Goal: Task Accomplishment & Management: Manage account settings

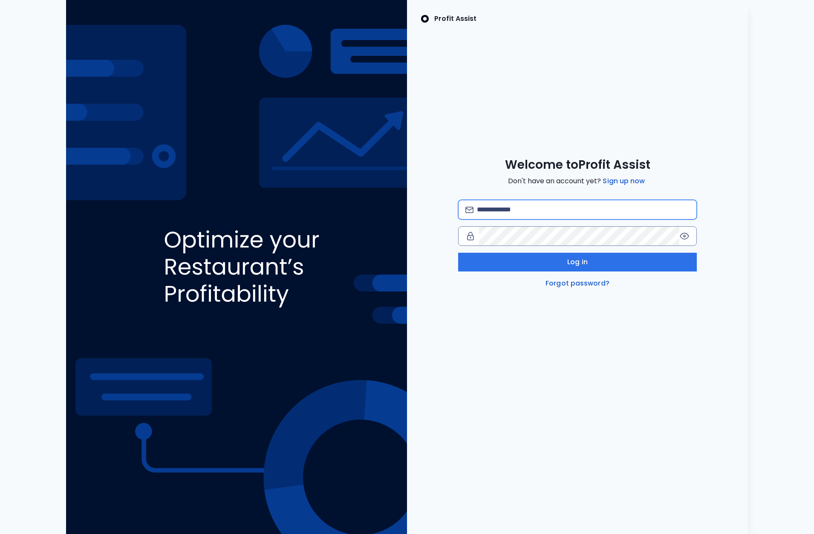
click at [534, 213] on input "email" at bounding box center [583, 209] width 213 height 19
type input "*"
type input "**********"
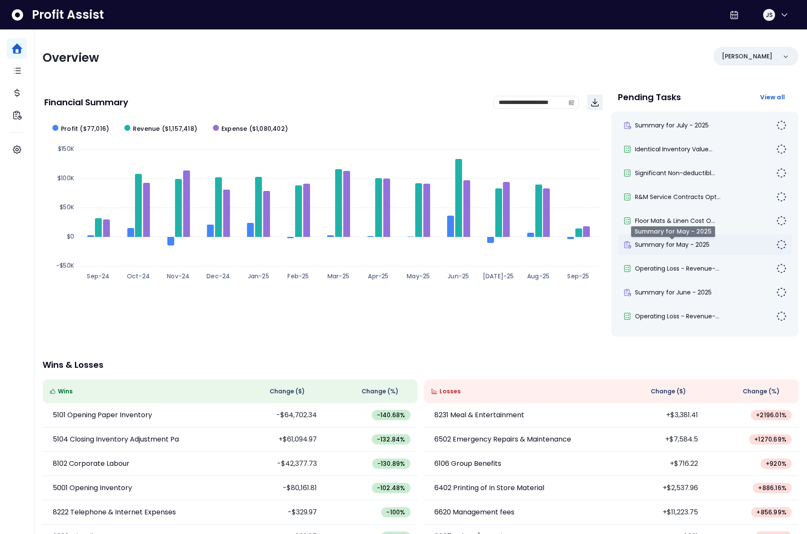
click at [662, 246] on span "Summary for May - 2025" at bounding box center [672, 244] width 75 height 9
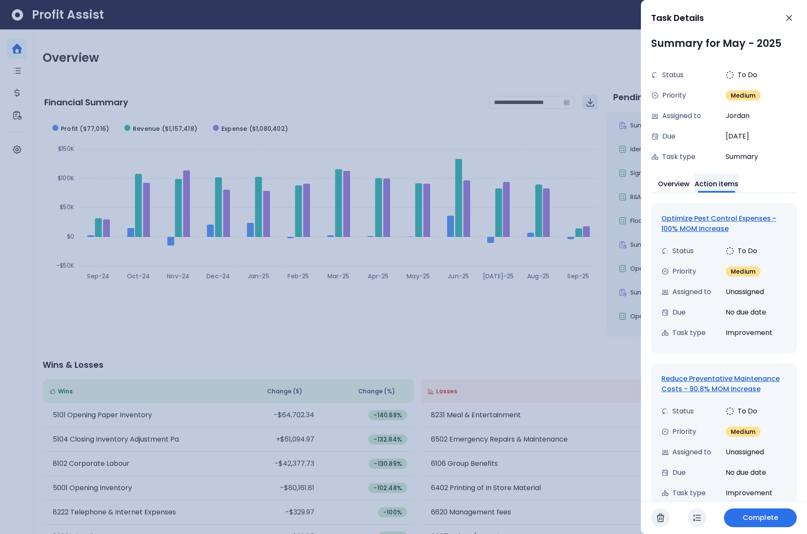
click at [720, 180] on button "Action items" at bounding box center [717, 183] width 44 height 19
click at [788, 20] on icon "button" at bounding box center [789, 18] width 10 height 10
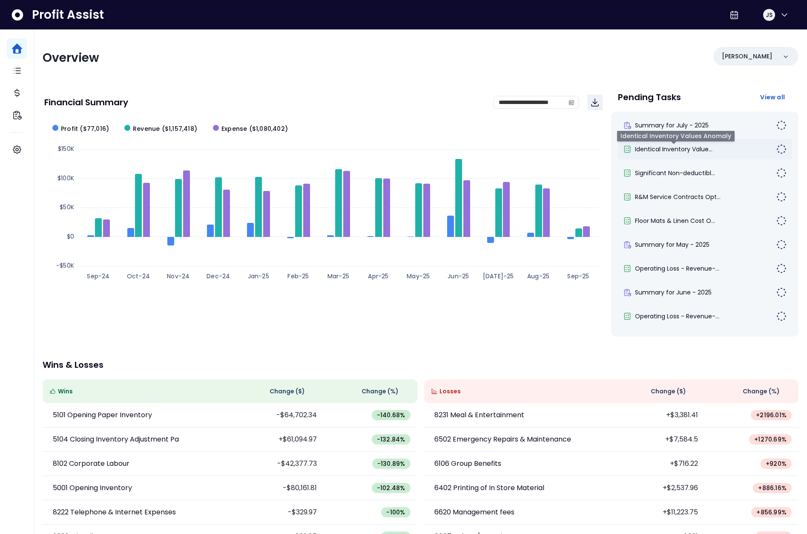
click at [667, 149] on span "Identical Inventory Value..." at bounding box center [674, 149] width 78 height 9
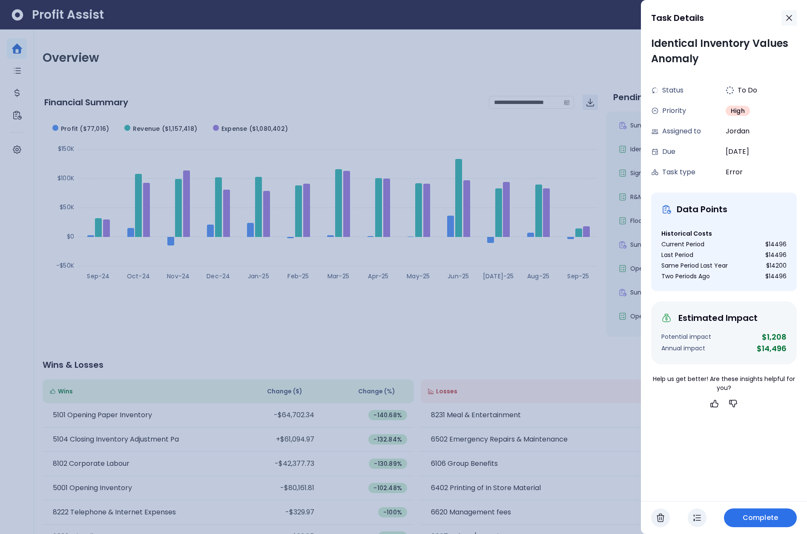
click at [791, 22] on icon "button" at bounding box center [789, 18] width 10 height 10
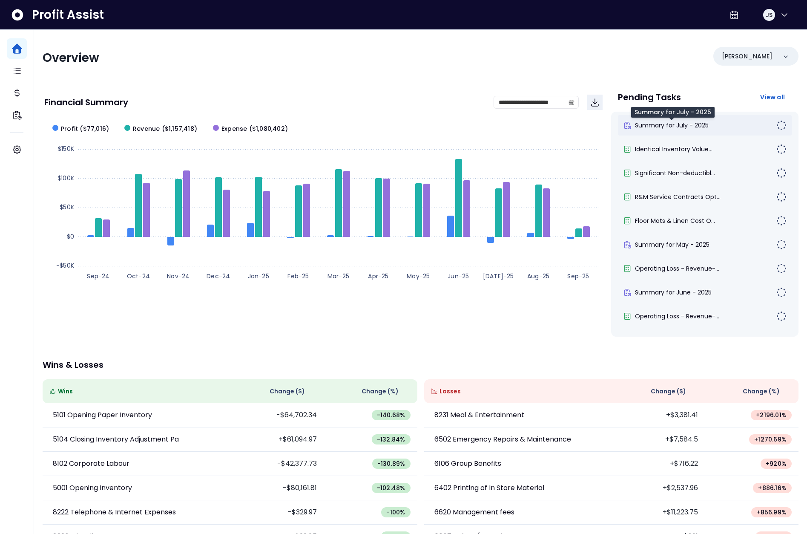
click at [685, 128] on span "Summary for July - 2025" at bounding box center [672, 125] width 74 height 9
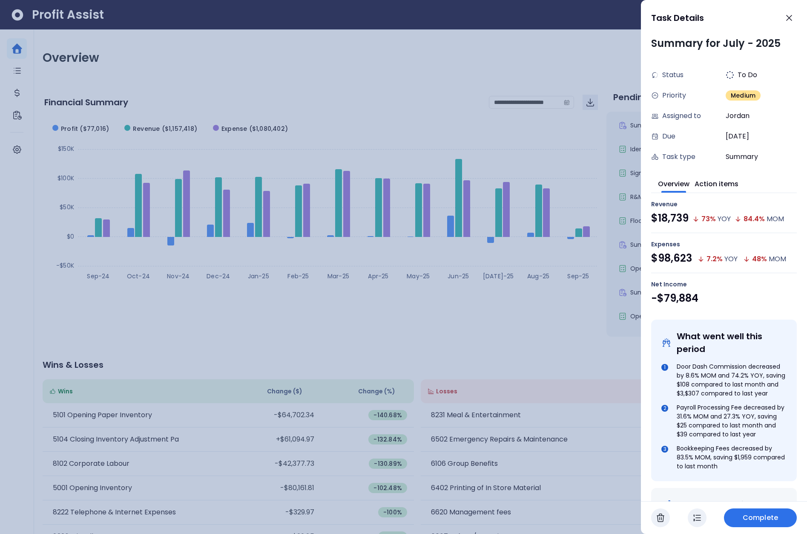
click at [699, 519] on icon "button" at bounding box center [697, 517] width 10 height 10
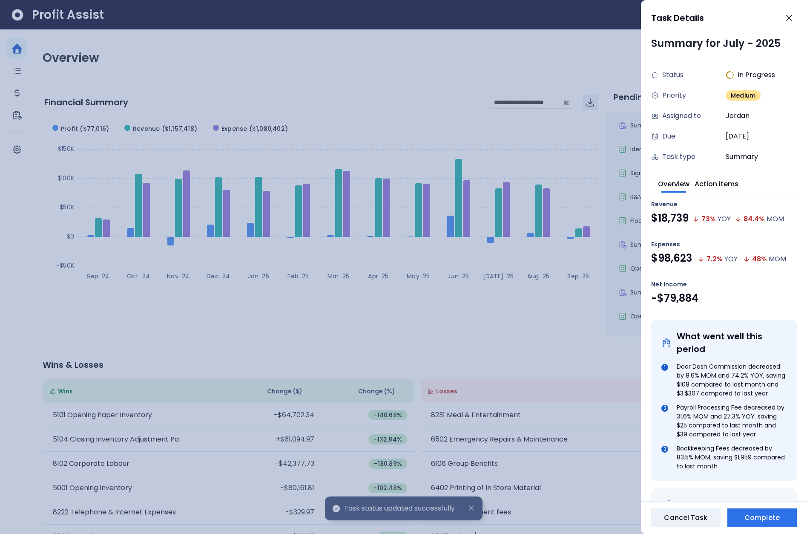
drag, startPoint x: 791, startPoint y: 18, endPoint x: 784, endPoint y: 60, distance: 42.4
click at [782, 63] on div "Task Details Summary for July - 2025 Status In Progress Priority Medium Assigne…" at bounding box center [724, 267] width 166 height 534
click at [726, 189] on button "Action items" at bounding box center [717, 183] width 44 height 19
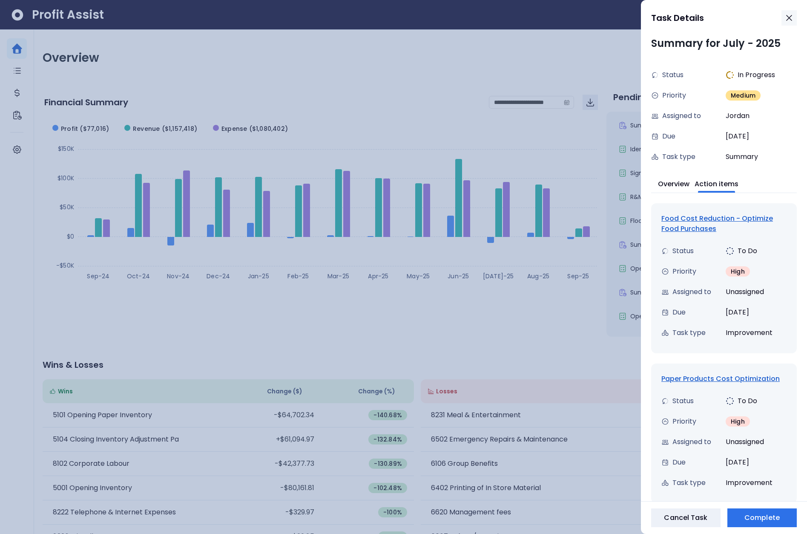
click at [790, 23] on button "button" at bounding box center [789, 17] width 15 height 15
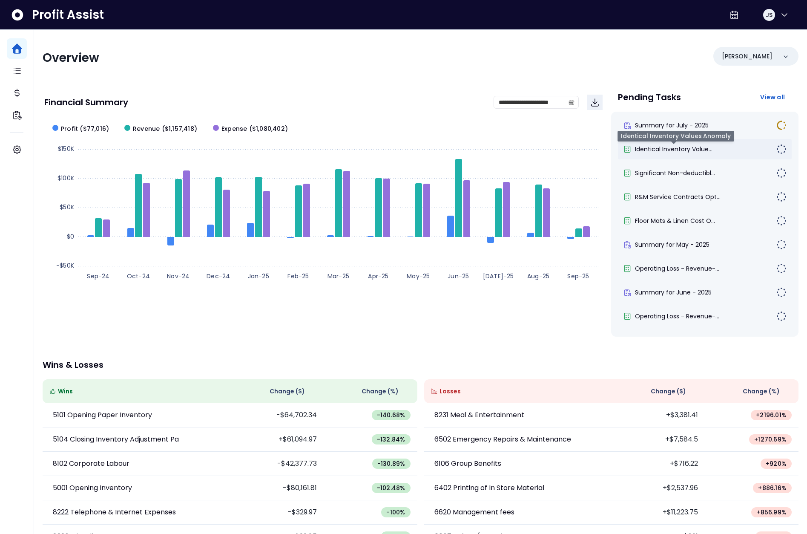
click at [673, 153] on span "Identical Inventory Value..." at bounding box center [674, 149] width 78 height 9
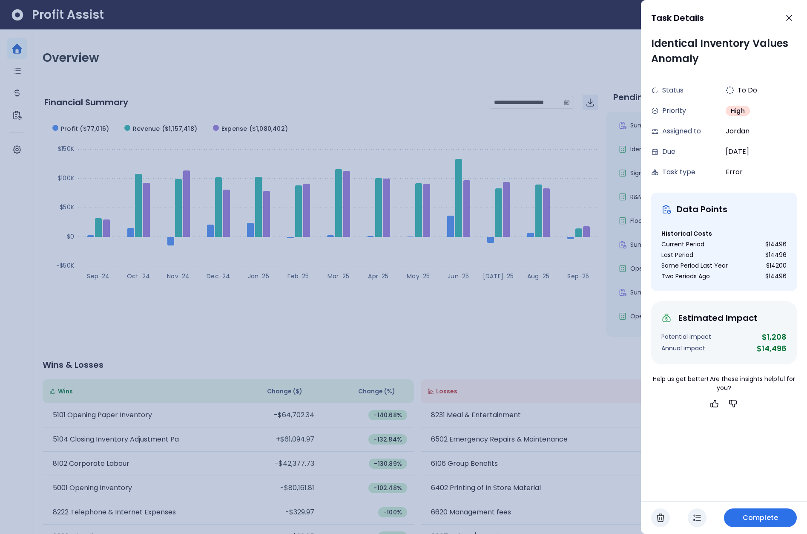
click at [749, 520] on span "Complete" at bounding box center [760, 517] width 35 height 10
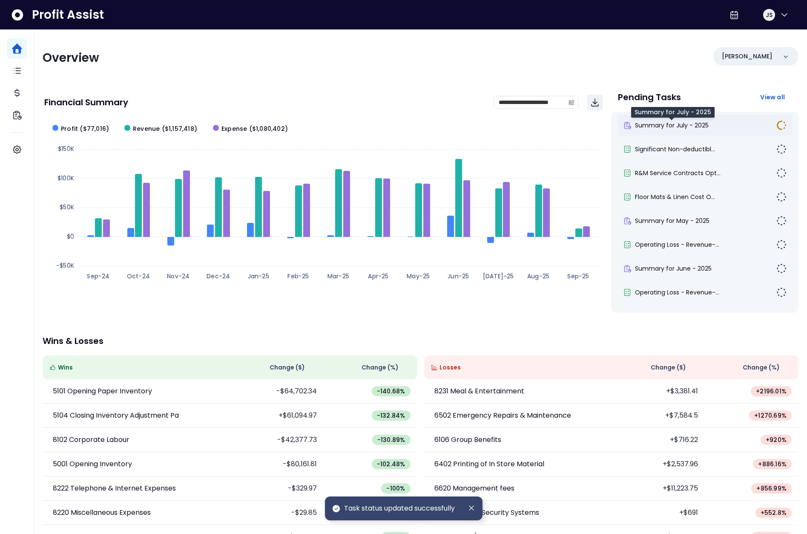
click at [673, 125] on span "Summary for July - 2025" at bounding box center [672, 125] width 74 height 9
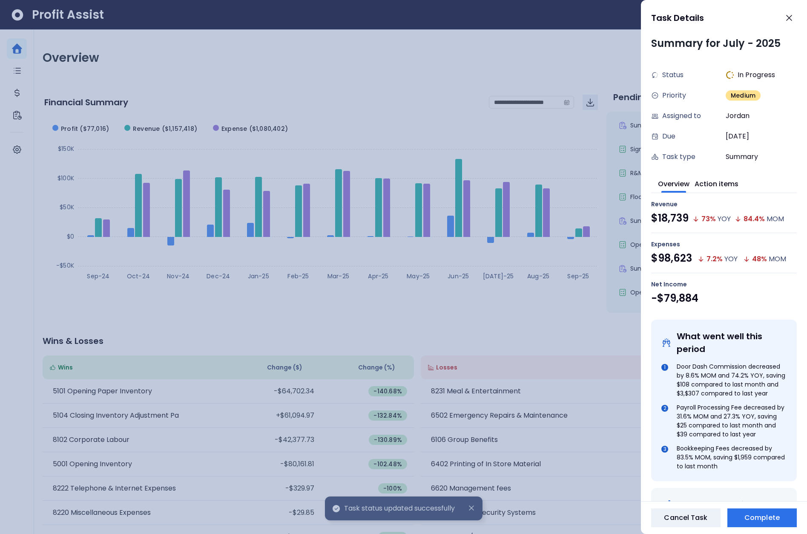
click at [780, 72] on div "In Progress" at bounding box center [761, 75] width 71 height 10
click at [742, 115] on span "Jordan" at bounding box center [738, 116] width 24 height 10
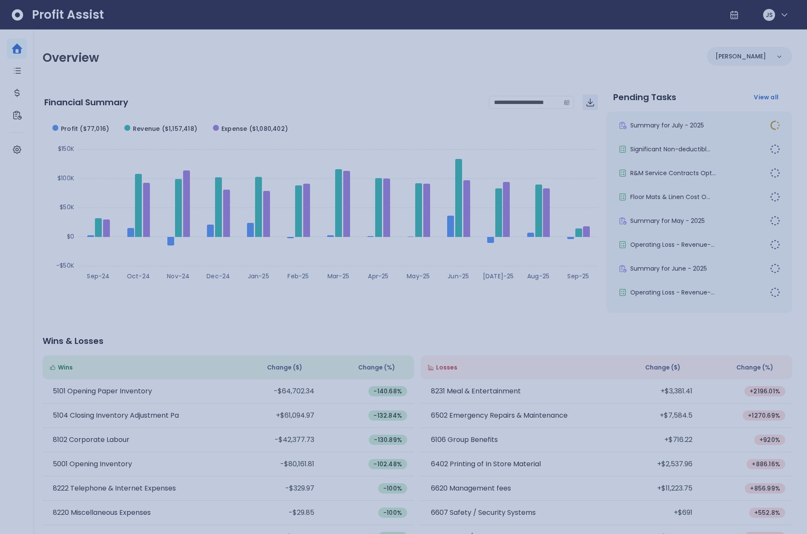
click at [607, 147] on div at bounding box center [403, 267] width 807 height 534
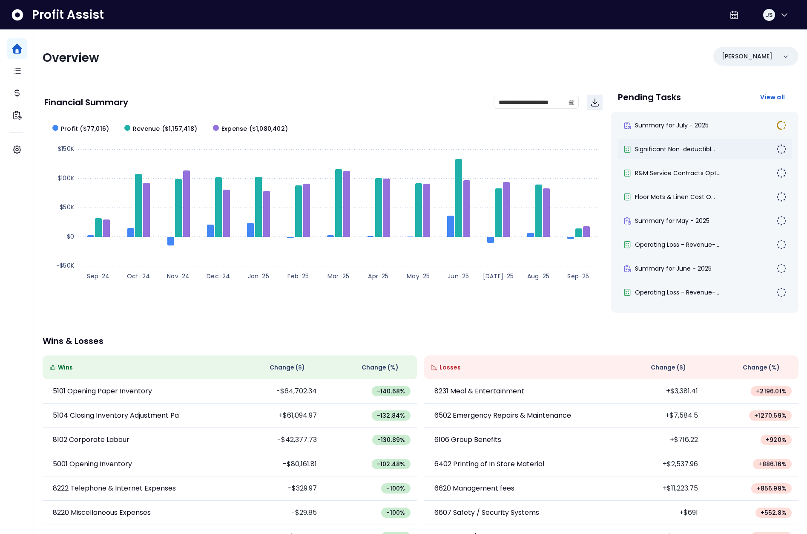
click at [696, 154] on div "Significant Non-deductibl..." at bounding box center [705, 149] width 174 height 20
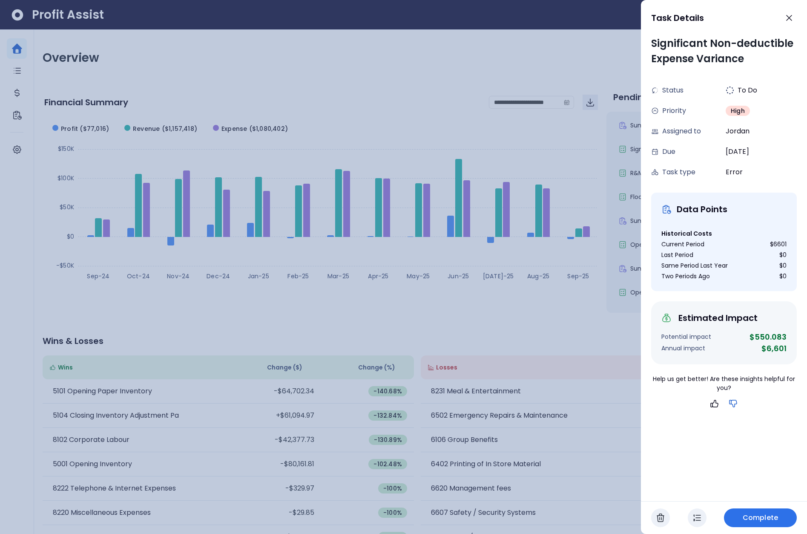
click at [735, 402] on icon "button" at bounding box center [733, 403] width 10 height 10
click at [735, 405] on icon "button" at bounding box center [733, 403] width 10 height 10
click at [714, 406] on icon "button" at bounding box center [715, 403] width 10 height 10
click at [740, 405] on button "button" at bounding box center [733, 403] width 15 height 15
click at [734, 404] on icon "button" at bounding box center [733, 403] width 10 height 10
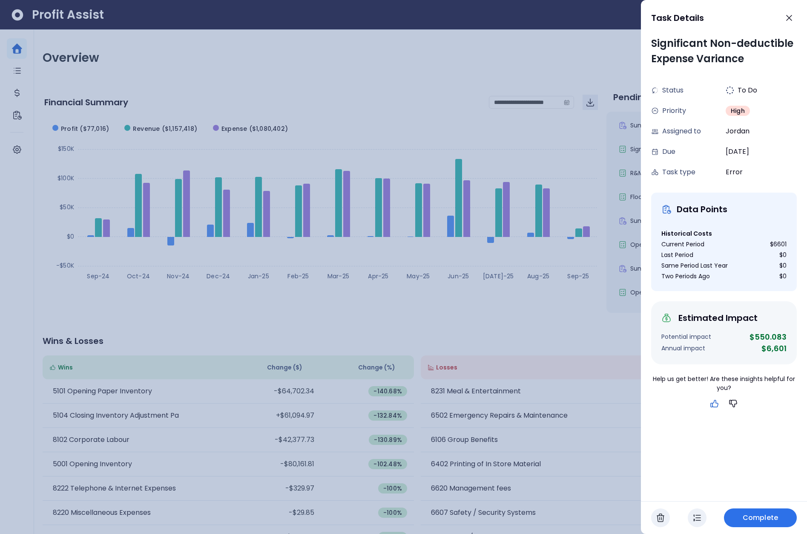
click at [713, 406] on icon "button" at bounding box center [715, 403] width 10 height 10
click at [735, 402] on icon "button" at bounding box center [733, 403] width 10 height 10
click at [713, 402] on icon "button" at bounding box center [715, 403] width 10 height 10
click at [787, 18] on icon "button" at bounding box center [789, 18] width 10 height 10
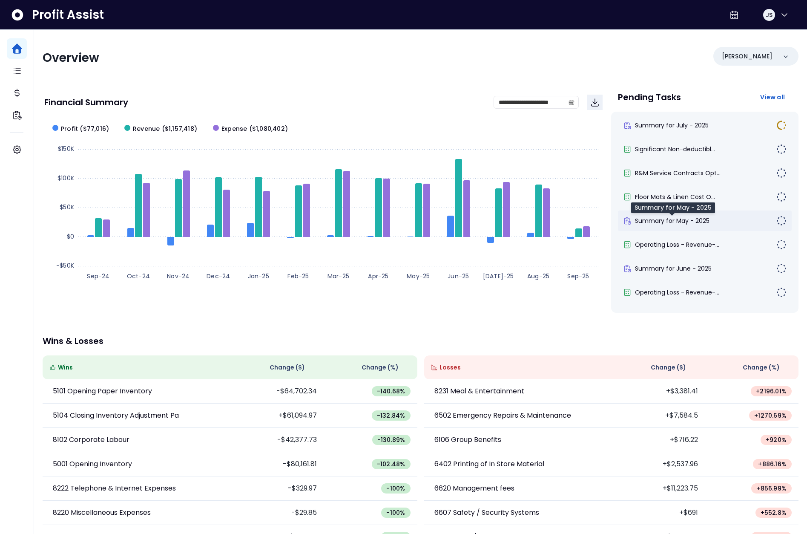
click at [674, 221] on span "Summary for May - 2025" at bounding box center [672, 220] width 75 height 9
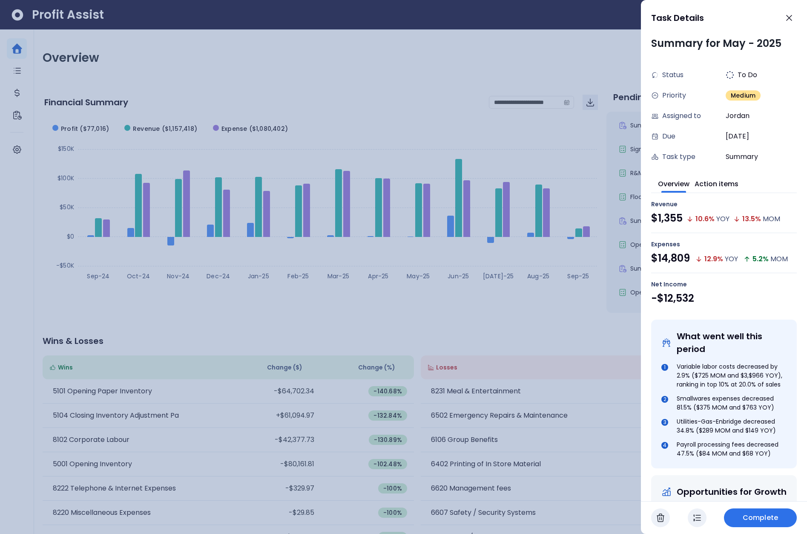
scroll to position [207, 0]
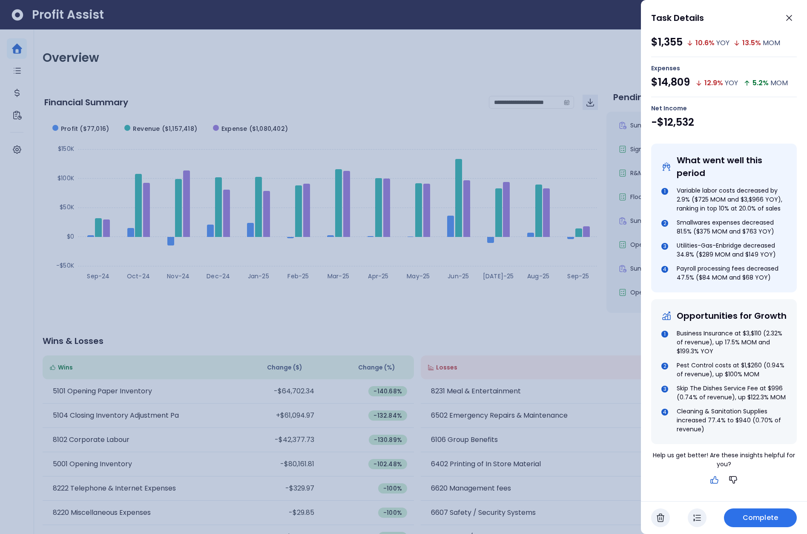
click at [711, 477] on icon "button" at bounding box center [714, 479] width 7 height 7
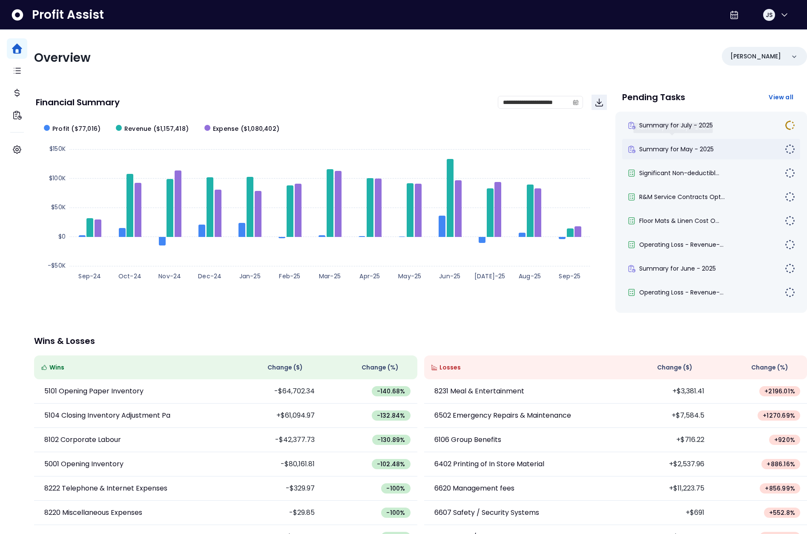
click at [671, 147] on span "Summary for May - 2025" at bounding box center [676, 149] width 75 height 9
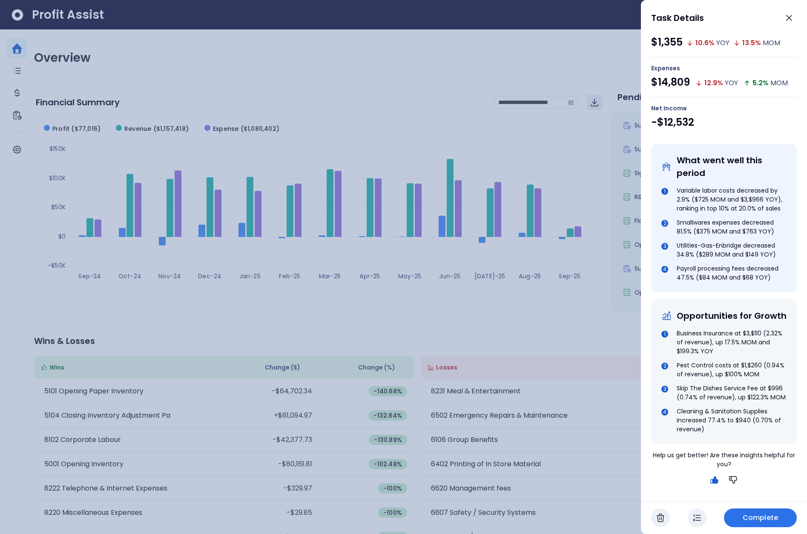
scroll to position [207, 0]
click at [615, 297] on div at bounding box center [403, 267] width 807 height 534
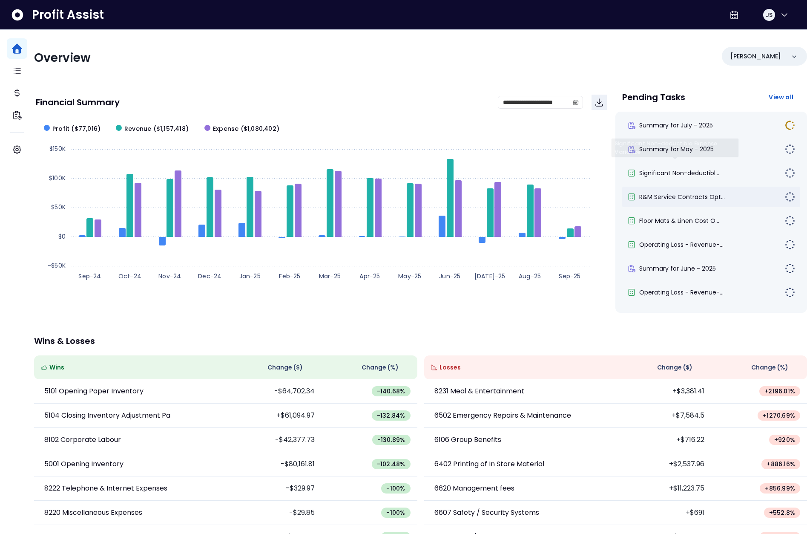
click at [683, 201] on div "R&M Service Contracts Opt..." at bounding box center [711, 197] width 178 height 20
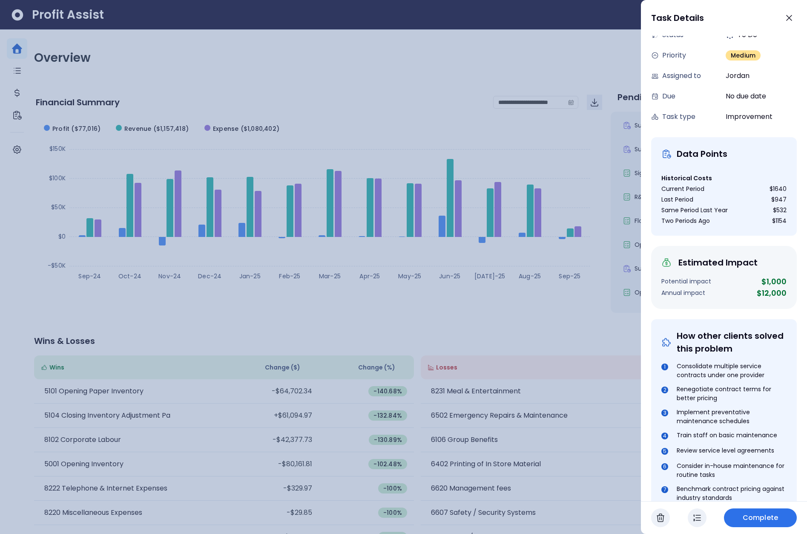
scroll to position [190, 0]
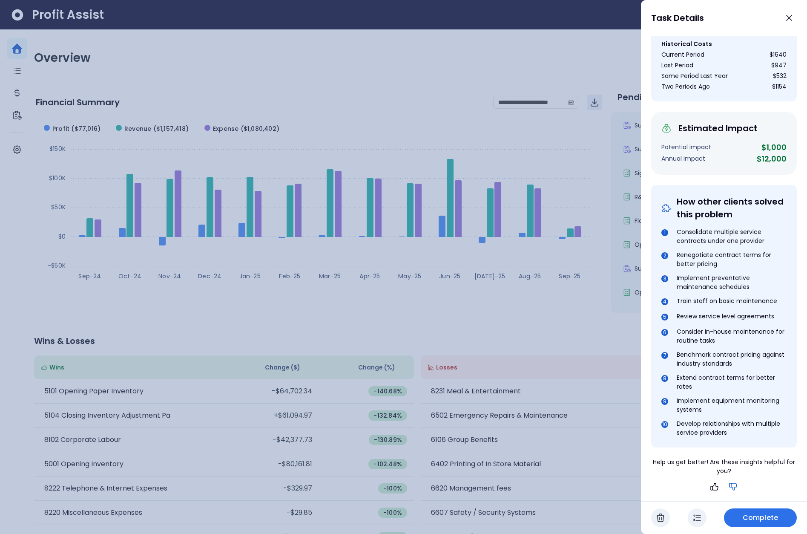
click at [728, 484] on icon "button" at bounding box center [733, 486] width 10 height 10
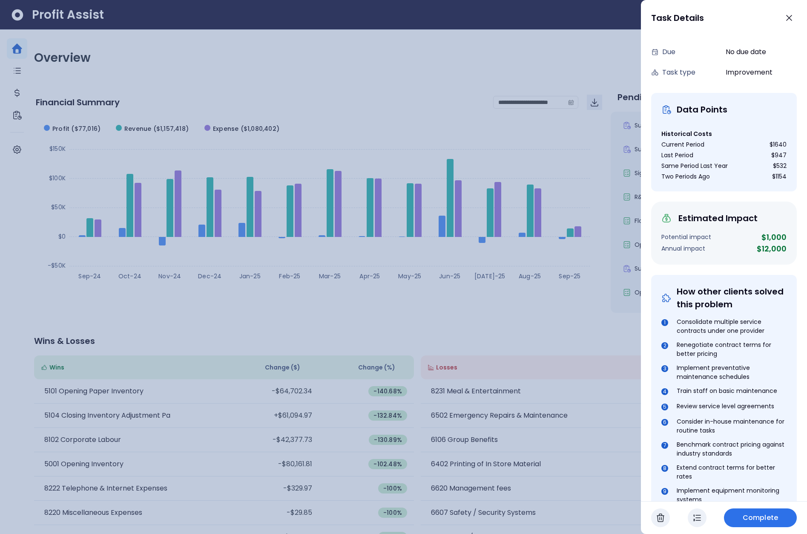
scroll to position [0, 0]
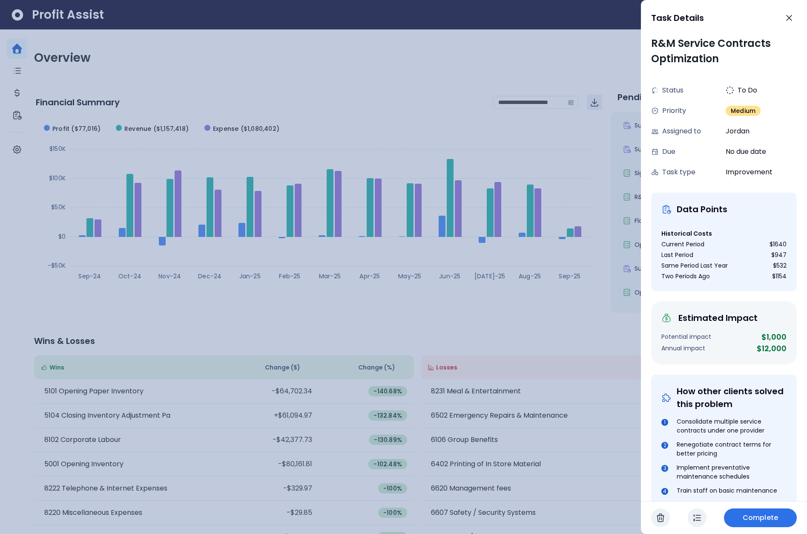
click at [610, 247] on div at bounding box center [403, 267] width 807 height 534
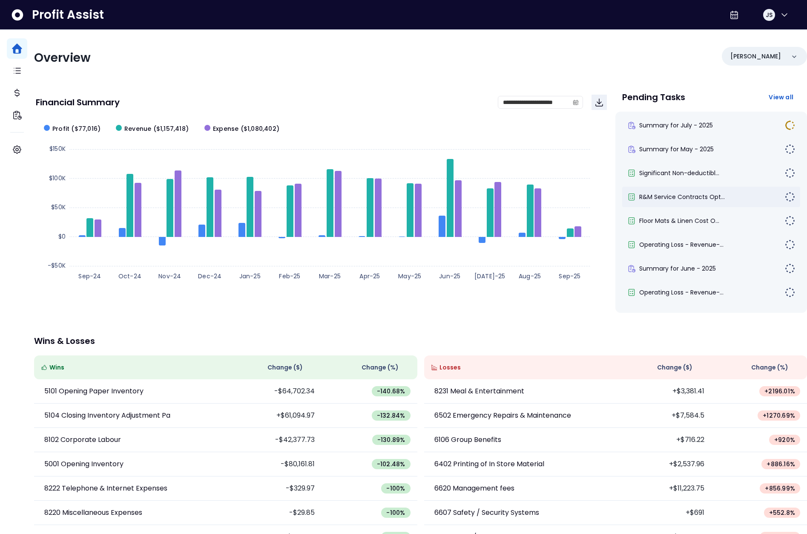
click at [696, 190] on div "R&M Service Contracts Opt..." at bounding box center [711, 197] width 178 height 20
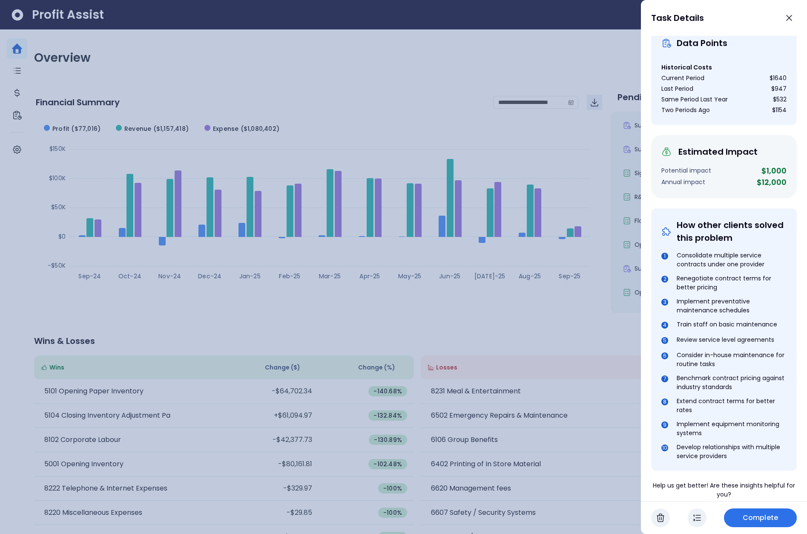
scroll to position [190, 0]
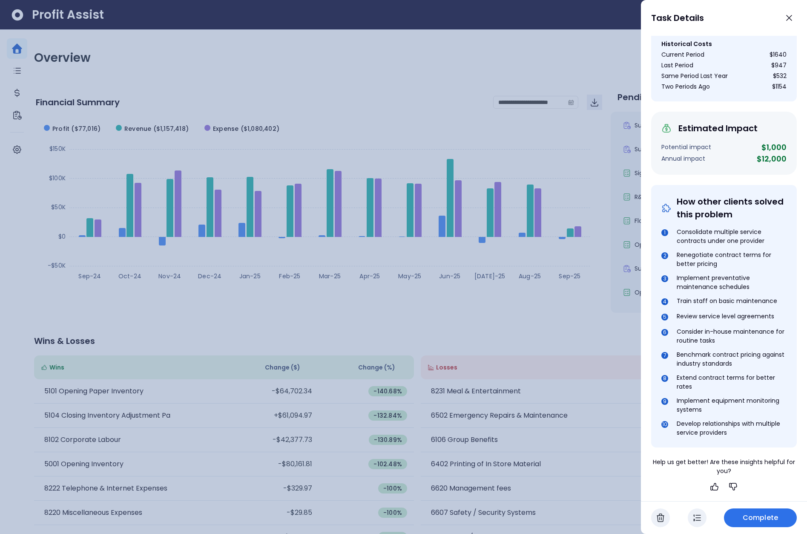
click at [566, 325] on div at bounding box center [403, 267] width 807 height 534
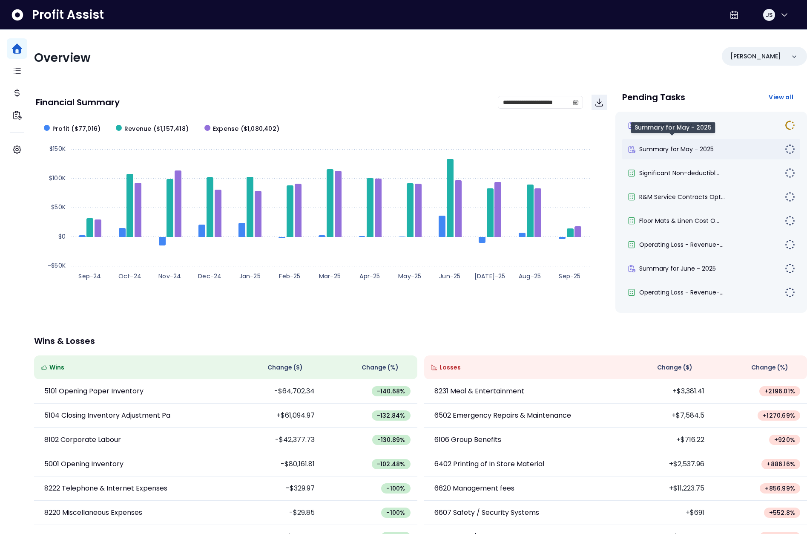
click at [687, 153] on span "Summary for May - 2025" at bounding box center [676, 149] width 75 height 9
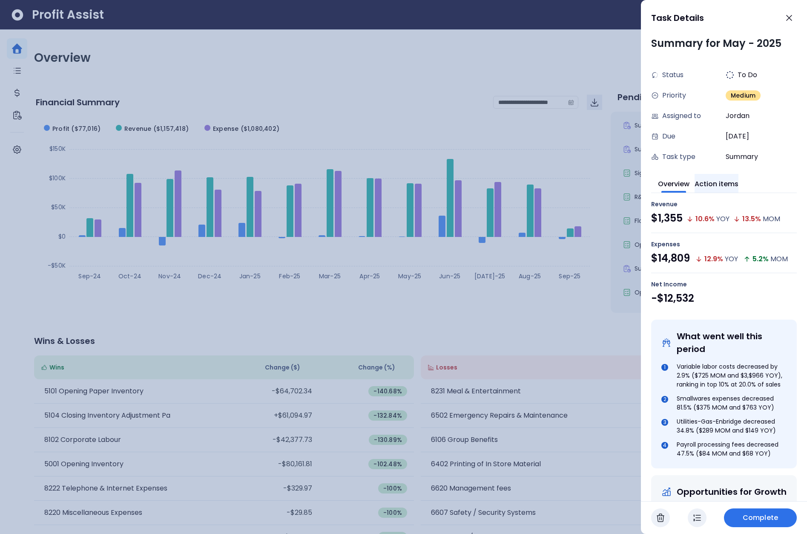
click at [728, 187] on button "Action items" at bounding box center [717, 183] width 44 height 19
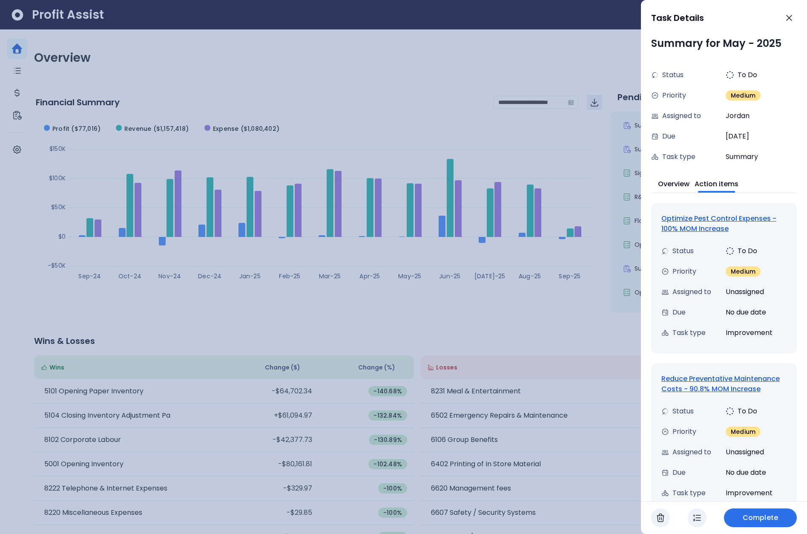
click at [745, 220] on div "Optimize Pest Control Expenses - 100% MOM Increase" at bounding box center [723, 223] width 125 height 20
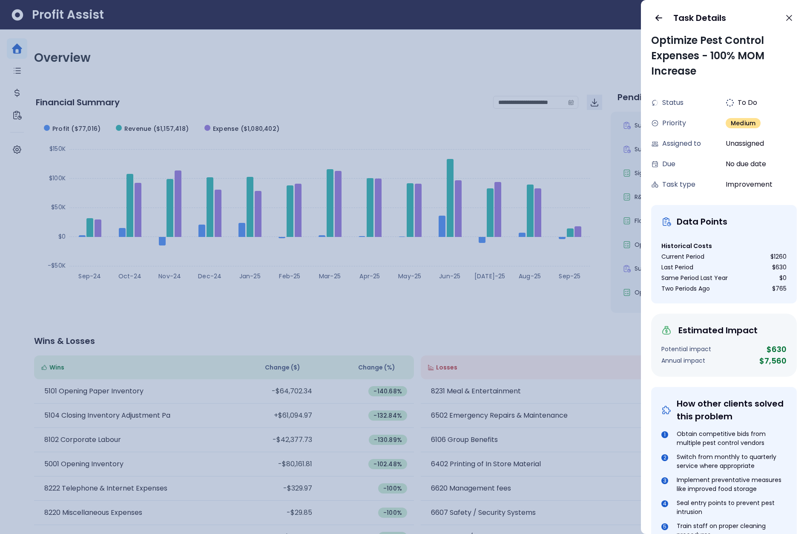
scroll to position [0, 0]
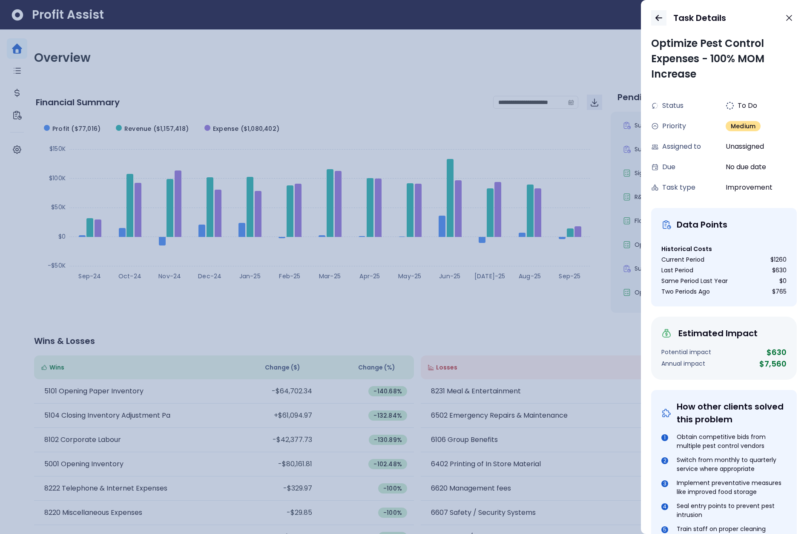
click at [660, 16] on icon "button" at bounding box center [659, 18] width 10 height 10
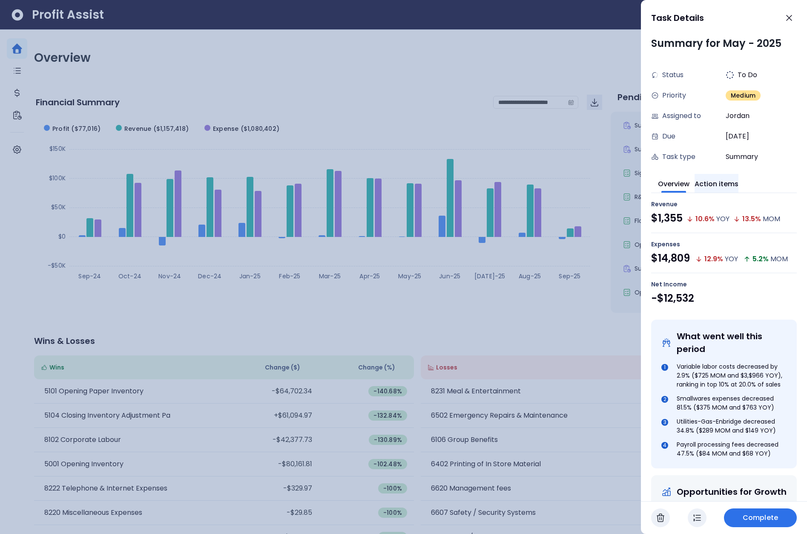
click at [726, 179] on button "Action items" at bounding box center [717, 183] width 44 height 19
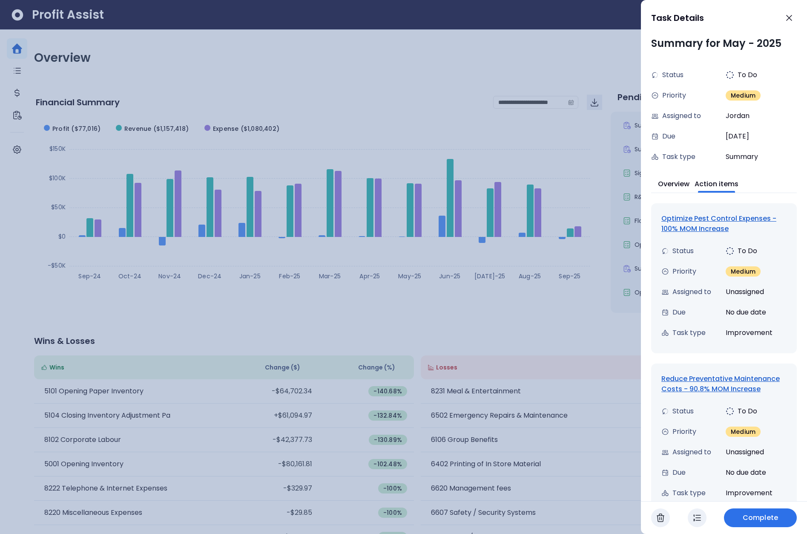
scroll to position [171, 0]
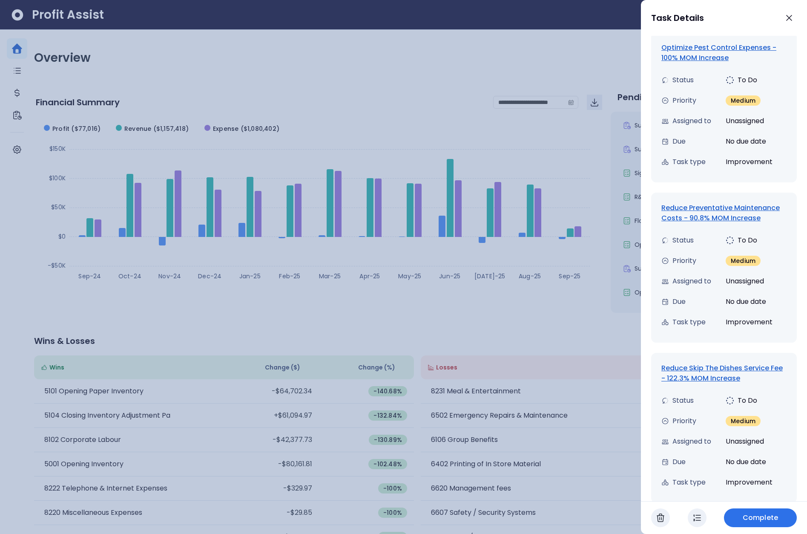
click at [713, 214] on div "Reduce Preventative Maintenance Costs - 90.8% MOM Increase" at bounding box center [723, 213] width 125 height 20
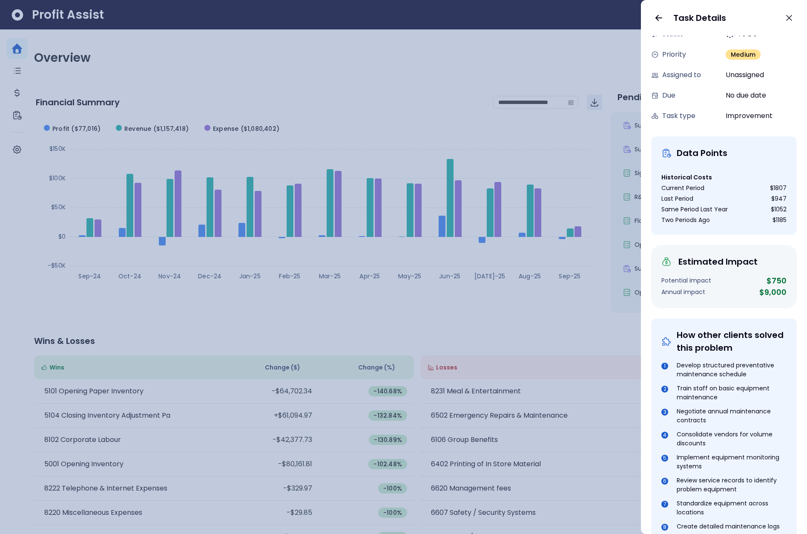
scroll to position [0, 0]
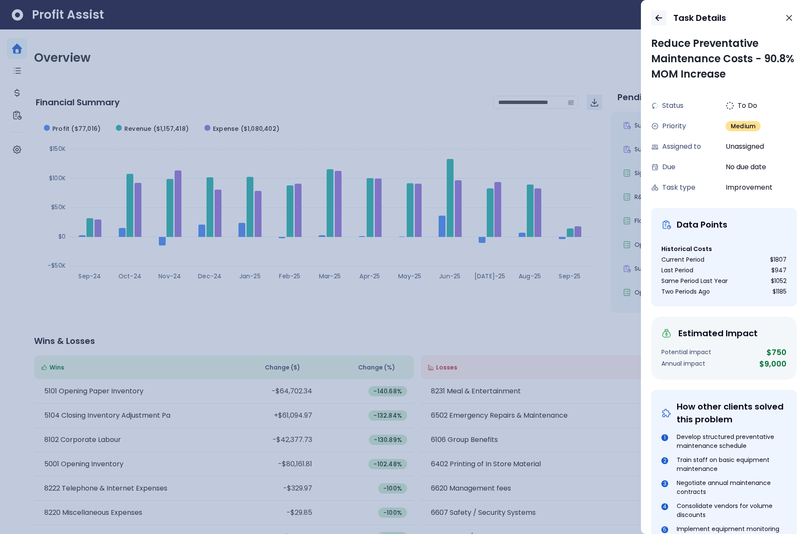
click at [661, 14] on icon "button" at bounding box center [659, 18] width 10 height 10
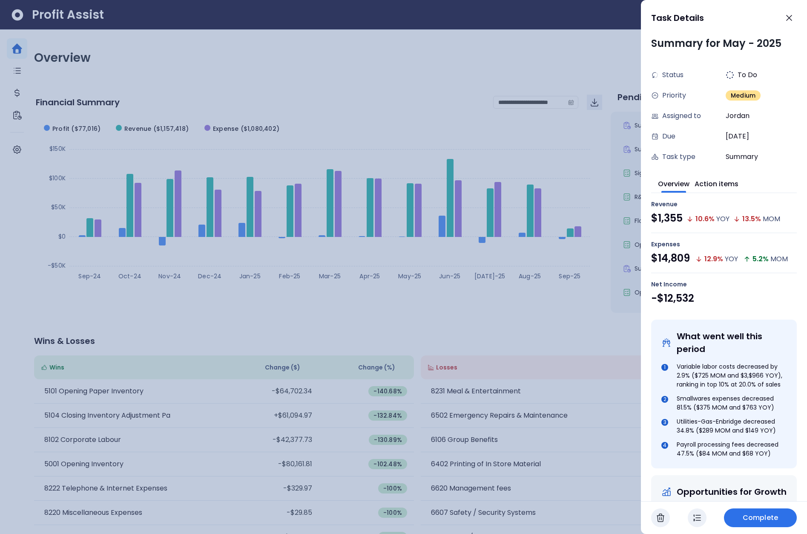
click at [546, 111] on div at bounding box center [403, 267] width 807 height 534
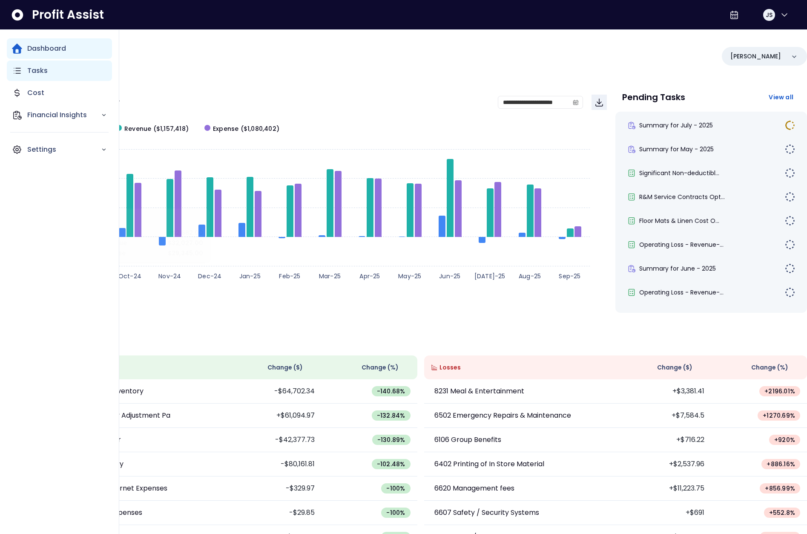
click at [27, 73] on p "Tasks" at bounding box center [37, 71] width 20 height 10
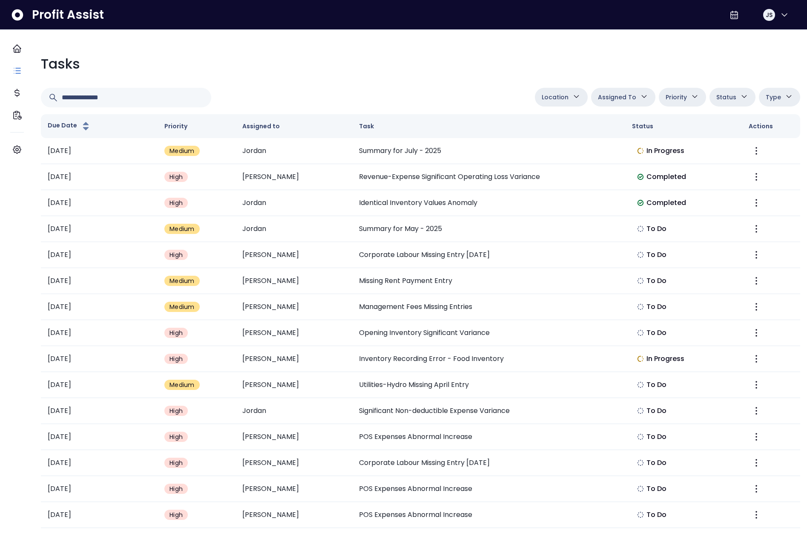
click at [552, 93] on span "Location" at bounding box center [555, 97] width 27 height 10
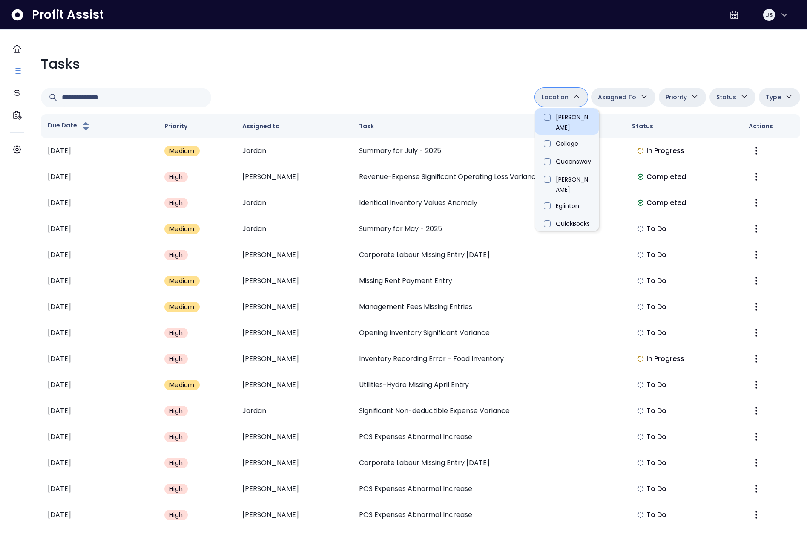
click at [548, 112] on li "[PERSON_NAME]" at bounding box center [567, 121] width 64 height 26
type input "**********"
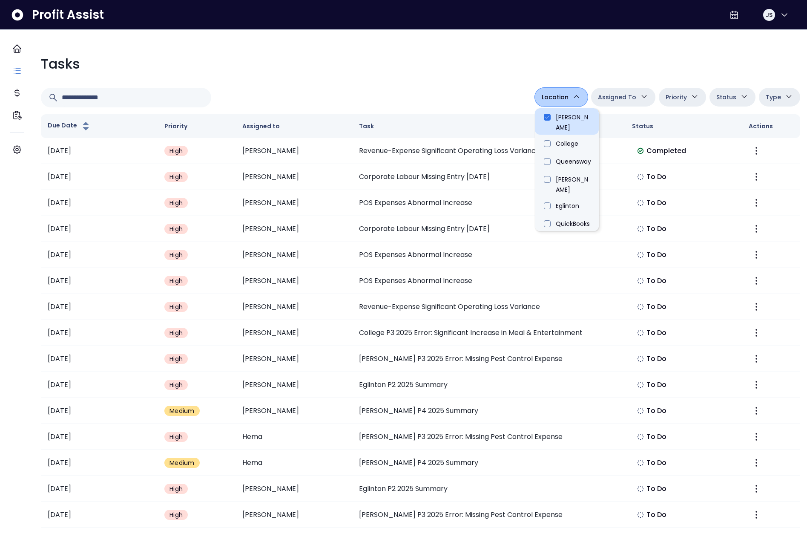
click at [546, 116] on li "[PERSON_NAME]" at bounding box center [567, 121] width 64 height 26
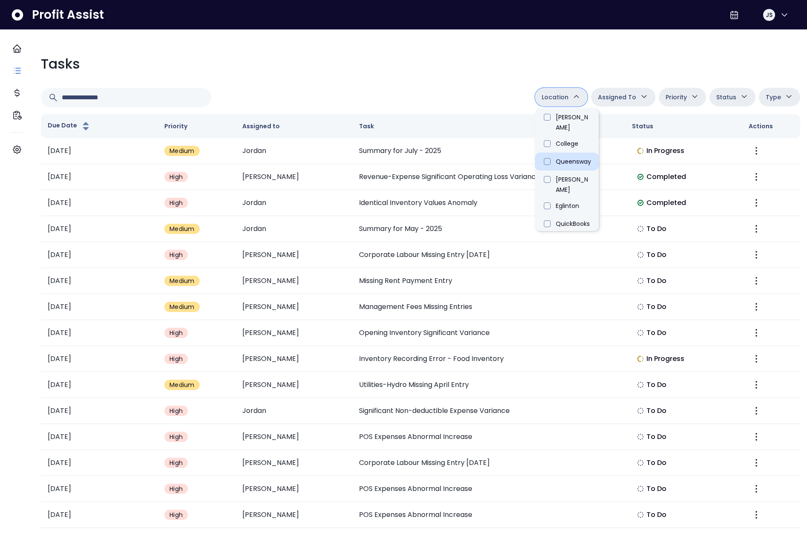
click at [543, 152] on li "Queensway" at bounding box center [567, 161] width 64 height 18
type input "**********"
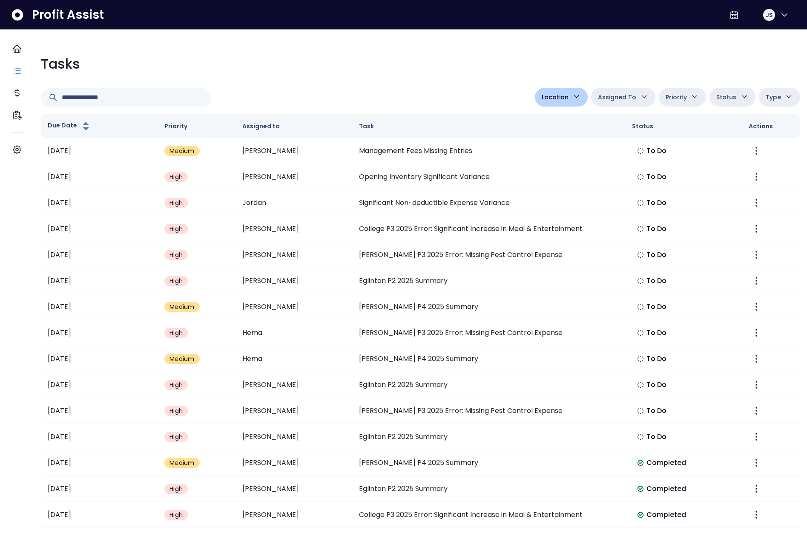
click at [451, 109] on div "**********" at bounding box center [420, 368] width 773 height 643
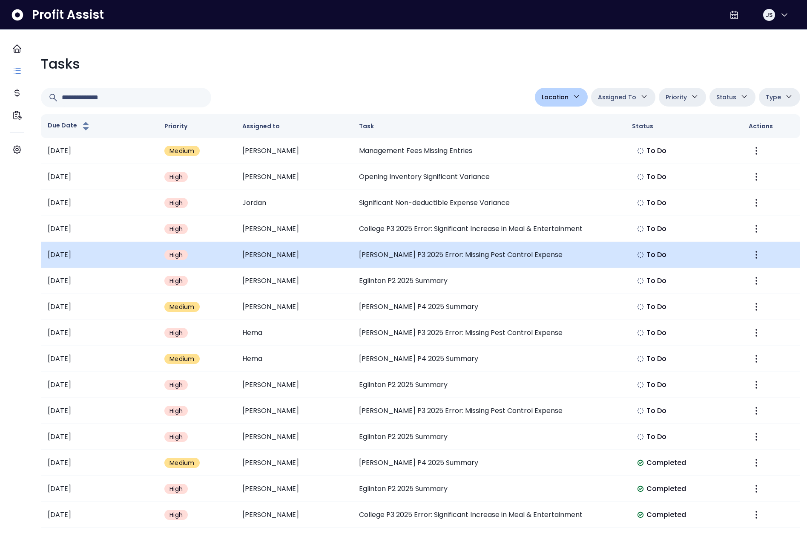
click at [405, 256] on td "Duncan P3 2025 Error: Missing Pest Control Expense" at bounding box center [488, 255] width 273 height 26
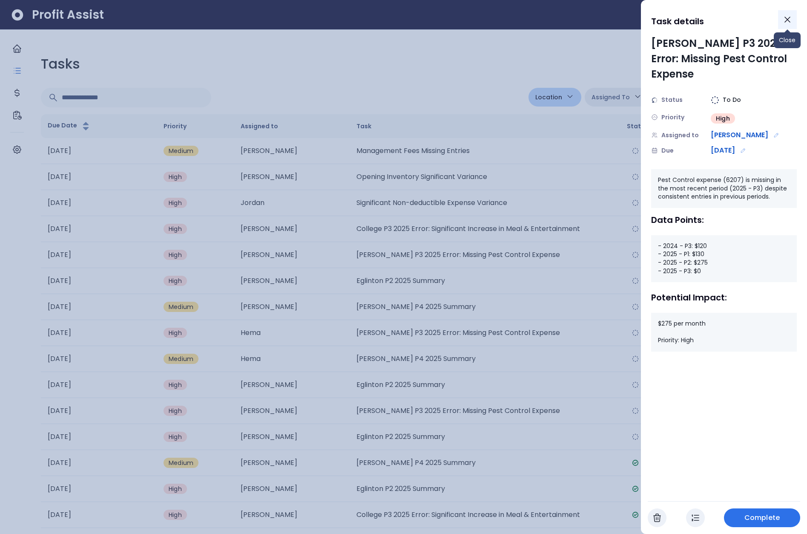
click at [792, 17] on icon "Close" at bounding box center [787, 19] width 10 height 10
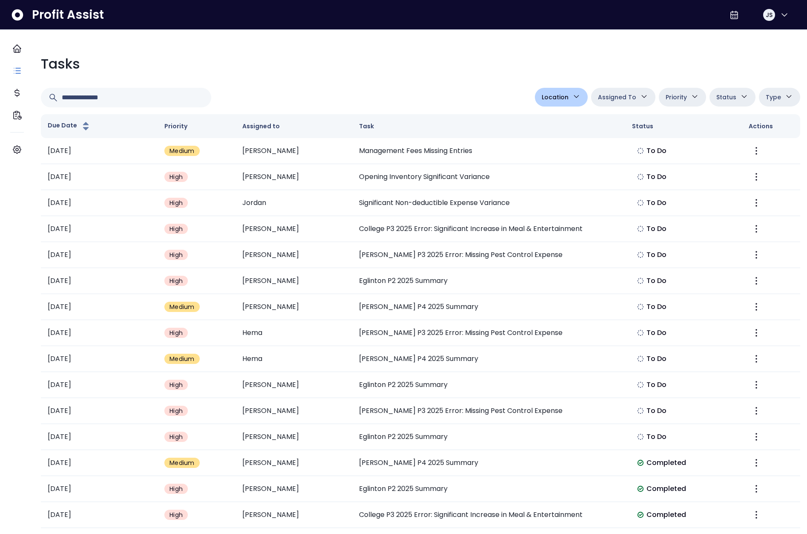
click at [550, 99] on span "Location" at bounding box center [555, 97] width 27 height 10
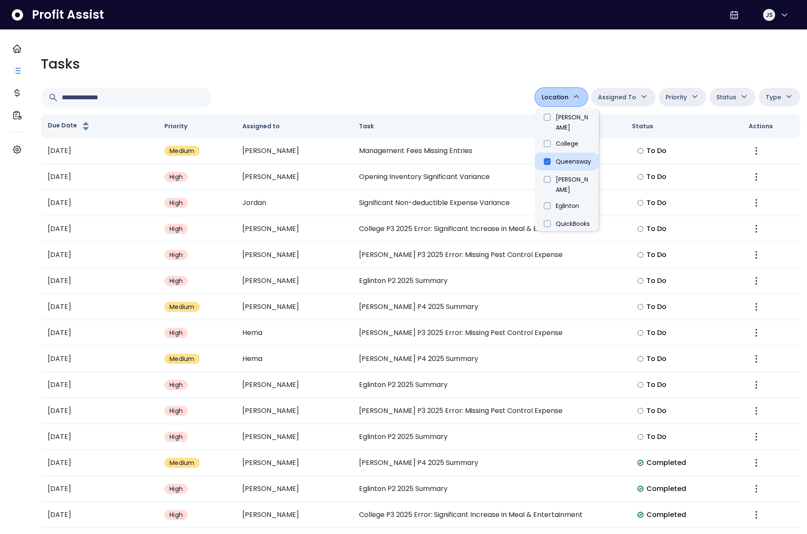
click at [558, 158] on li "Queensway" at bounding box center [567, 161] width 64 height 18
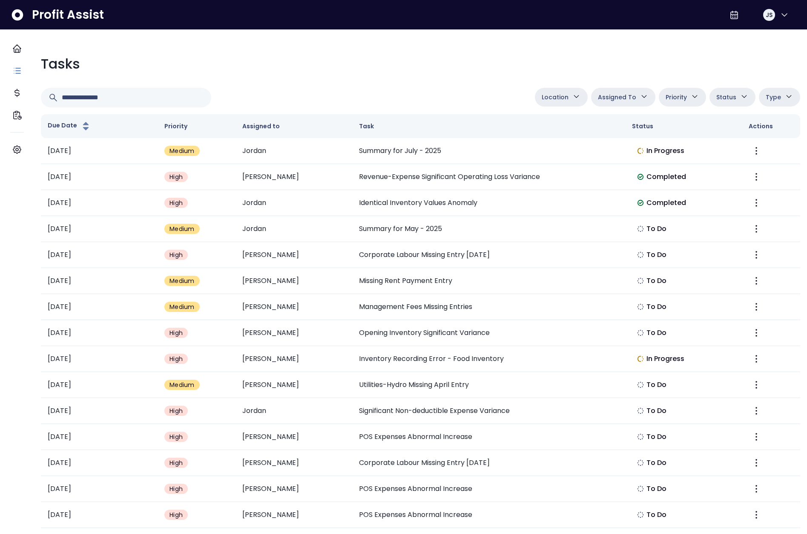
click at [619, 98] on span "Assigned To" at bounding box center [617, 97] width 38 height 10
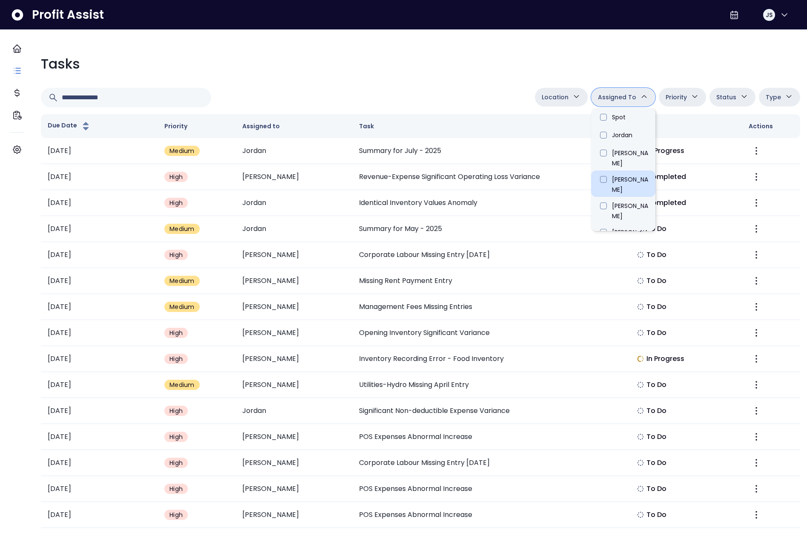
click at [615, 170] on li "Jaclyn" at bounding box center [623, 183] width 64 height 26
type input "****"
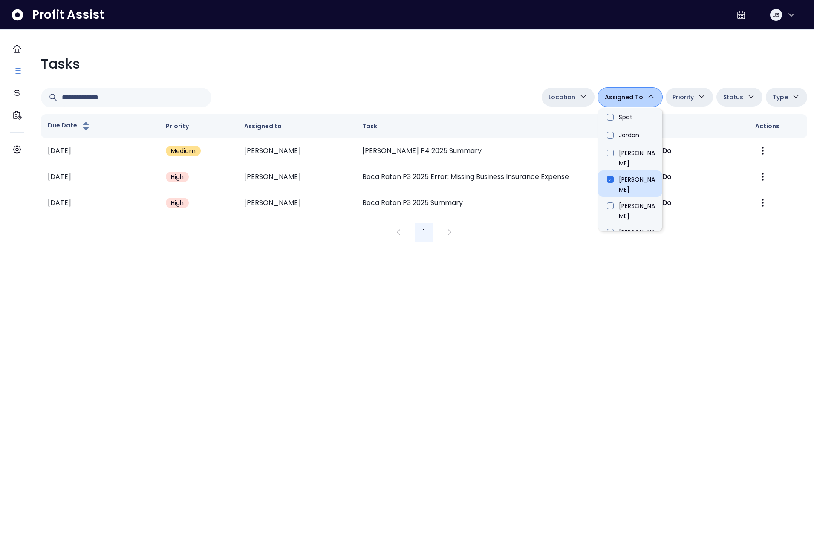
click at [600, 170] on li "Jaclyn" at bounding box center [630, 183] width 64 height 26
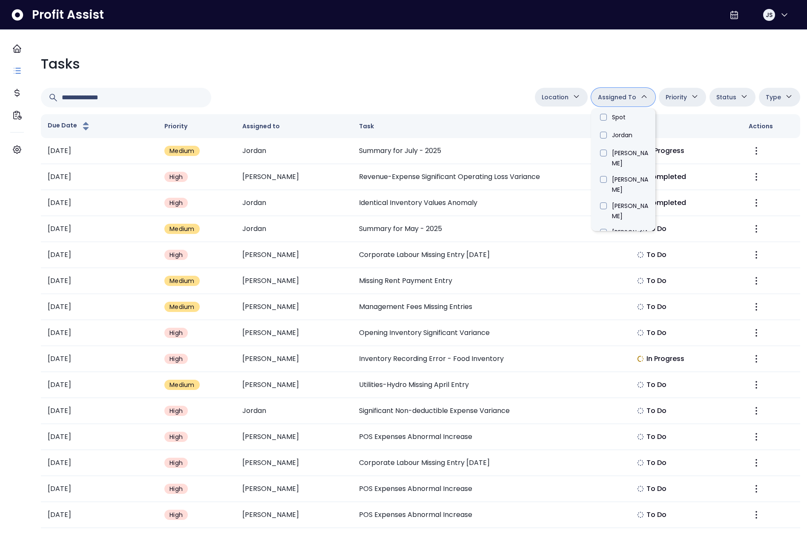
click at [677, 98] on span "Priority" at bounding box center [676, 97] width 21 height 10
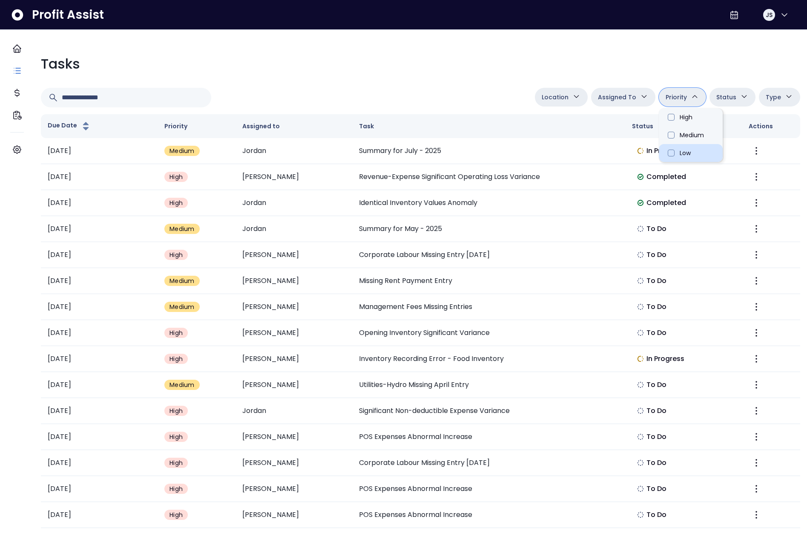
click at [664, 157] on li "Low" at bounding box center [691, 153] width 64 height 18
type input "*******"
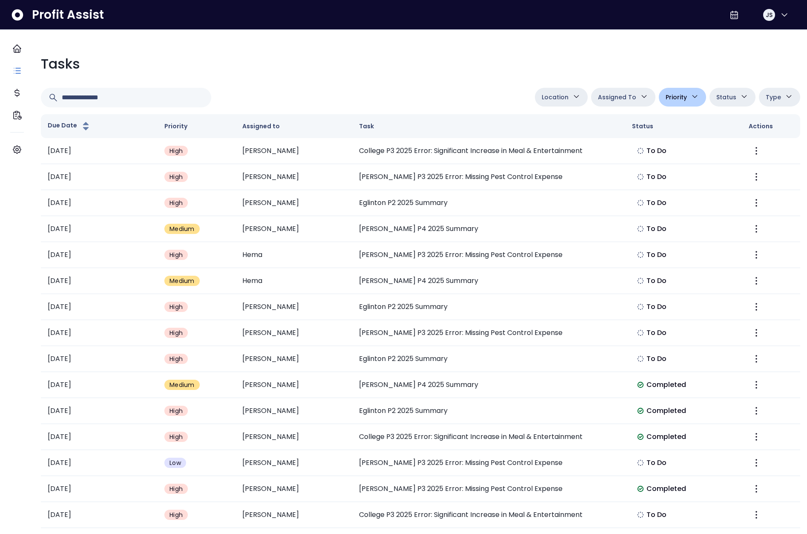
click at [718, 99] on span "Status" at bounding box center [726, 97] width 20 height 10
click at [690, 97] on icon "button" at bounding box center [694, 96] width 9 height 9
click at [670, 159] on li "Low" at bounding box center [691, 153] width 64 height 18
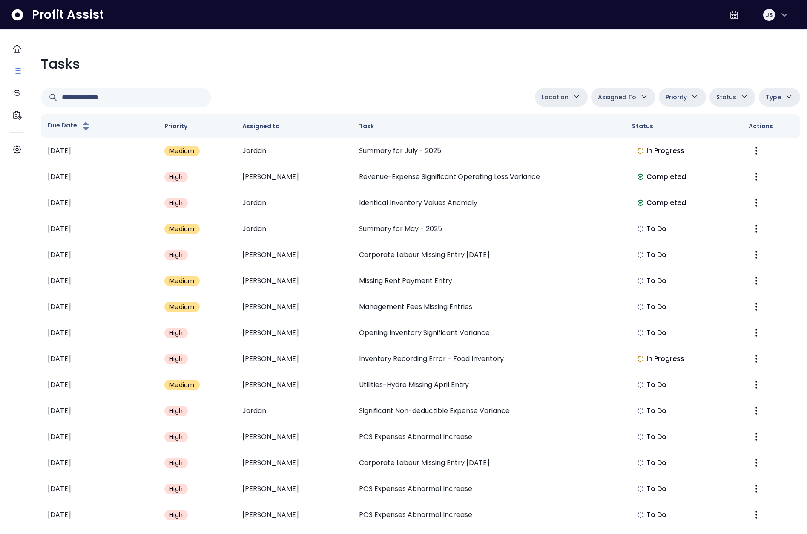
click at [730, 91] on button "Status" at bounding box center [733, 97] width 46 height 19
click at [716, 120] on li "To Do" at bounding box center [742, 117] width 64 height 18
type input "********"
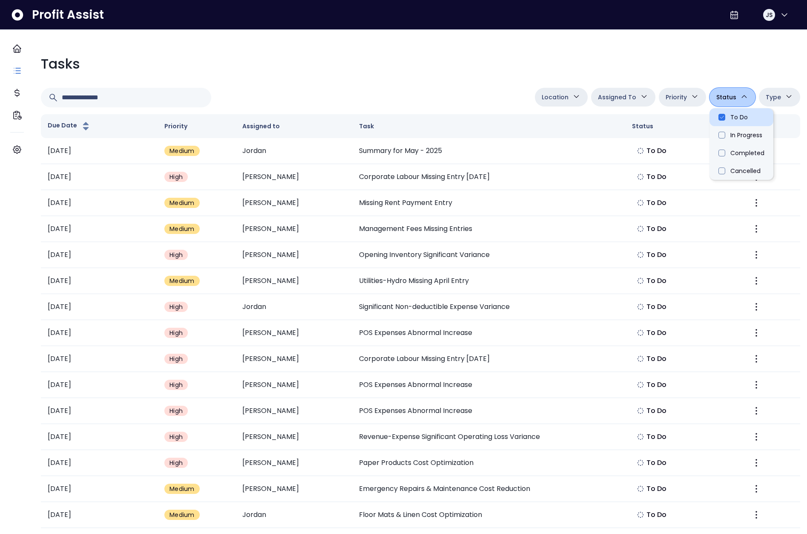
click at [710, 113] on li "To Do" at bounding box center [742, 117] width 64 height 18
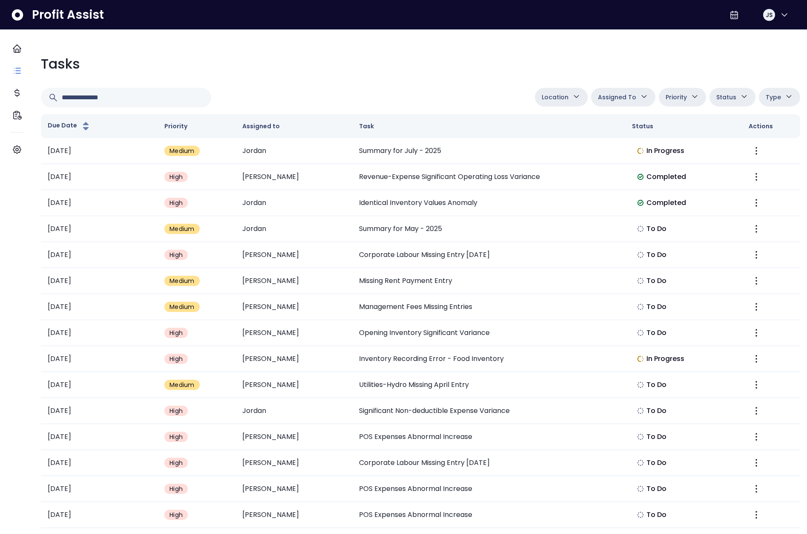
click at [766, 98] on span "Type" at bounding box center [773, 97] width 15 height 10
click at [741, 153] on li "Error" at bounding box center [768, 153] width 64 height 18
type input "*********"
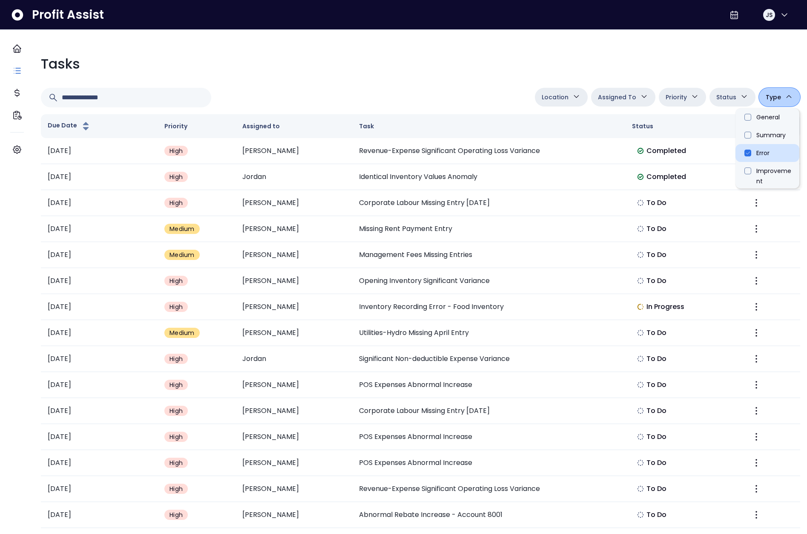
click at [742, 155] on li "Error" at bounding box center [768, 153] width 64 height 18
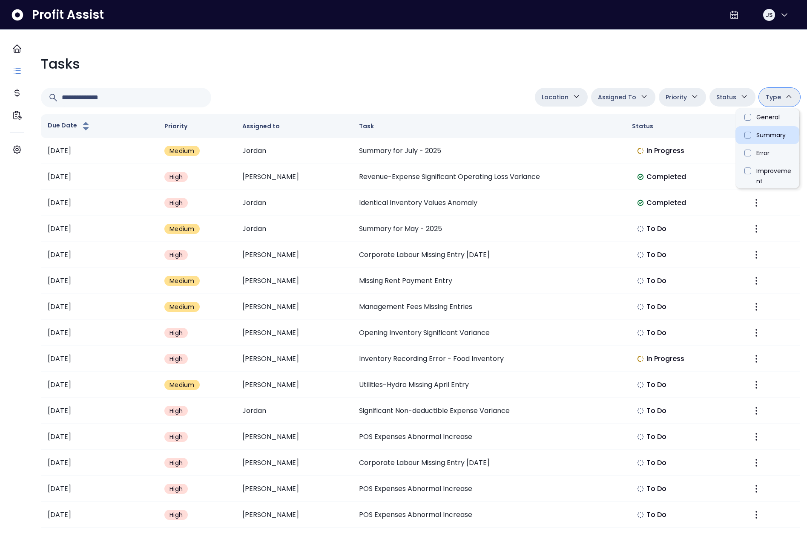
click at [739, 138] on li "Summary" at bounding box center [768, 135] width 64 height 18
type input "**********"
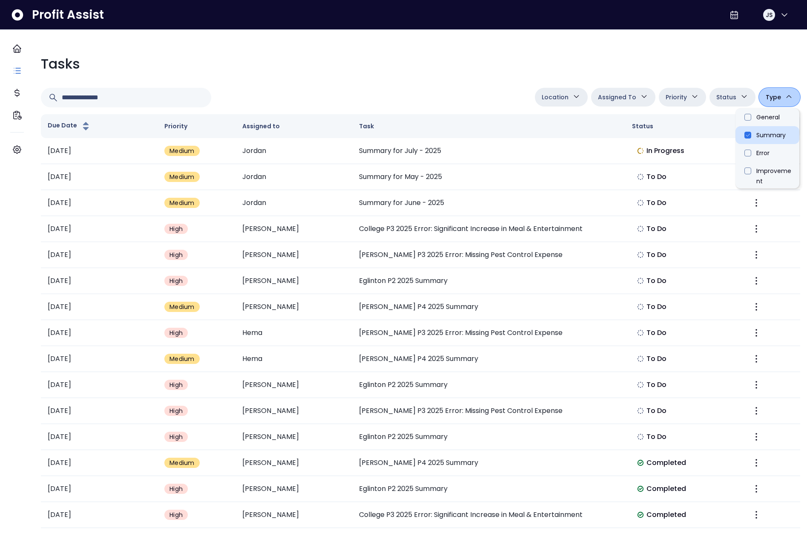
click at [740, 137] on li "Summary" at bounding box center [768, 135] width 64 height 18
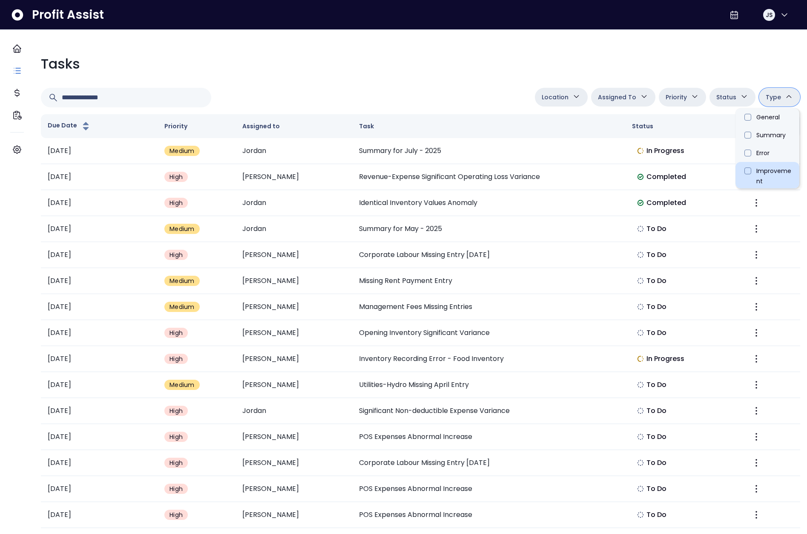
click at [741, 172] on li "Improvement" at bounding box center [768, 175] width 64 height 26
type input "**********"
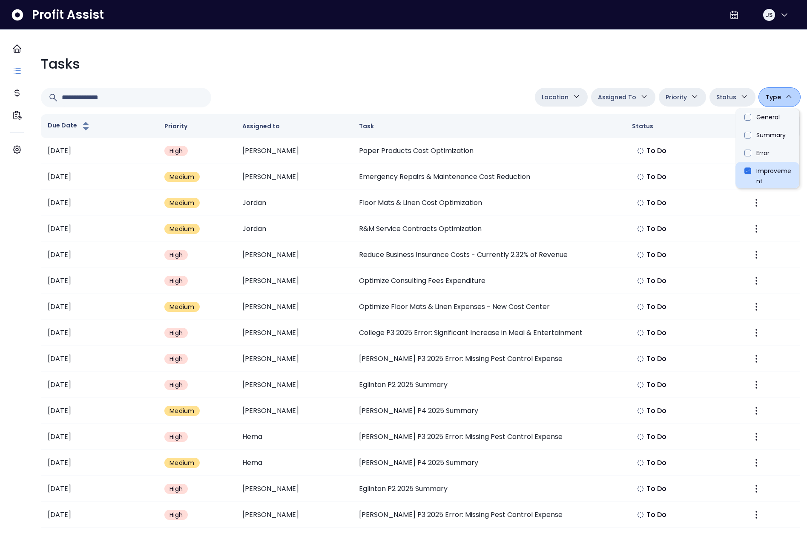
click at [747, 171] on li "Improvement" at bounding box center [768, 175] width 64 height 26
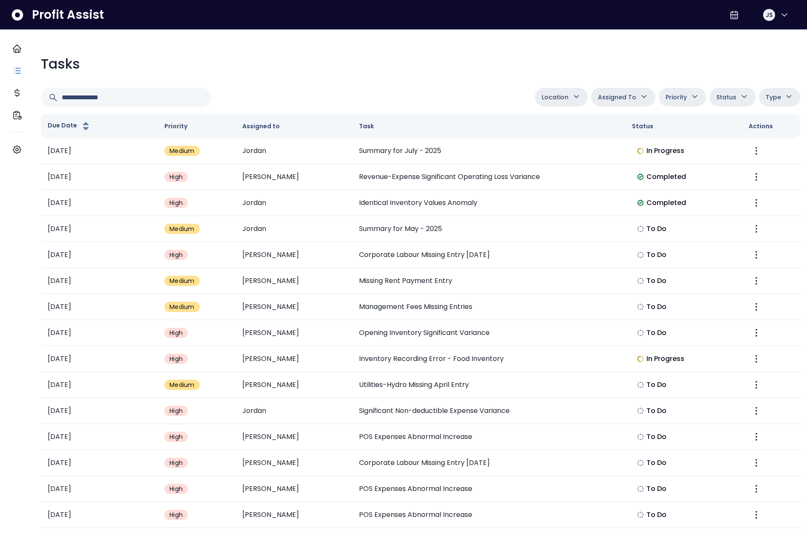
click at [565, 95] on button "Location" at bounding box center [561, 97] width 53 height 19
click at [550, 98] on span "Location" at bounding box center [555, 97] width 27 height 10
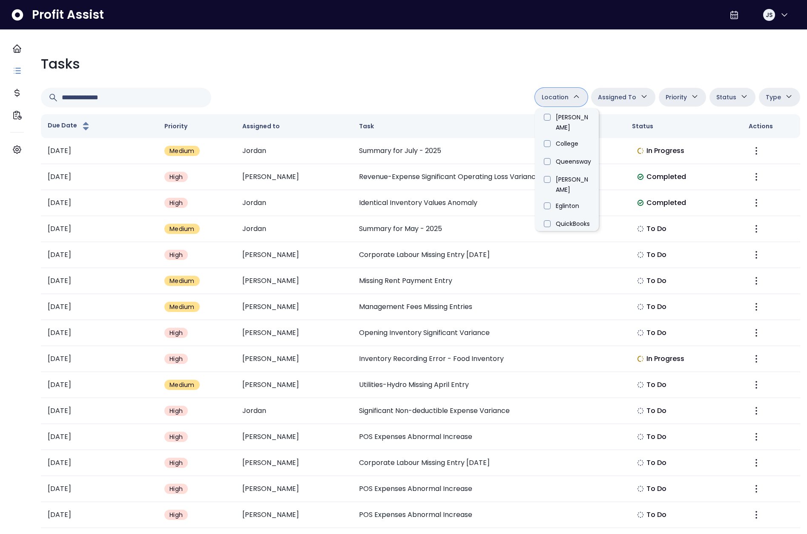
click at [551, 98] on span "Location" at bounding box center [555, 97] width 27 height 10
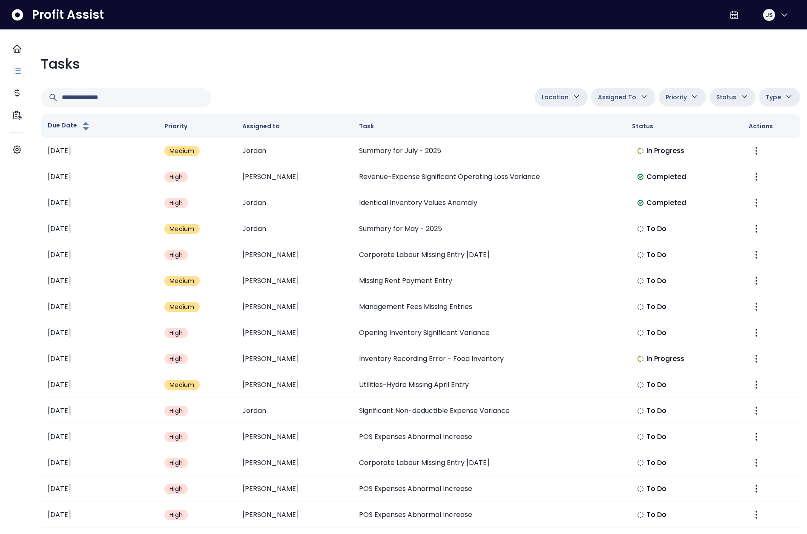
click at [542, 92] on span "Location" at bounding box center [555, 97] width 27 height 10
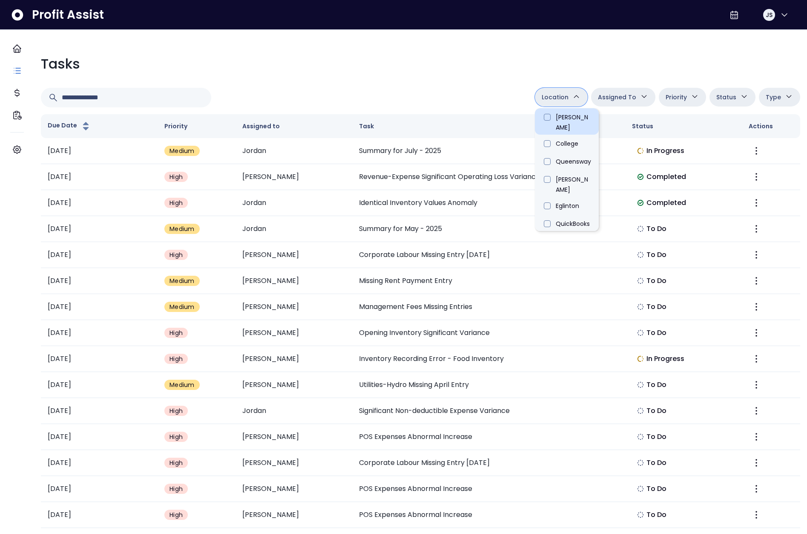
click at [550, 119] on li "[PERSON_NAME]" at bounding box center [567, 121] width 64 height 26
type input "**********"
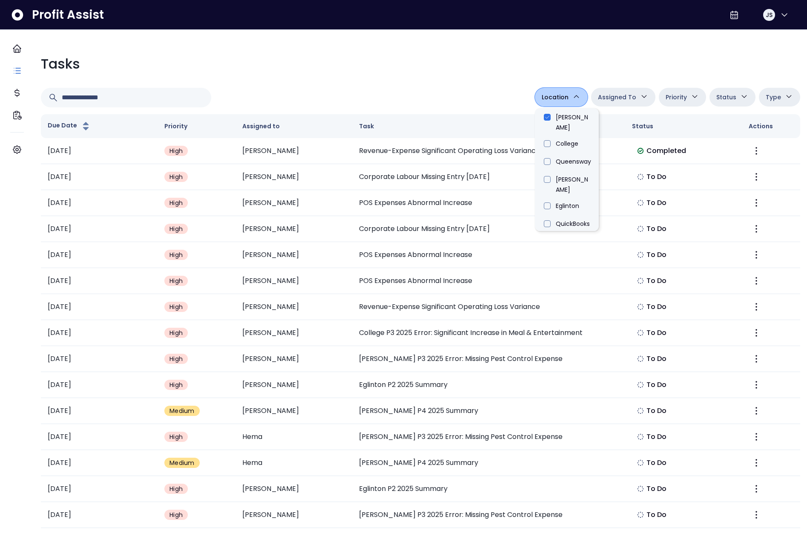
click at [601, 102] on button "Assigned To" at bounding box center [623, 97] width 64 height 19
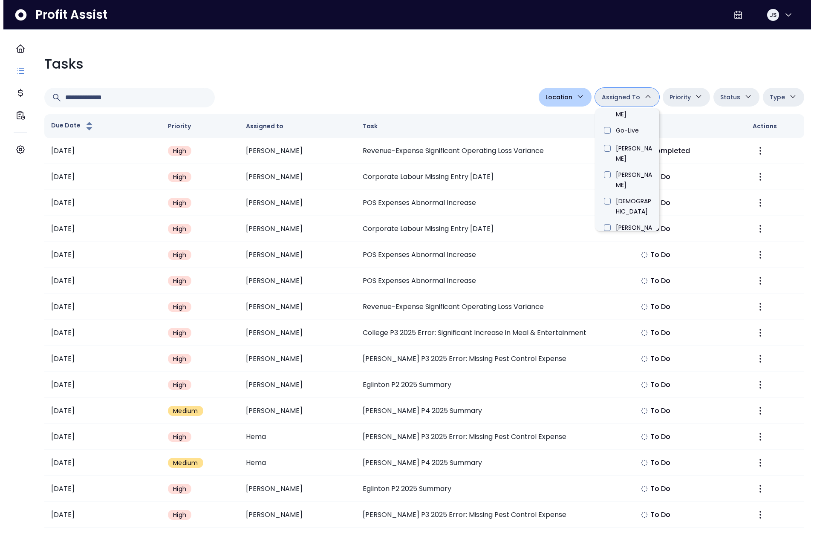
scroll to position [494, 0]
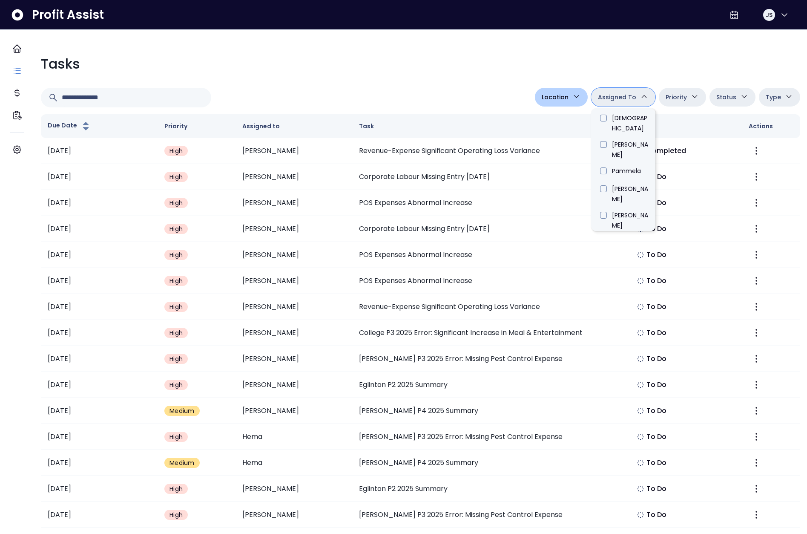
click at [593, 365] on li "Jordan" at bounding box center [623, 374] width 64 height 18
type input "*****"
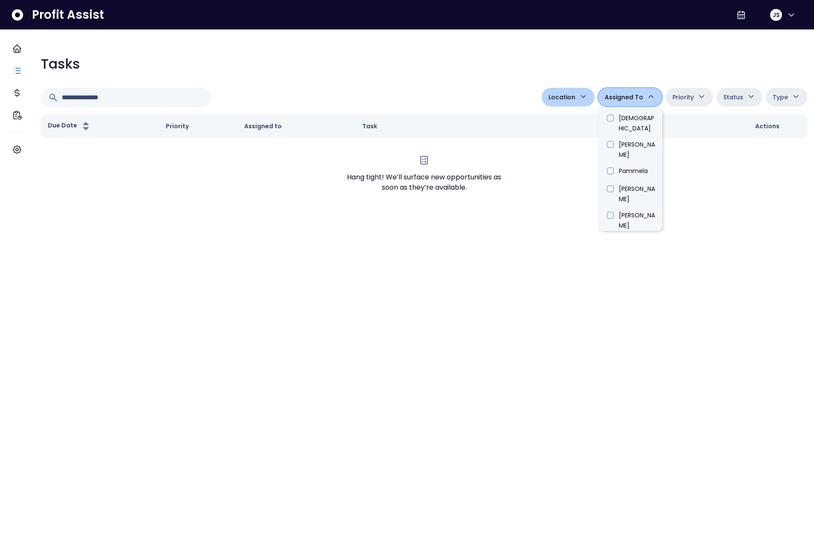
click at [492, 90] on div at bounding box center [289, 98] width 497 height 20
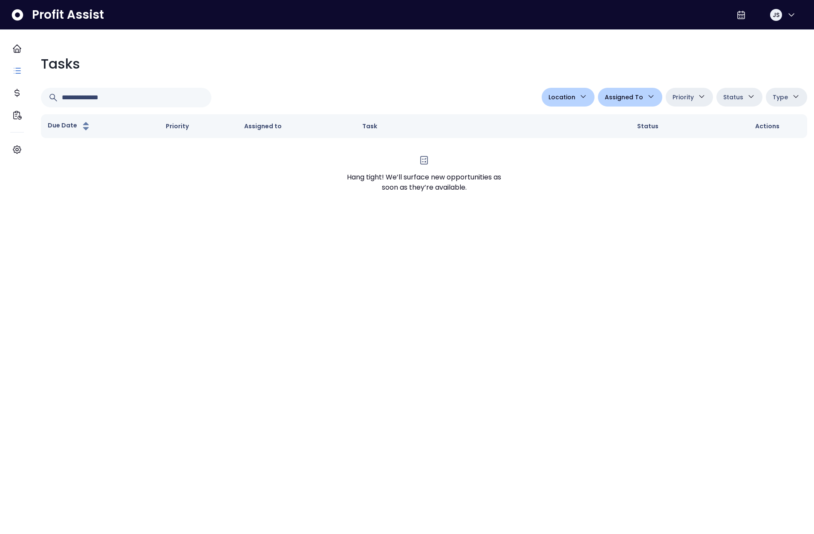
click at [578, 96] on icon "button" at bounding box center [582, 96] width 9 height 9
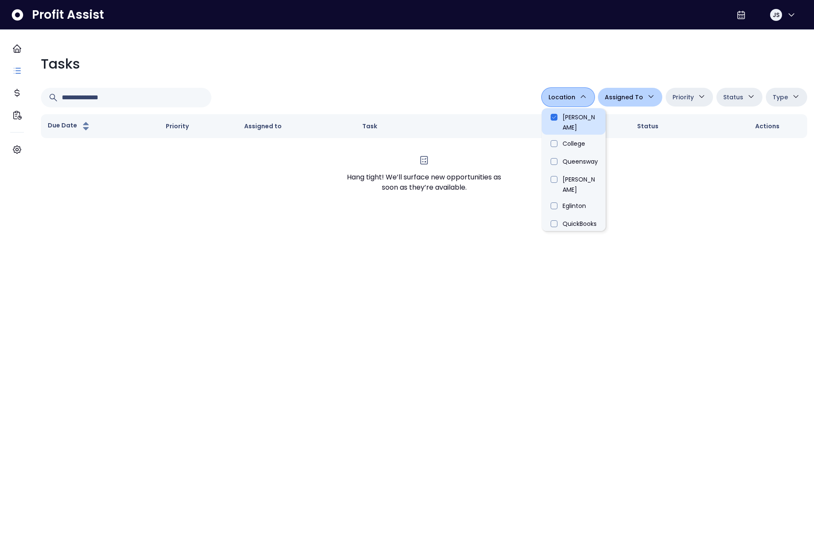
click at [551, 118] on li "[PERSON_NAME]" at bounding box center [573, 121] width 64 height 26
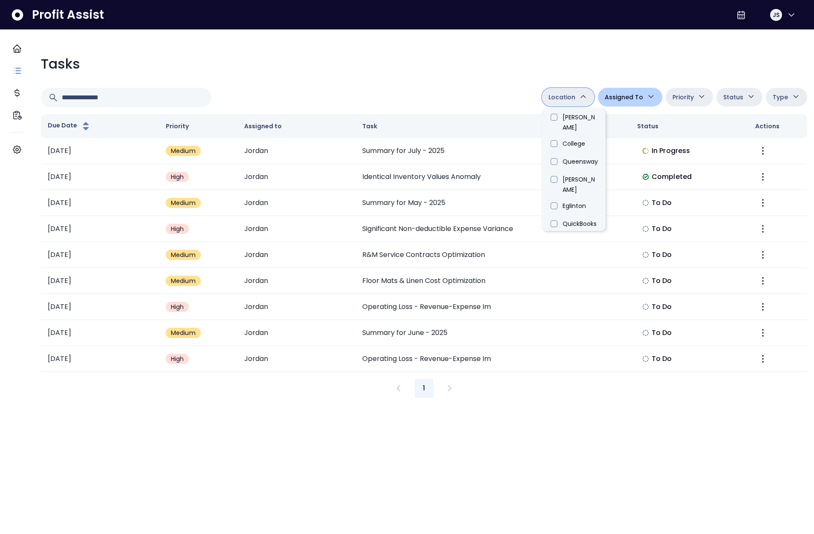
click at [483, 89] on div at bounding box center [289, 98] width 497 height 20
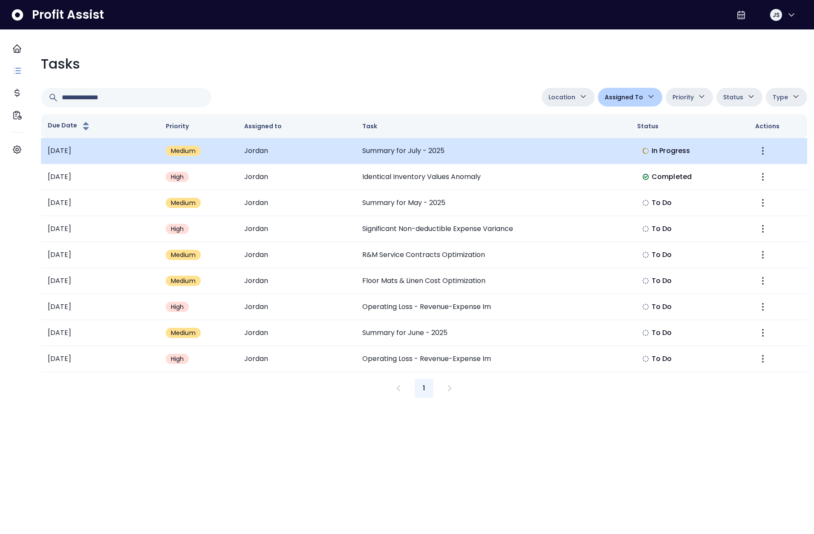
click at [415, 151] on td "Summary for July - 2025" at bounding box center [492, 151] width 275 height 26
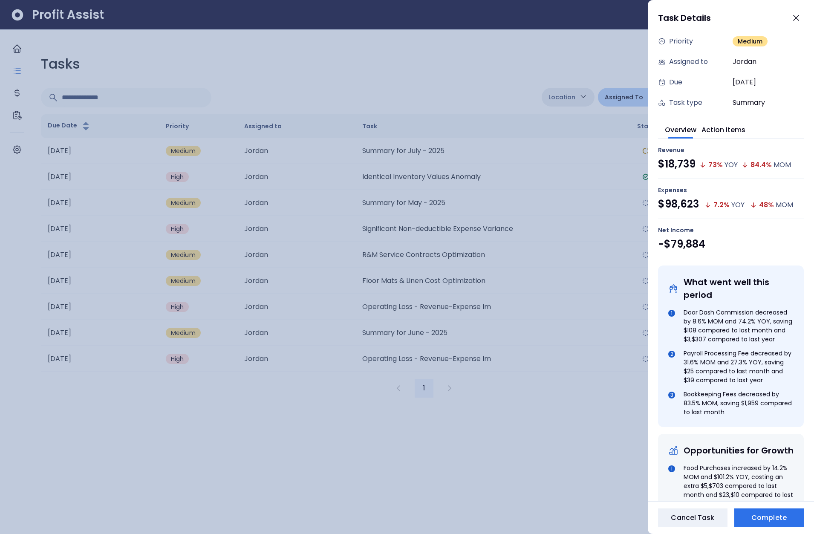
scroll to position [0, 0]
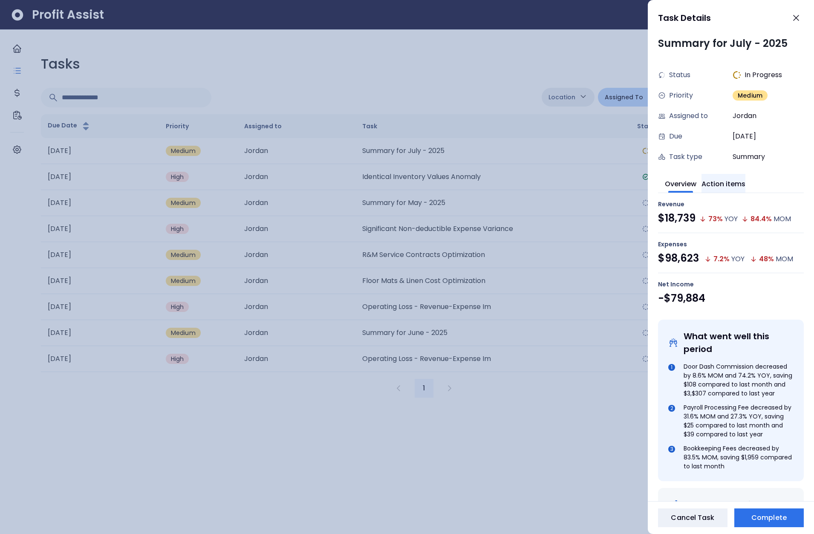
click at [735, 184] on button "Action items" at bounding box center [723, 183] width 44 height 19
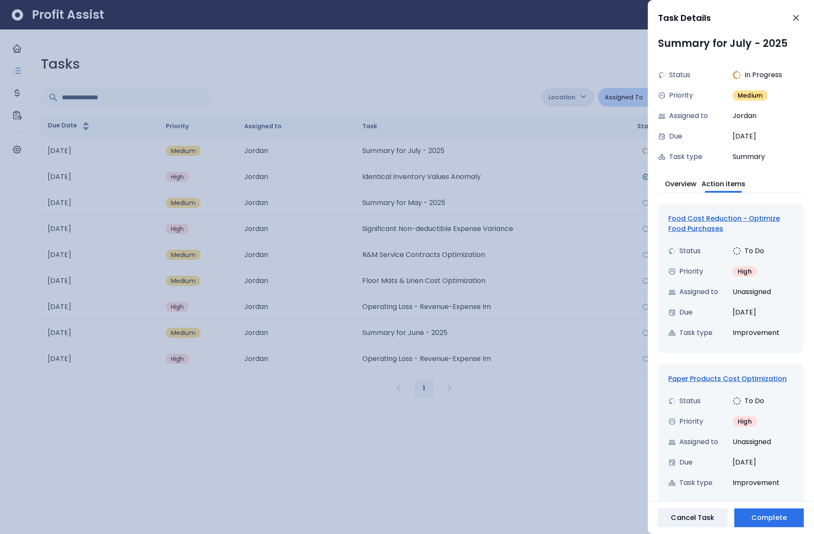
click at [713, 218] on div "Food Cost Reduction - Optimize Food Purchases" at bounding box center [730, 223] width 125 height 20
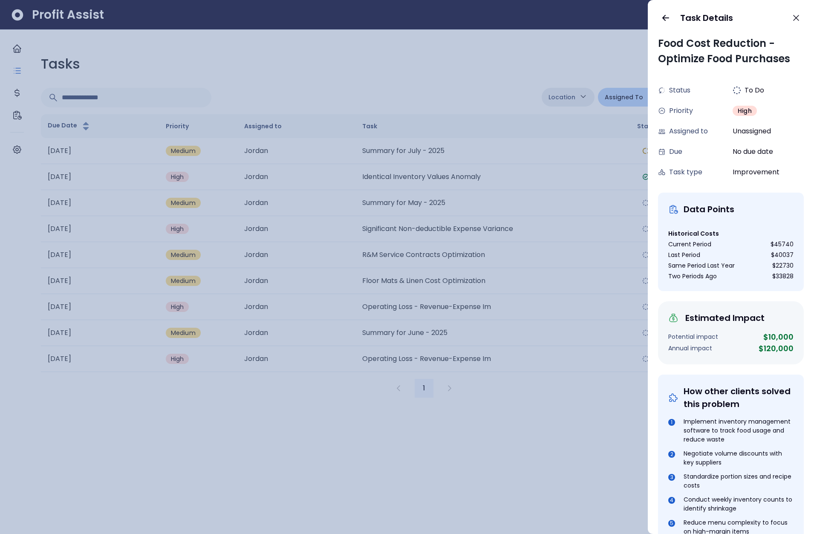
click at [659, 10] on div "Task Details" at bounding box center [730, 18] width 166 height 36
click at [663, 15] on icon "button" at bounding box center [665, 18] width 10 height 10
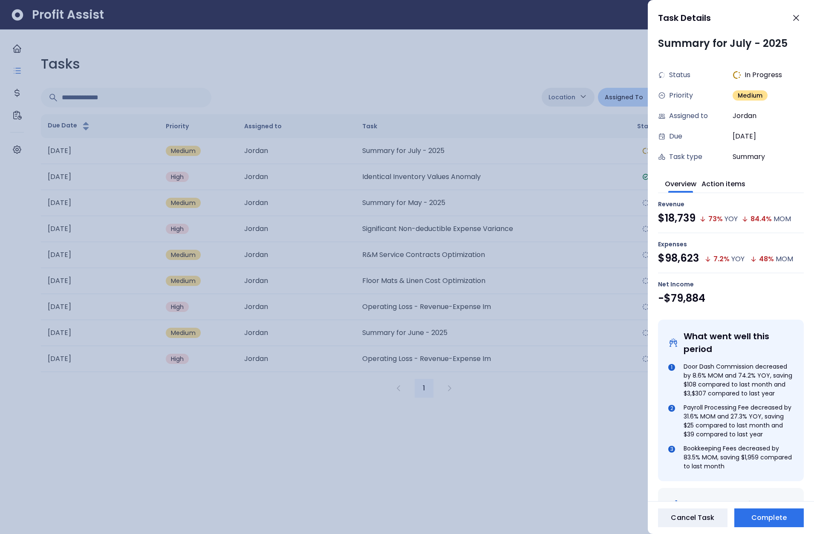
click at [516, 139] on div at bounding box center [407, 267] width 814 height 534
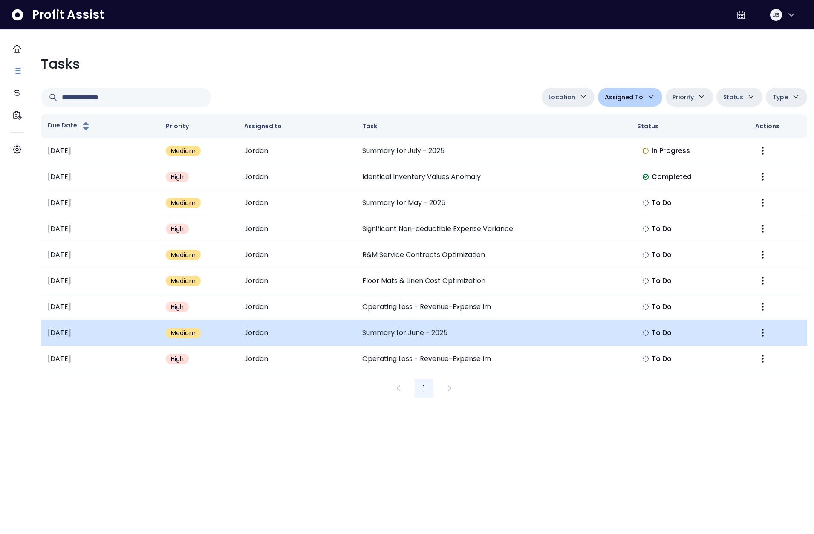
click at [415, 327] on td "Summary for June - 2025" at bounding box center [492, 333] width 275 height 26
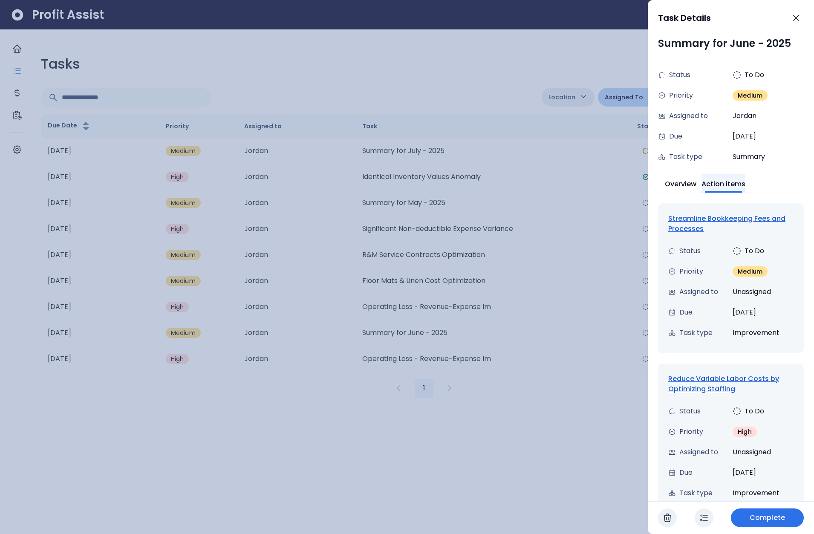
click at [729, 182] on button "Action items" at bounding box center [723, 183] width 44 height 19
click at [721, 222] on div "Streamline Bookkeeping Fees and Processes" at bounding box center [730, 223] width 125 height 20
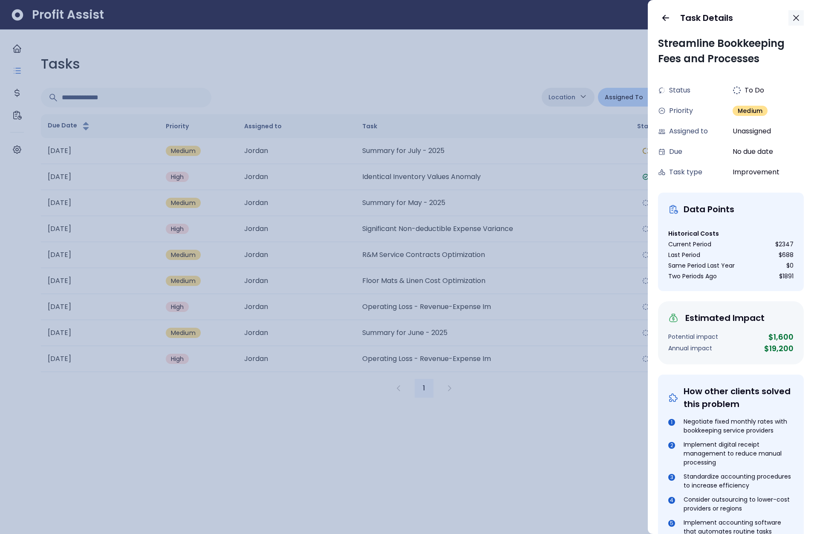
click at [795, 19] on icon "button" at bounding box center [796, 18] width 10 height 10
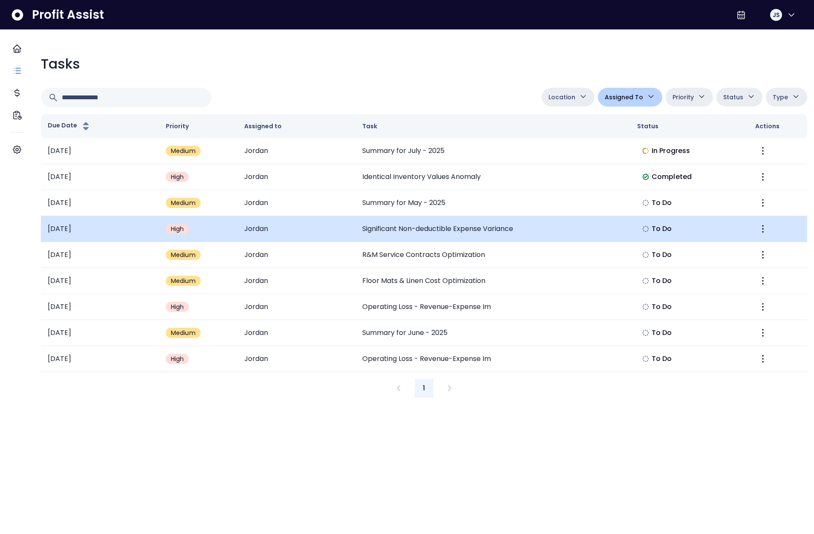
click at [407, 233] on td "Significant Non-deductible Expense Variance" at bounding box center [492, 229] width 275 height 26
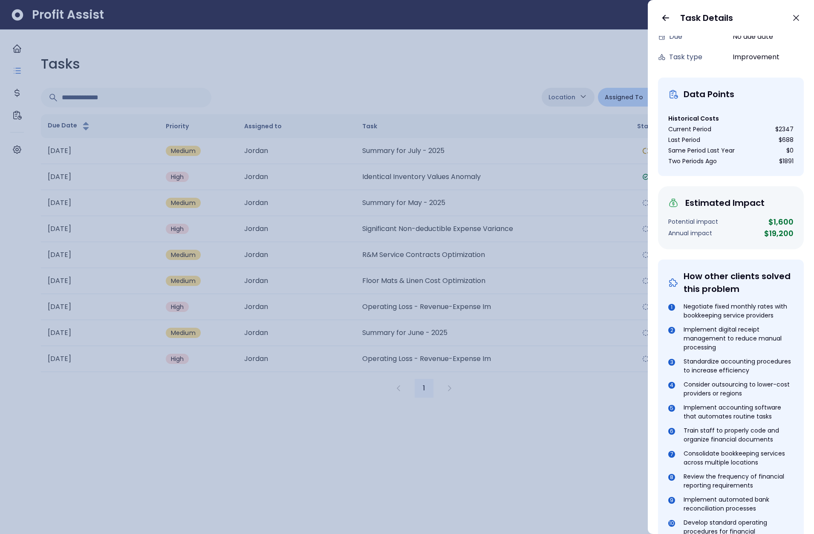
scroll to position [190, 0]
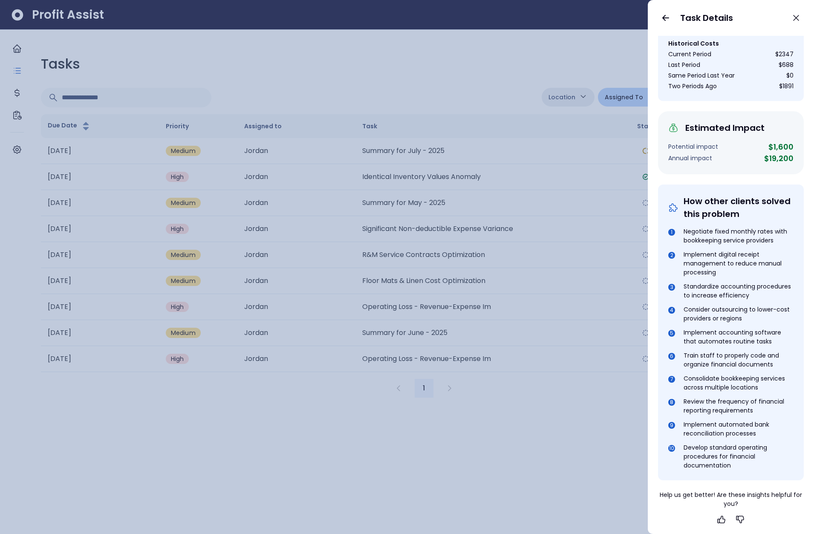
click at [561, 262] on div at bounding box center [407, 267] width 814 height 534
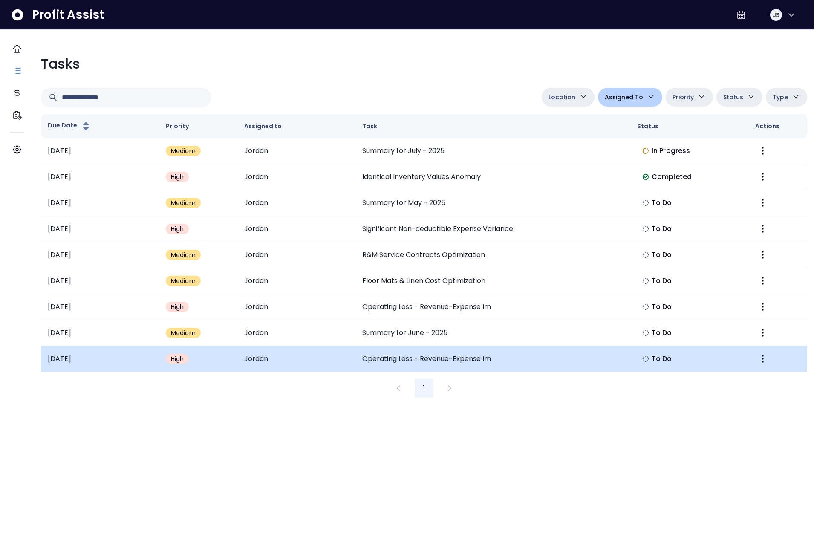
click at [428, 357] on td "Operating Loss - Revenue-Expense Im" at bounding box center [492, 359] width 275 height 26
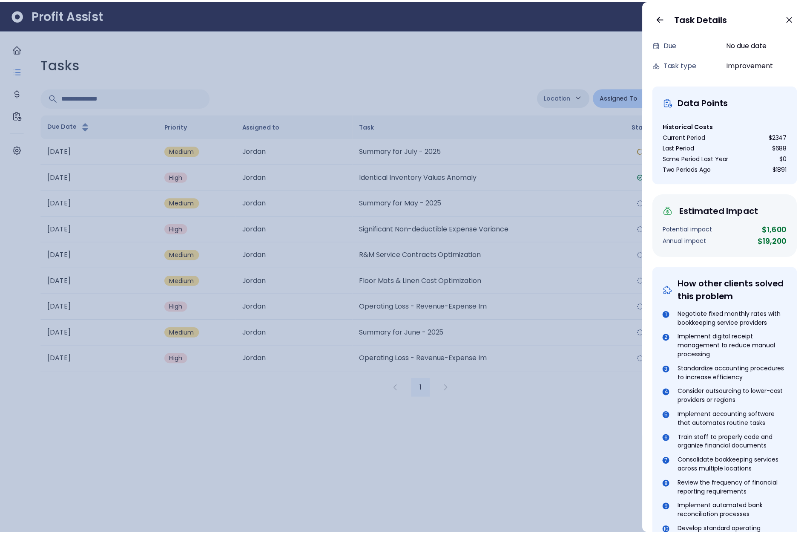
scroll to position [0, 0]
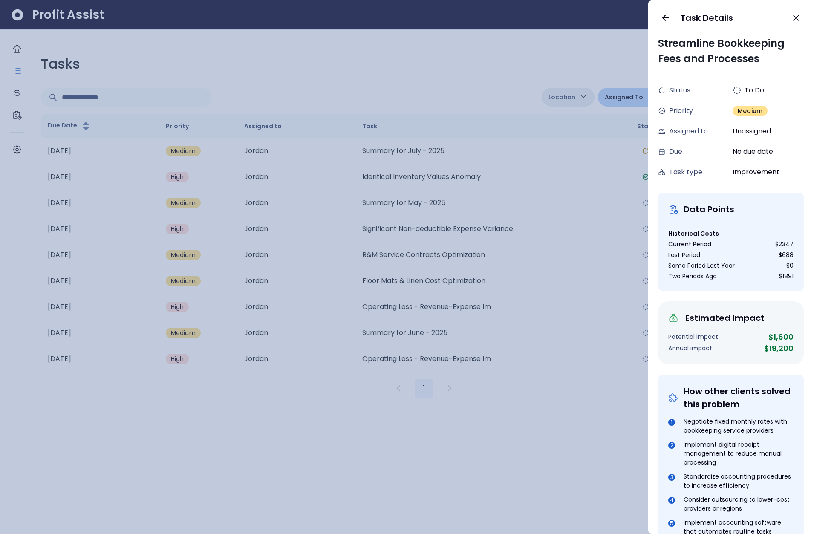
click at [552, 237] on div at bounding box center [407, 267] width 814 height 534
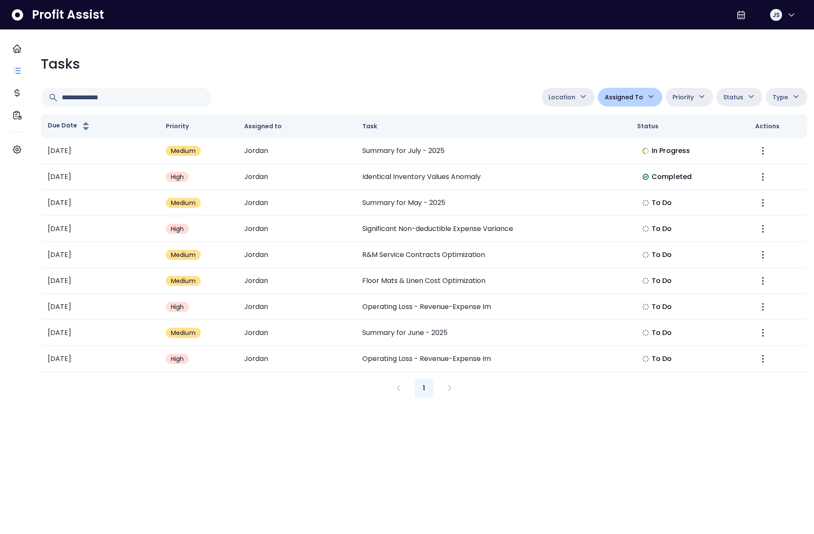
click at [617, 103] on button "Assigned To" at bounding box center [630, 97] width 64 height 19
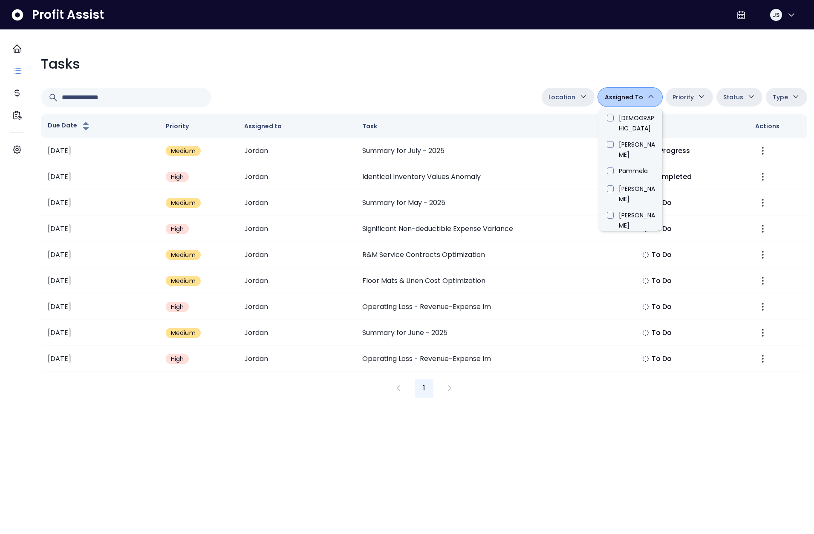
click at [605, 365] on li "Jordan" at bounding box center [630, 374] width 64 height 18
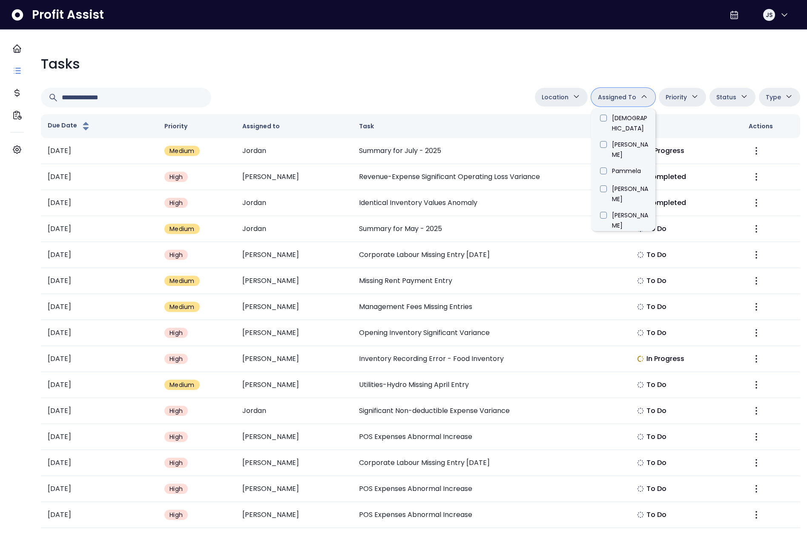
click at [434, 80] on div "Tasks Location Danforth College Queensway Duncan Eglinton QuickBooks Online Ass…" at bounding box center [420, 368] width 773 height 643
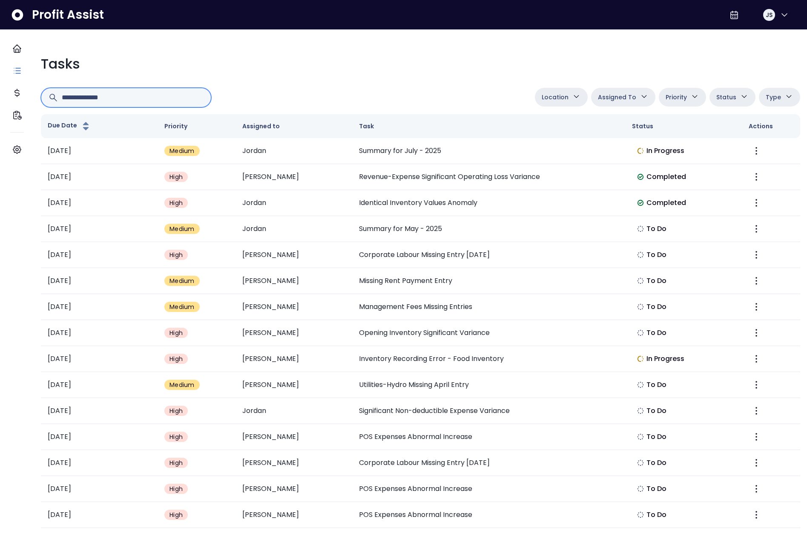
click at [121, 98] on input "text" at bounding box center [133, 97] width 142 height 19
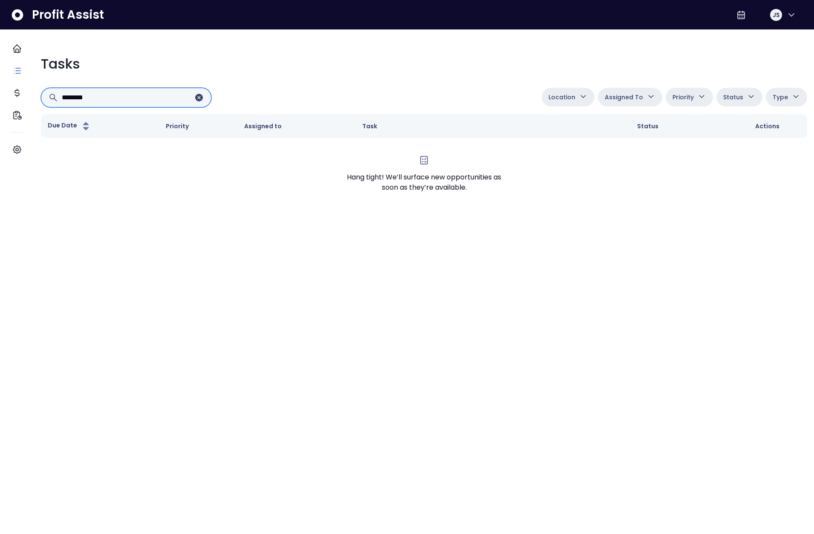
click at [122, 99] on input "********" at bounding box center [128, 97] width 132 height 19
type input "**********"
click at [122, 100] on input "**********" at bounding box center [128, 97] width 132 height 19
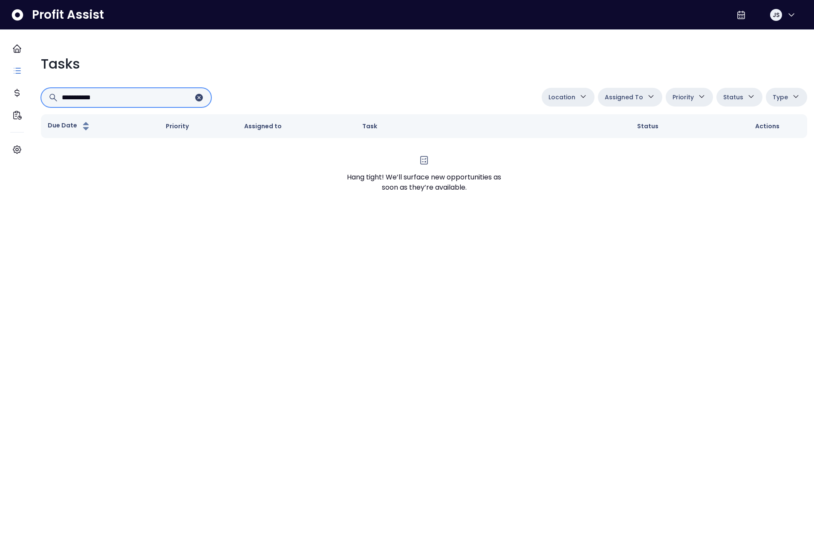
type input "**********"
click at [203, 98] on icon "Clear input" at bounding box center [199, 98] width 8 height 8
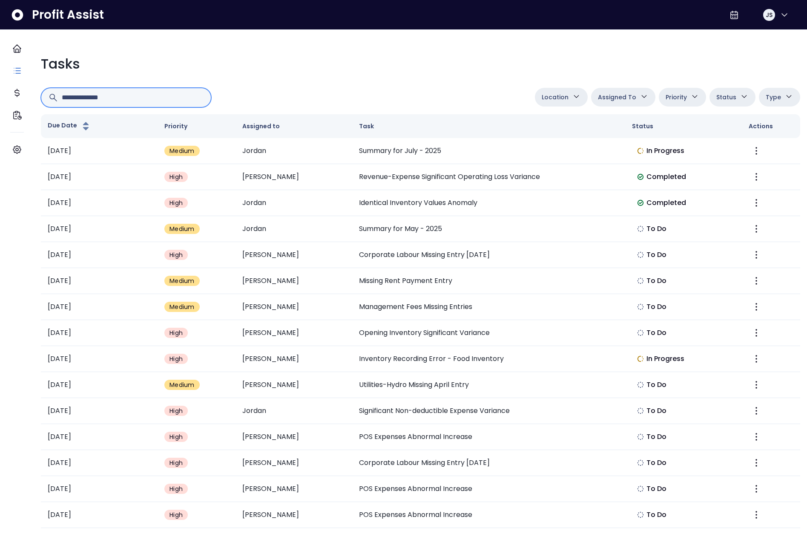
click at [161, 104] on input "text" at bounding box center [133, 97] width 142 height 19
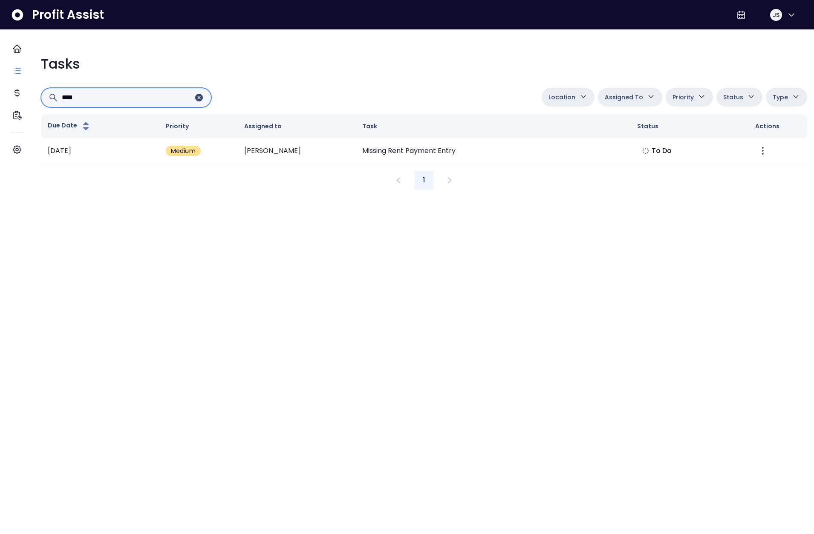
click at [160, 98] on input "****" at bounding box center [128, 97] width 132 height 19
type input "*"
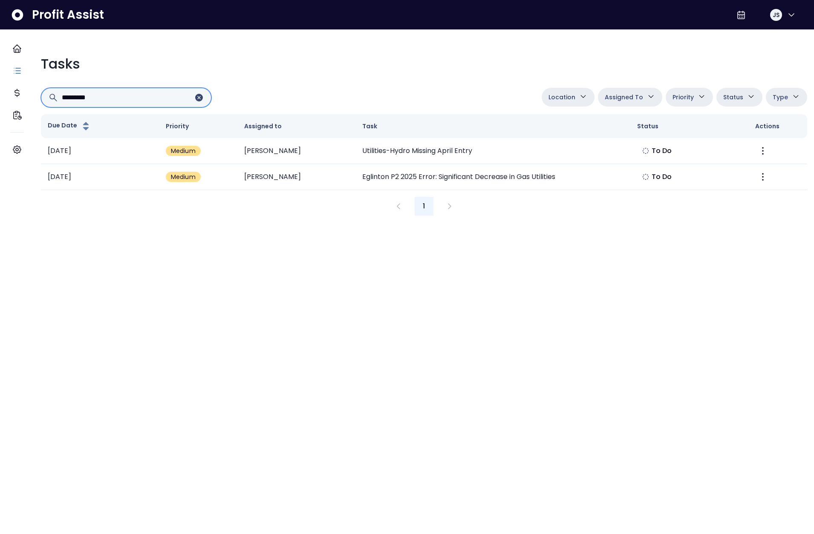
type input "*********"
click at [203, 97] on icon "Clear input" at bounding box center [199, 98] width 8 height 8
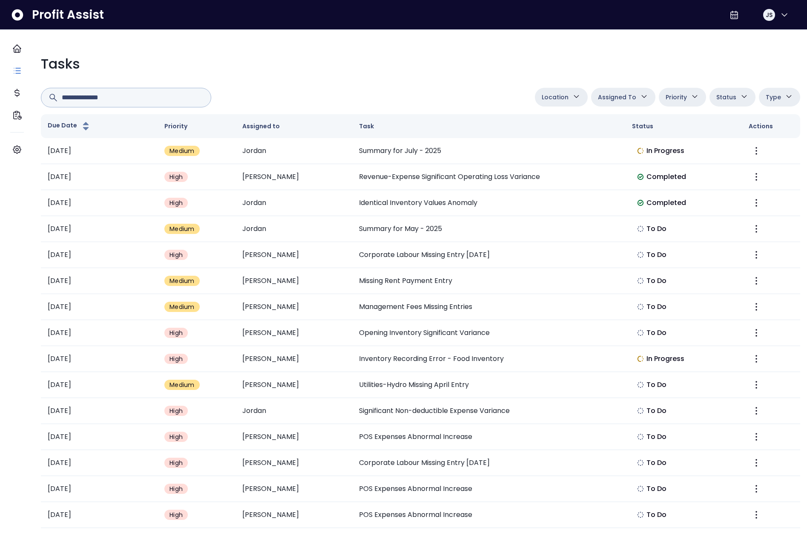
click at [609, 98] on span "Assigned To" at bounding box center [617, 97] width 38 height 10
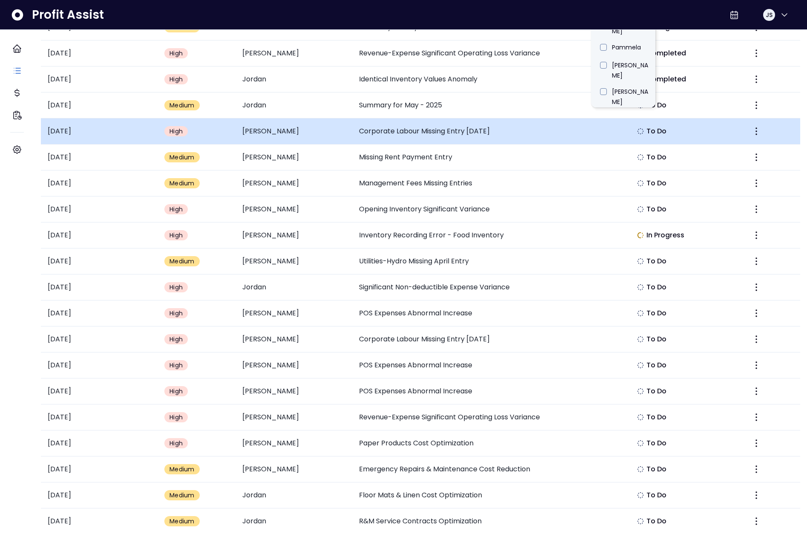
scroll to position [81, 0]
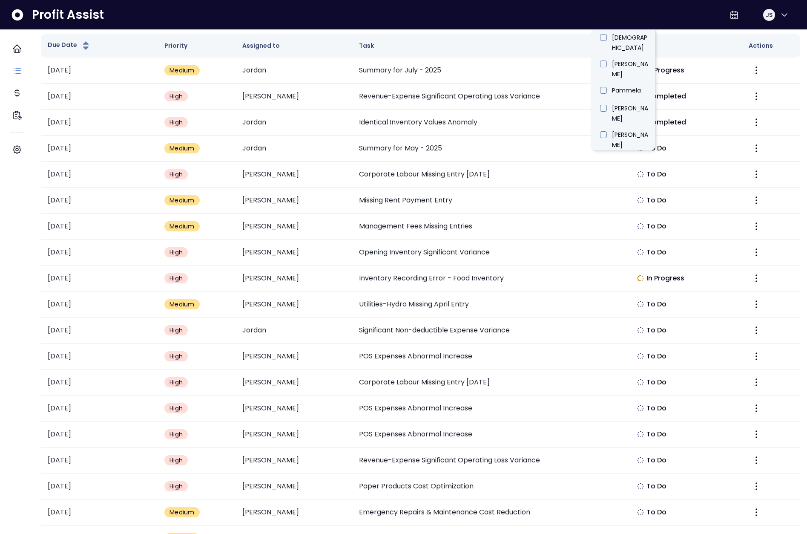
click at [599, 284] on li "Jordan" at bounding box center [623, 293] width 64 height 18
type input "*****"
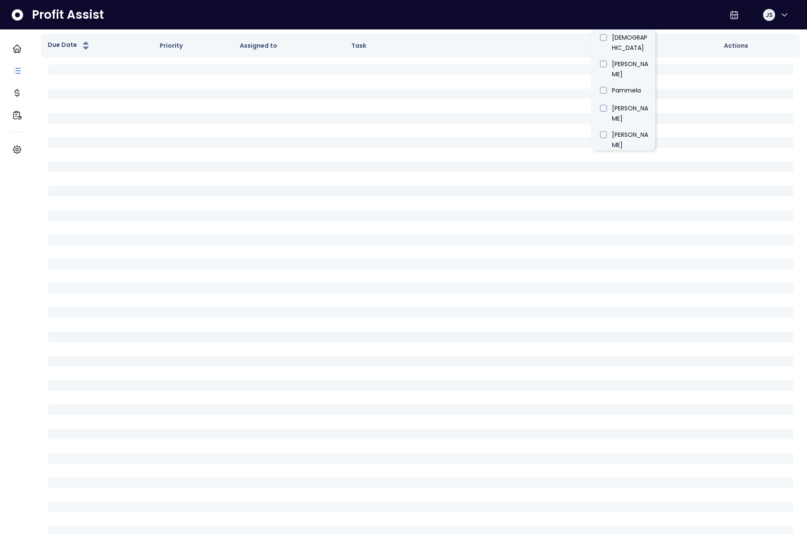
scroll to position [0, 0]
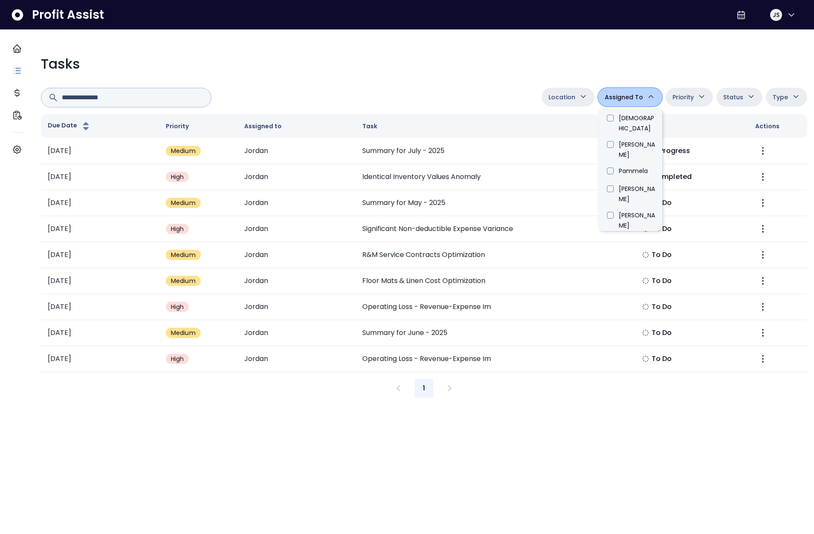
click at [434, 99] on div at bounding box center [289, 98] width 497 height 20
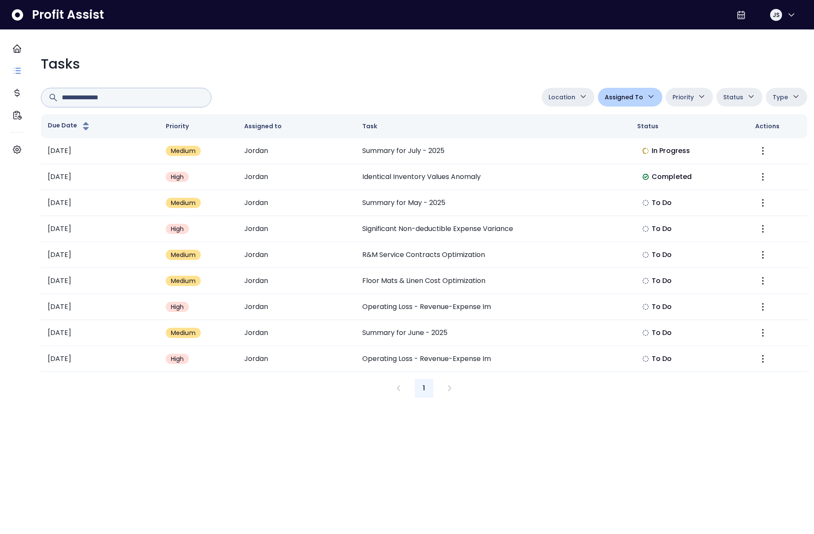
click at [555, 93] on span "Location" at bounding box center [561, 97] width 27 height 10
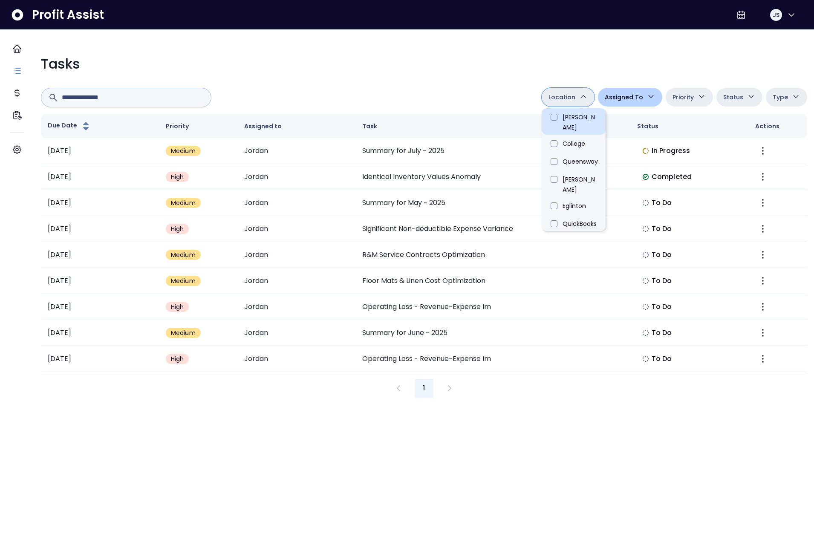
click at [550, 116] on li "[PERSON_NAME]" at bounding box center [573, 121] width 64 height 26
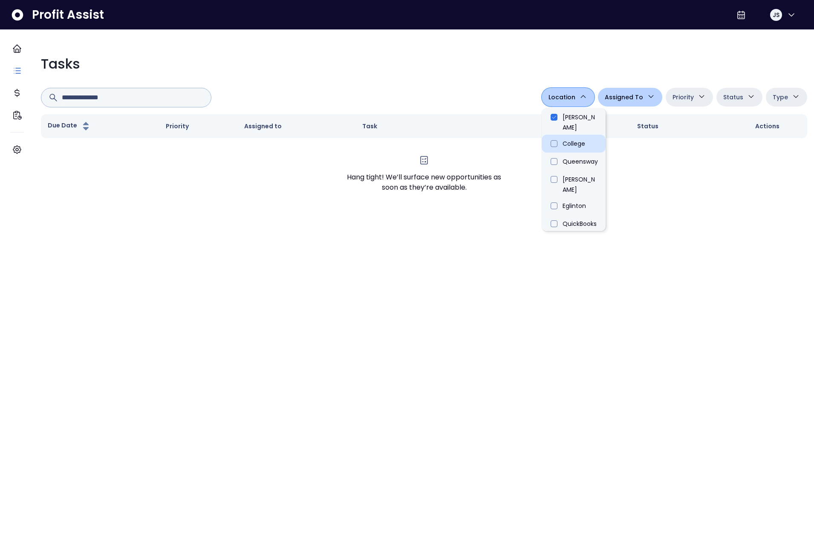
click at [553, 136] on li "College" at bounding box center [573, 144] width 64 height 18
click at [551, 152] on li "Queensway" at bounding box center [573, 161] width 64 height 18
click at [550, 170] on li "Duncan" at bounding box center [573, 183] width 64 height 26
click at [550, 197] on li "Eglinton" at bounding box center [573, 206] width 64 height 18
click at [553, 215] on li "QuickBooks Online" at bounding box center [573, 228] width 64 height 26
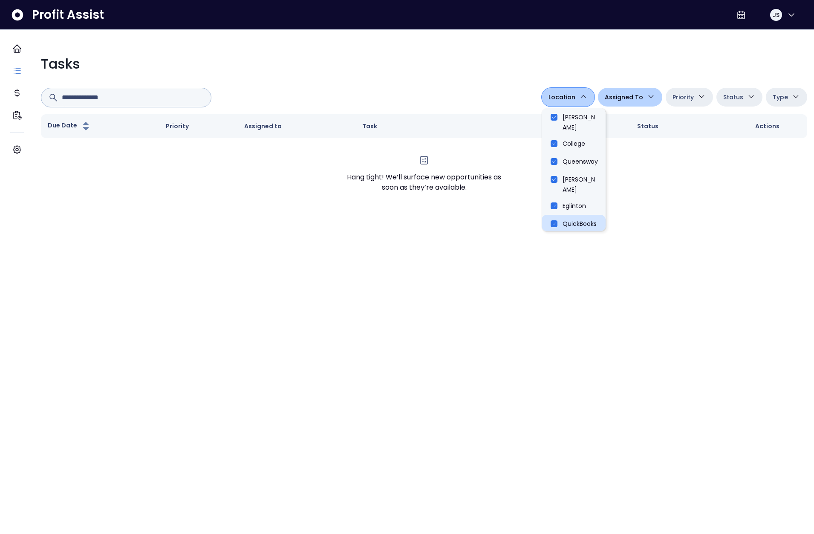
click at [550, 215] on li "QuickBooks Online" at bounding box center [573, 228] width 64 height 26
type input "**********"
click at [357, 95] on div at bounding box center [289, 98] width 497 height 20
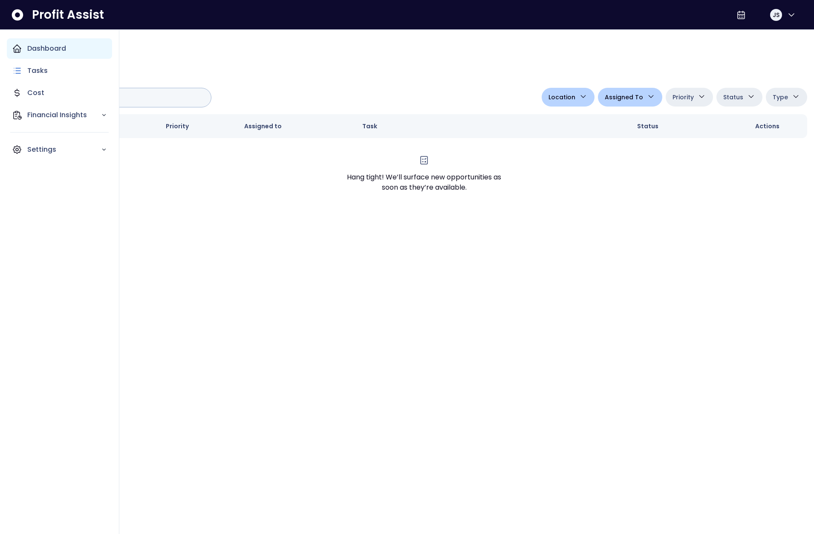
click at [14, 55] on div "Dashboard" at bounding box center [59, 48] width 105 height 20
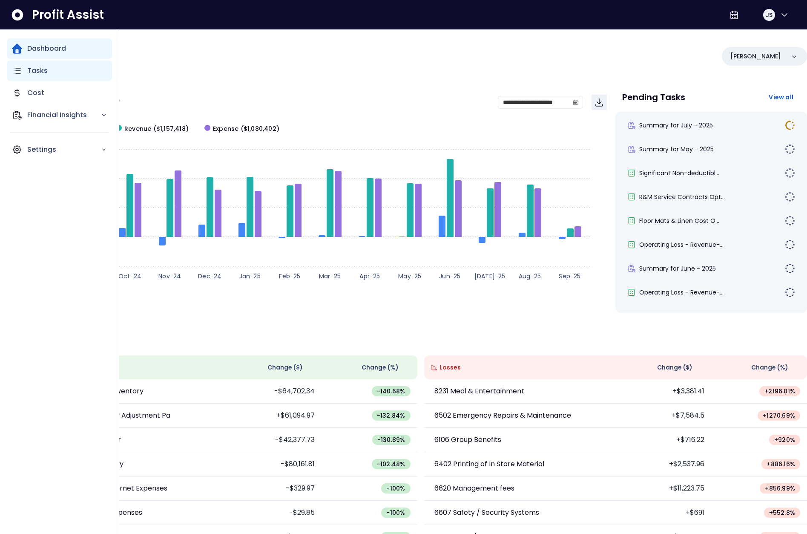
click at [41, 76] on div "Tasks" at bounding box center [59, 70] width 105 height 20
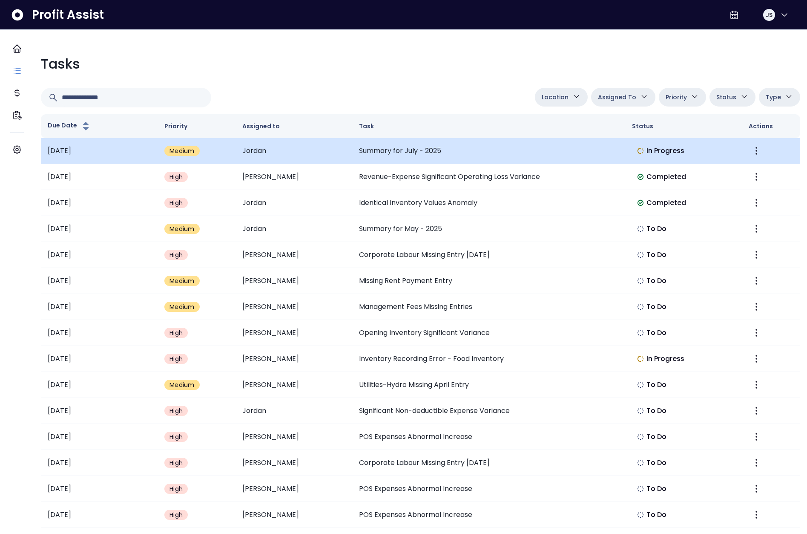
click at [372, 156] on td "Summary for July - 2025" at bounding box center [488, 151] width 273 height 26
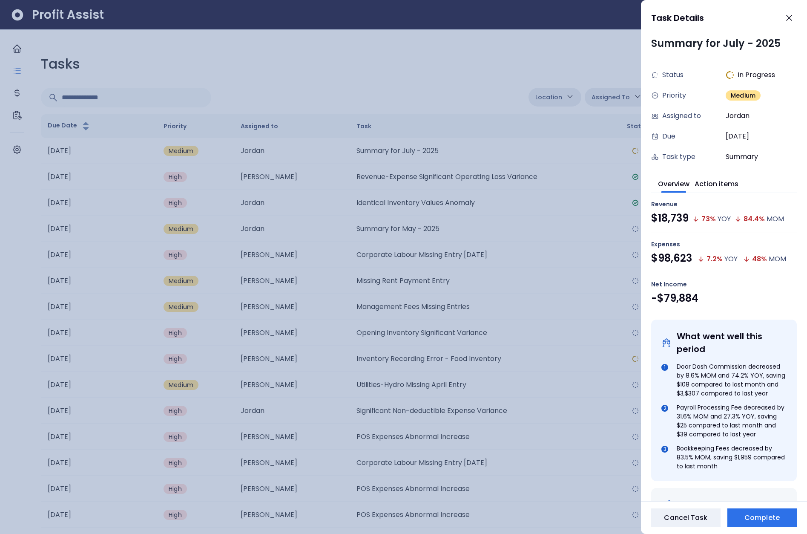
click at [484, 82] on div at bounding box center [403, 267] width 807 height 534
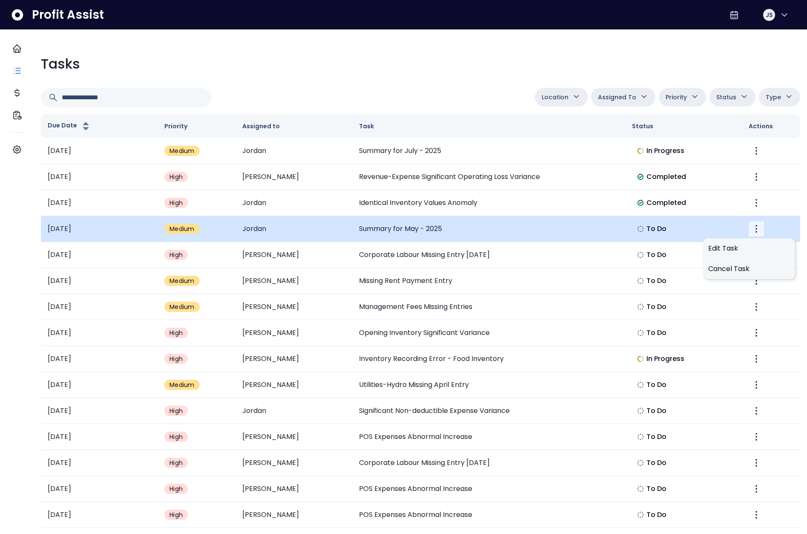
click at [751, 224] on icon "More" at bounding box center [756, 229] width 10 height 10
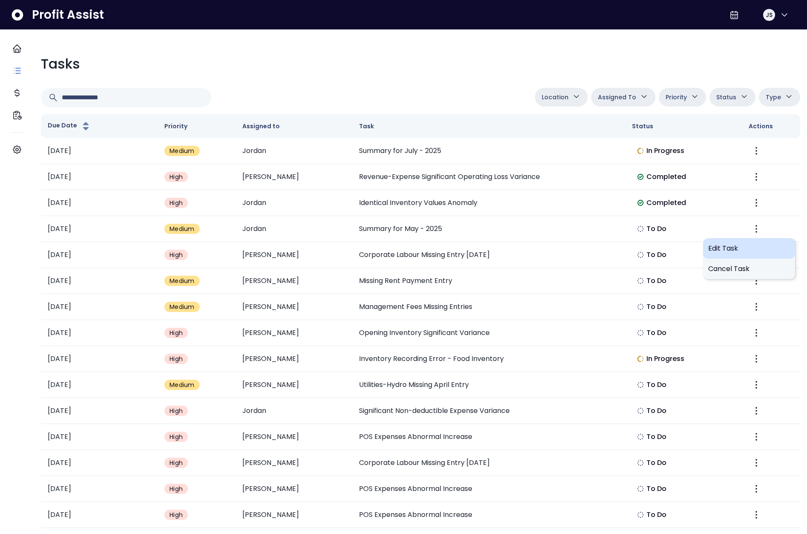
click at [742, 248] on span "Edit Task" at bounding box center [749, 248] width 82 height 10
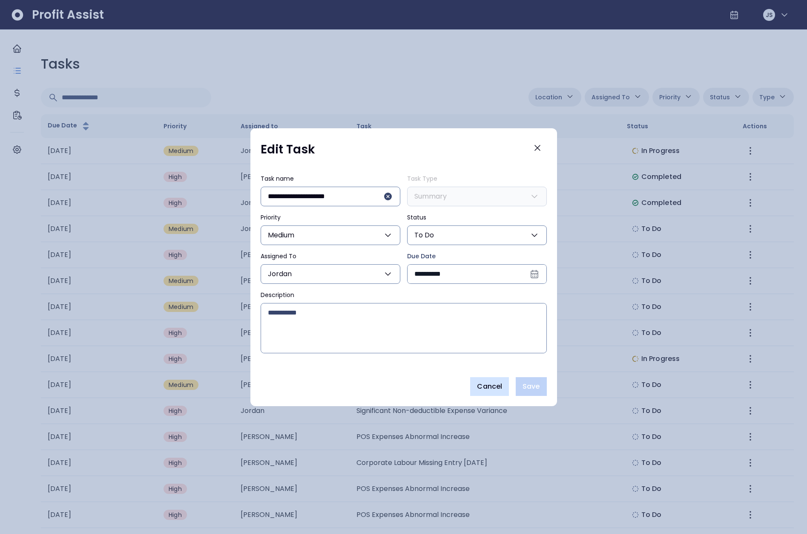
click at [486, 391] on button "Cancel" at bounding box center [489, 386] width 39 height 19
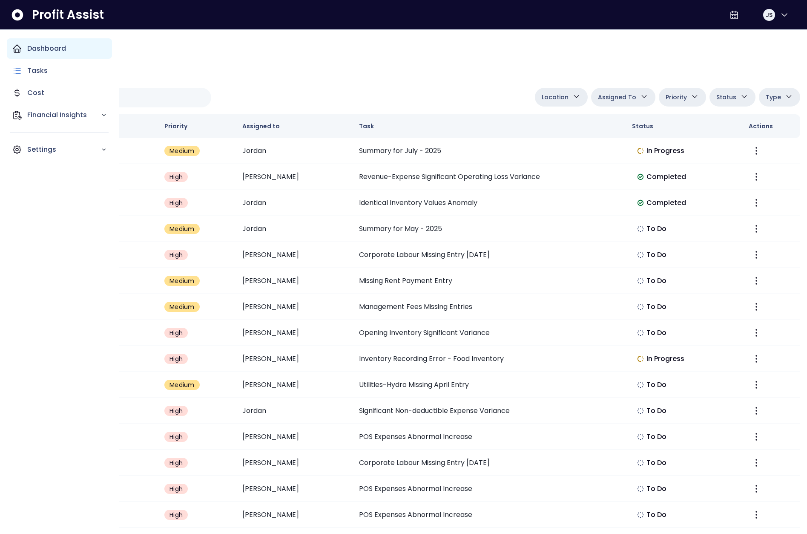
click at [69, 51] on div "Dashboard" at bounding box center [59, 48] width 105 height 20
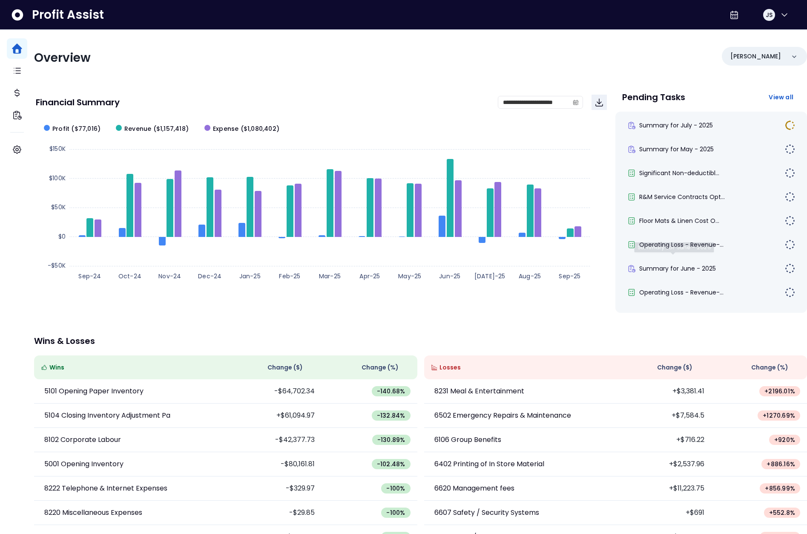
click at [683, 256] on div "Summary for July - 2025 Summary for May - 2025 Significant Non-deductibl... R&M…" at bounding box center [711, 212] width 192 height 201
click at [687, 263] on div "Summary for June - 2025" at bounding box center [711, 268] width 178 height 20
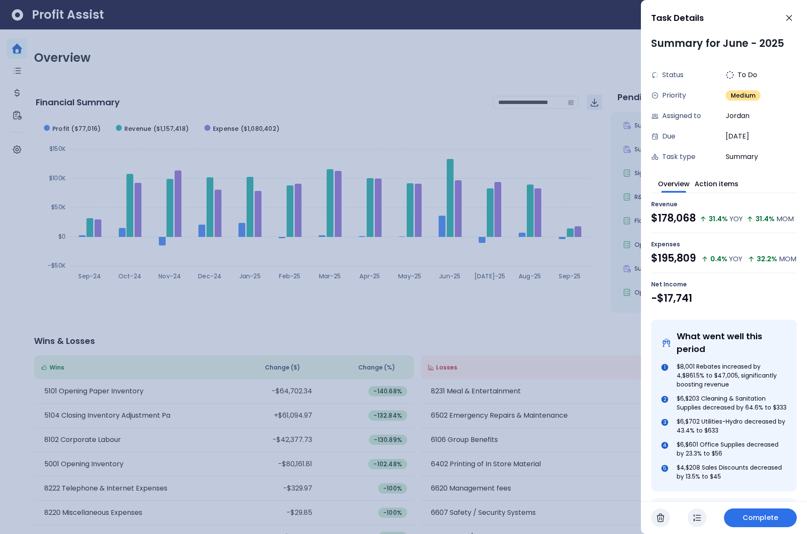
click at [743, 520] on button "Complete" at bounding box center [760, 517] width 73 height 19
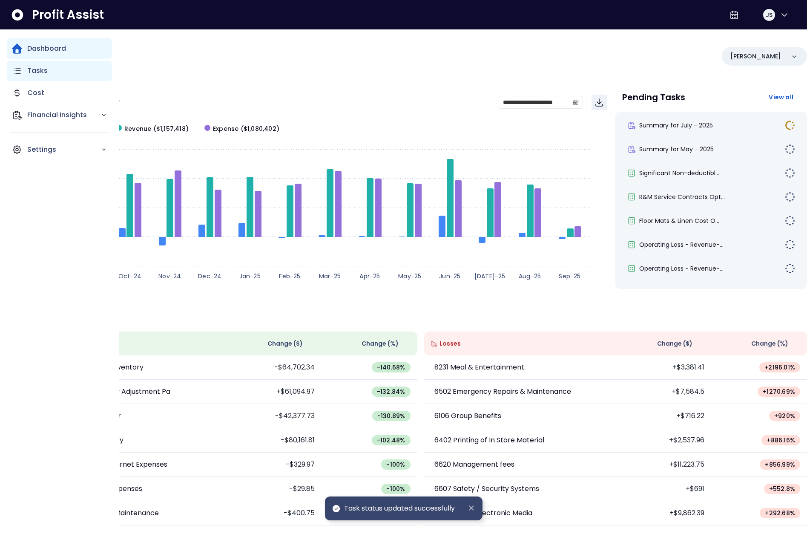
click at [35, 70] on p "Tasks" at bounding box center [37, 71] width 20 height 10
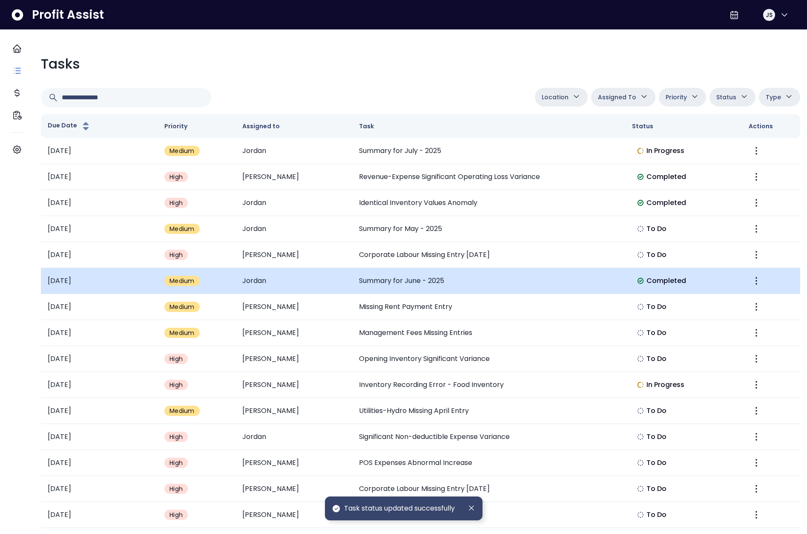
click at [647, 287] on td "Completed" at bounding box center [683, 281] width 117 height 26
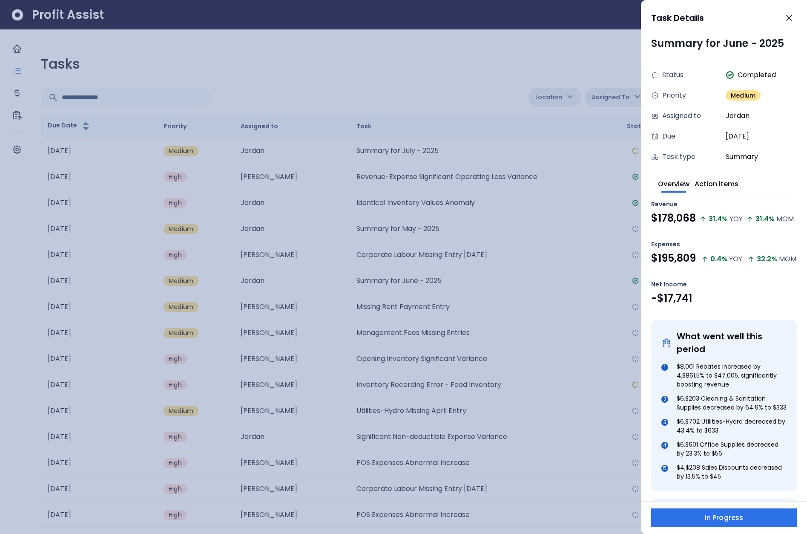
click at [537, 268] on div at bounding box center [403, 267] width 807 height 534
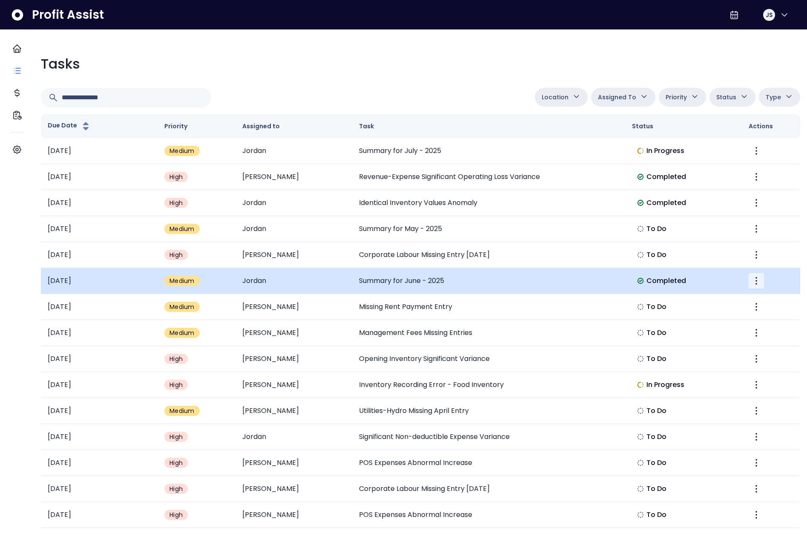
click at [756, 279] on button "More" at bounding box center [756, 280] width 15 height 15
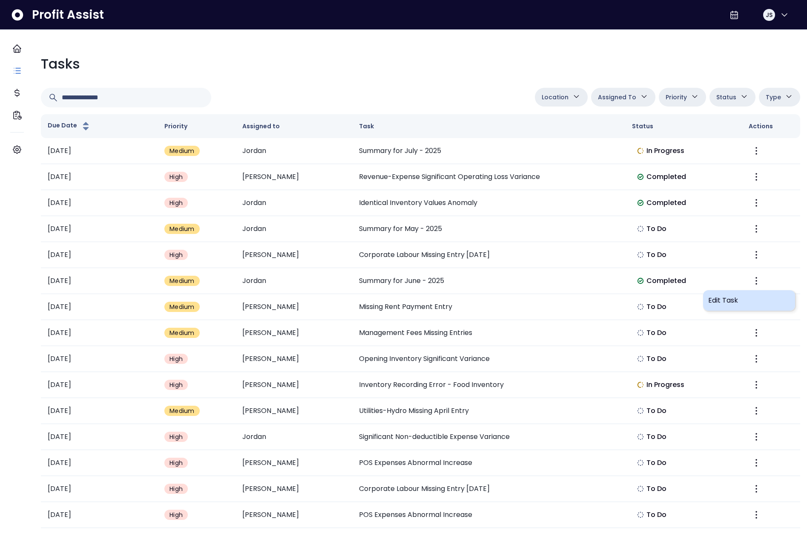
click at [742, 299] on span "Edit Task" at bounding box center [749, 300] width 82 height 10
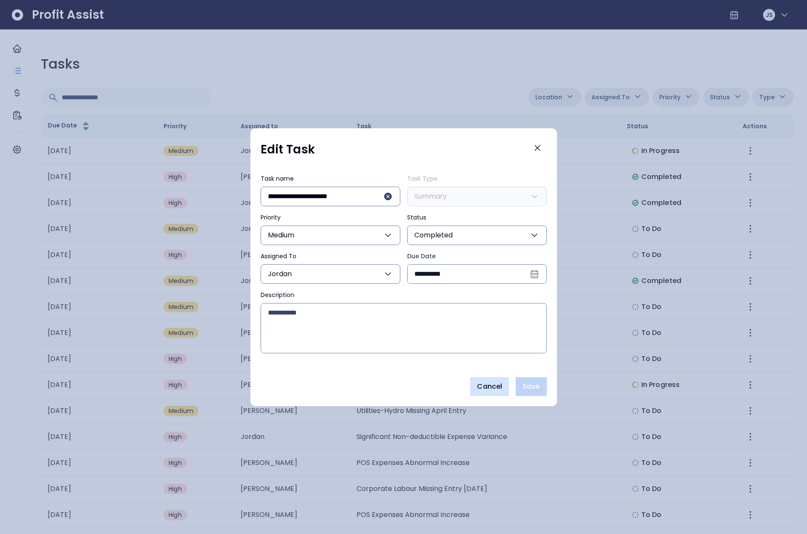
click at [492, 385] on span "Cancel" at bounding box center [489, 386] width 25 height 10
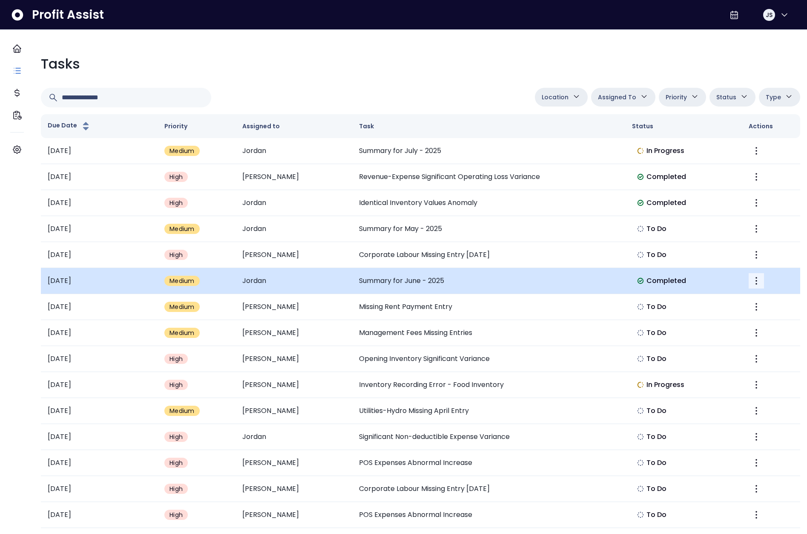
click at [751, 282] on icon "More" at bounding box center [756, 281] width 10 height 10
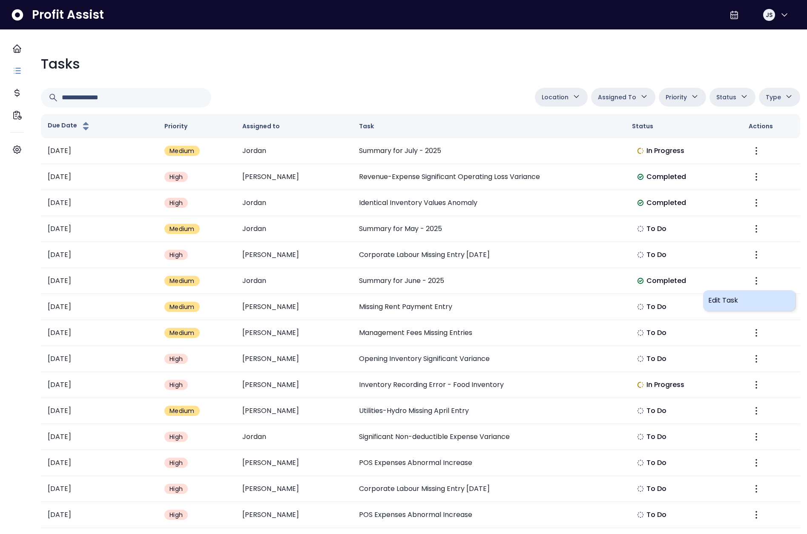
click at [739, 300] on span "Edit Task" at bounding box center [749, 300] width 82 height 10
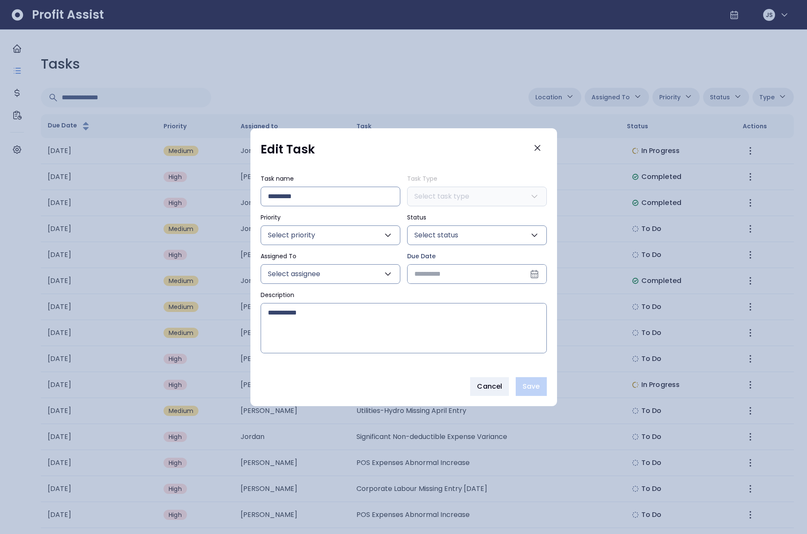
type input "**********"
type input "*******"
type input "******"
type input "*********"
type input "***"
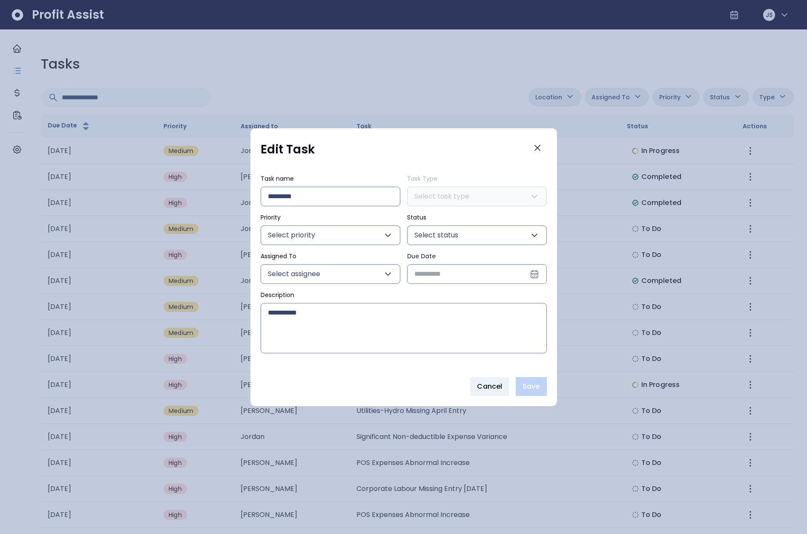
type input "**********"
click at [498, 380] on button "Cancel" at bounding box center [489, 386] width 39 height 19
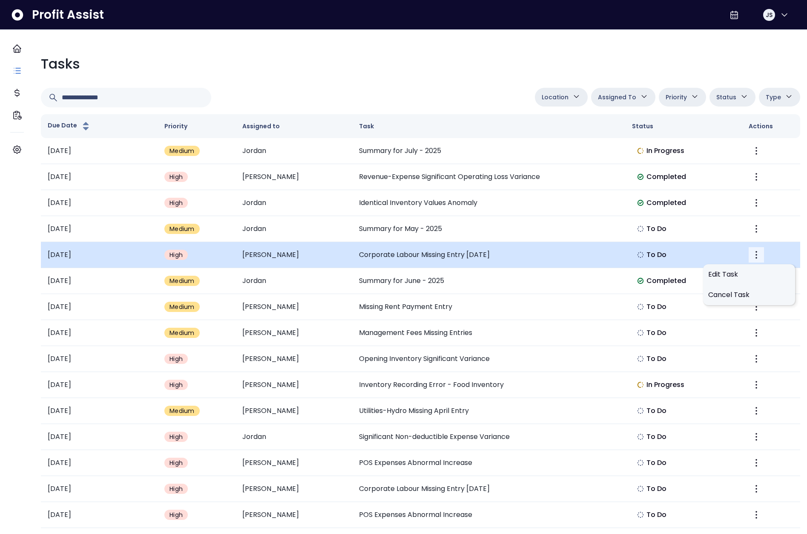
click at [751, 255] on icon "More" at bounding box center [756, 255] width 10 height 10
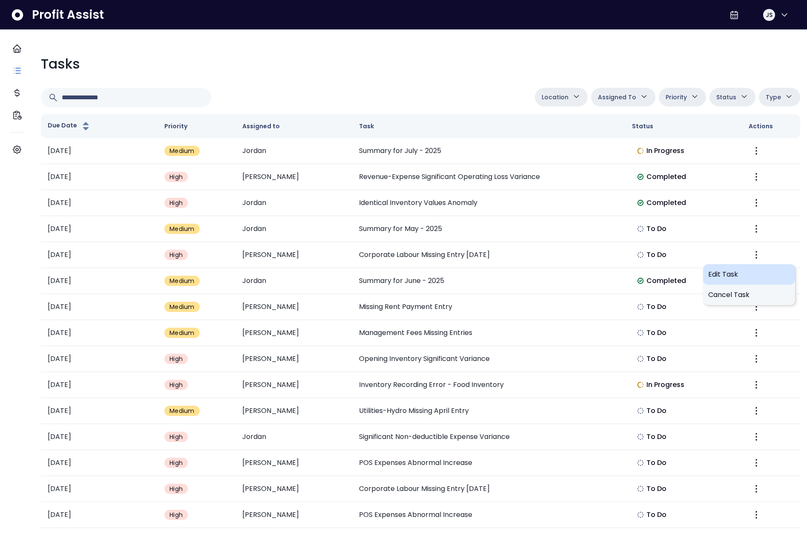
click at [737, 278] on span "Edit Task" at bounding box center [749, 274] width 82 height 10
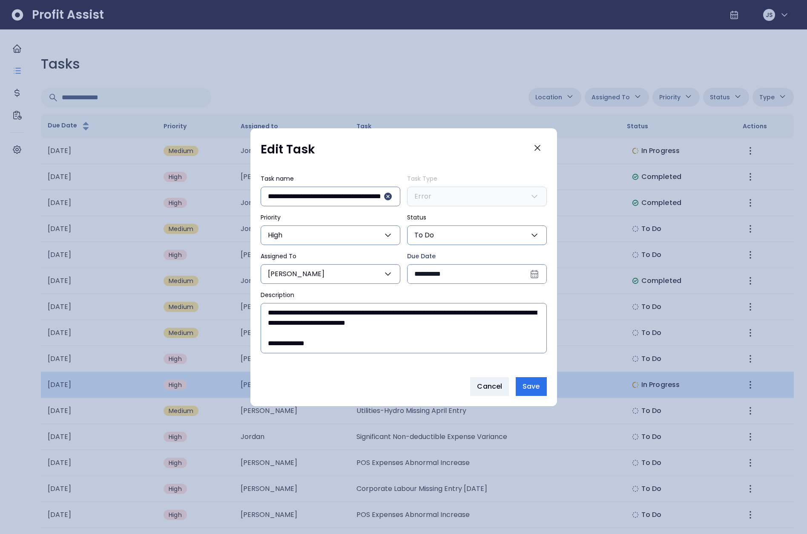
click at [485, 378] on button "Cancel" at bounding box center [489, 386] width 39 height 19
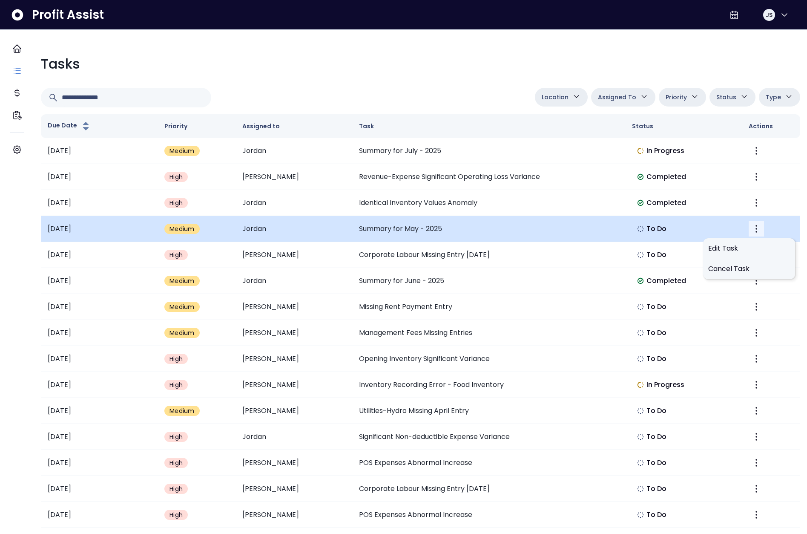
click at [756, 226] on icon "More" at bounding box center [757, 229] width 2 height 8
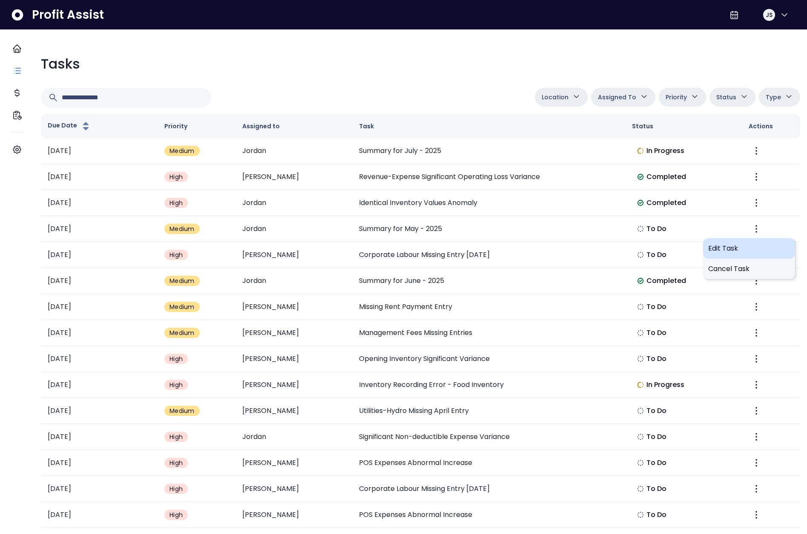
click at [725, 251] on span "Edit Task" at bounding box center [749, 248] width 82 height 10
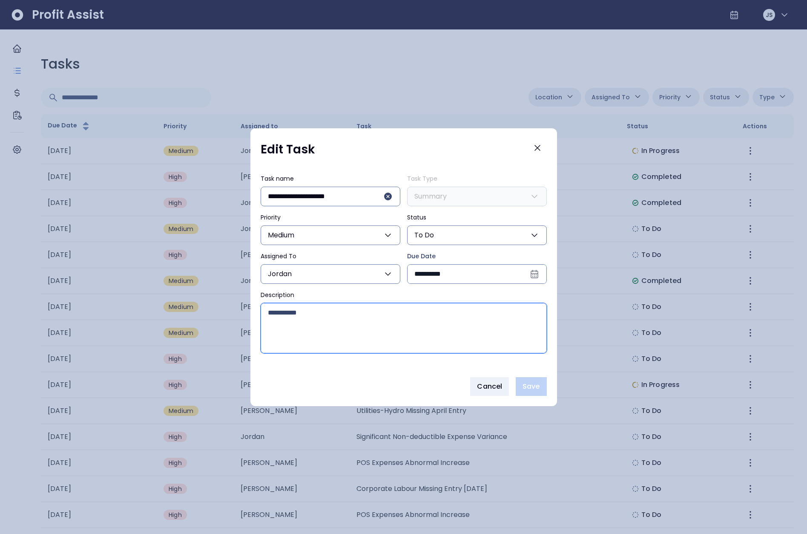
click at [415, 325] on textarea "Description" at bounding box center [403, 327] width 285 height 49
type textarea "****"
click at [541, 383] on button "Save" at bounding box center [531, 386] width 31 height 19
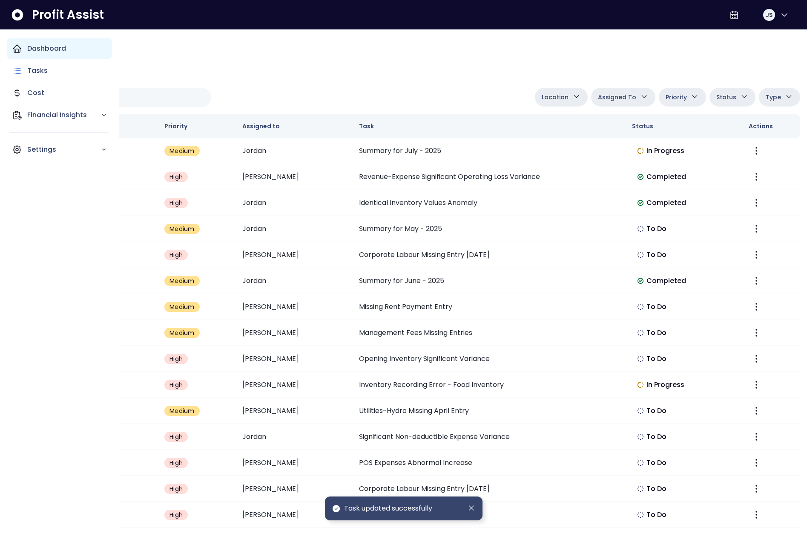
click at [21, 48] on icon "Main navigation" at bounding box center [17, 48] width 10 height 10
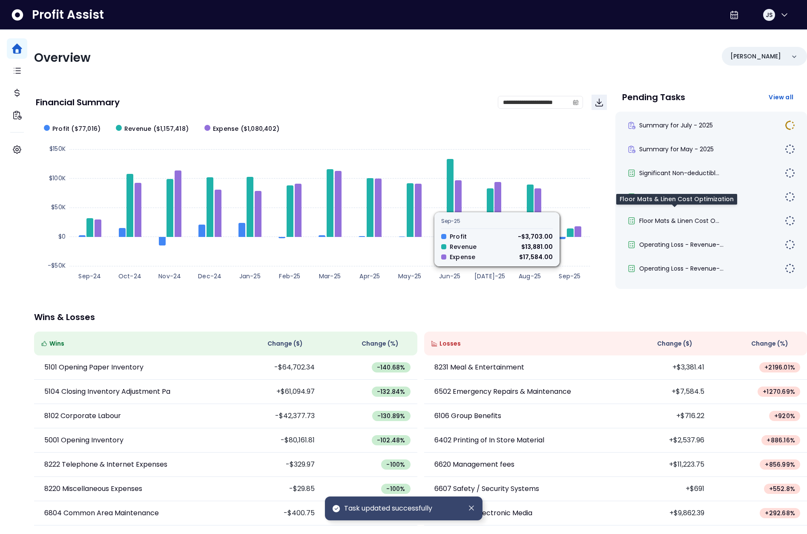
scroll to position [0, 0]
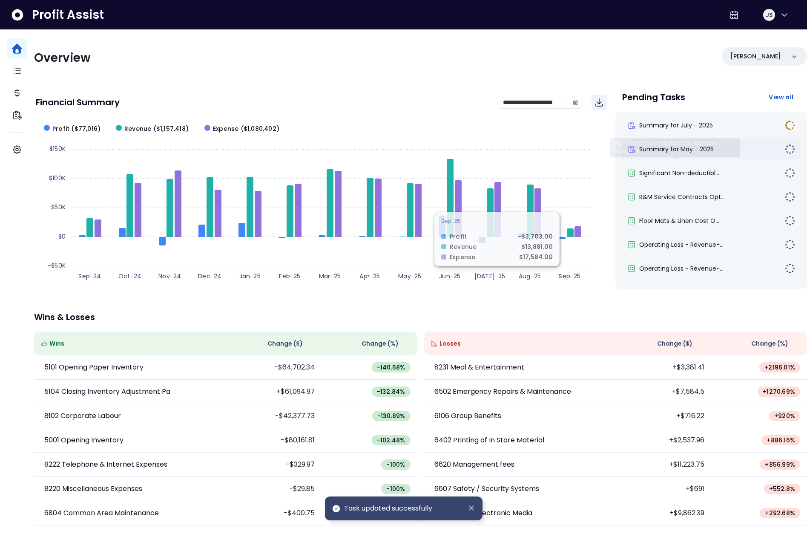
click at [691, 152] on span "Summary for May - 2025" at bounding box center [676, 149] width 75 height 9
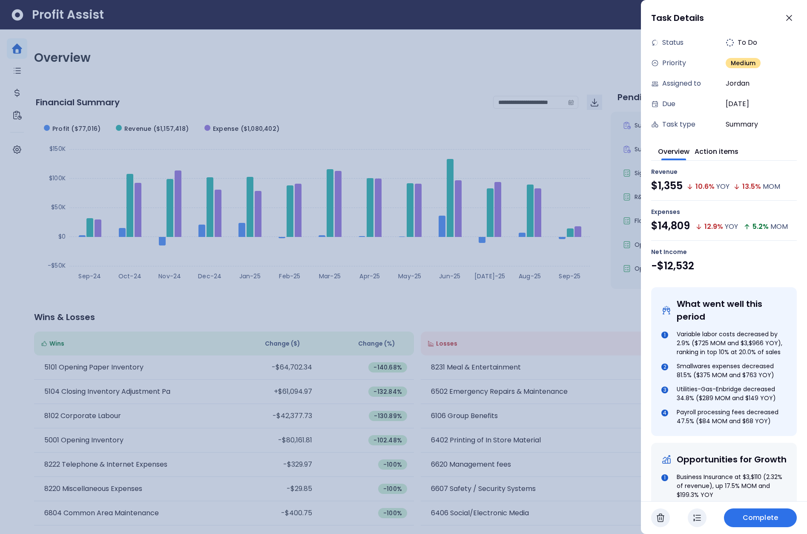
scroll to position [0, 0]
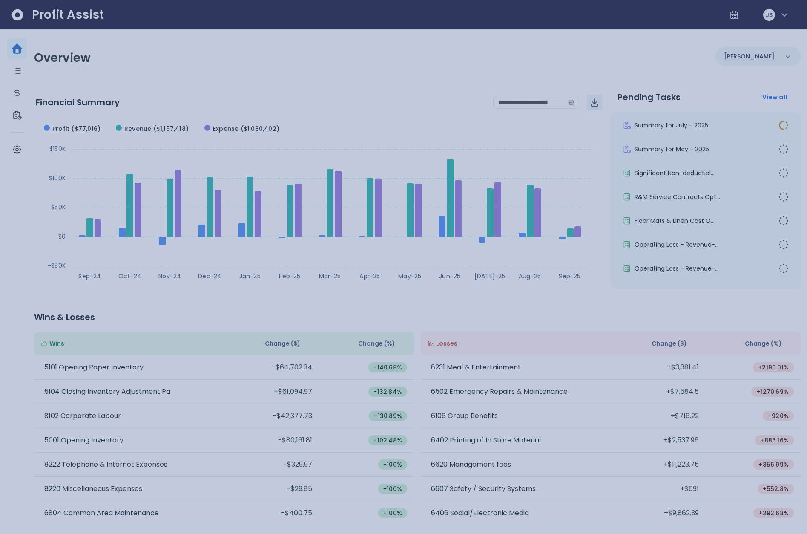
click at [578, 109] on div at bounding box center [403, 267] width 807 height 534
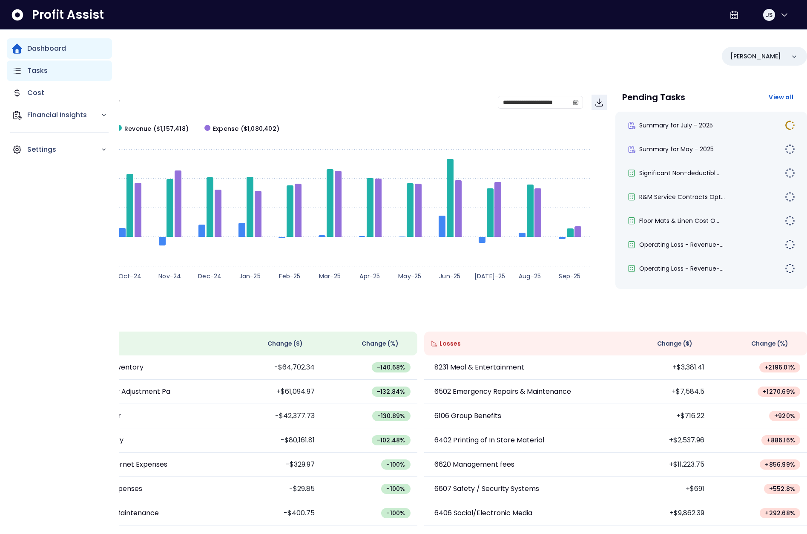
click at [24, 69] on div "Tasks" at bounding box center [59, 70] width 105 height 20
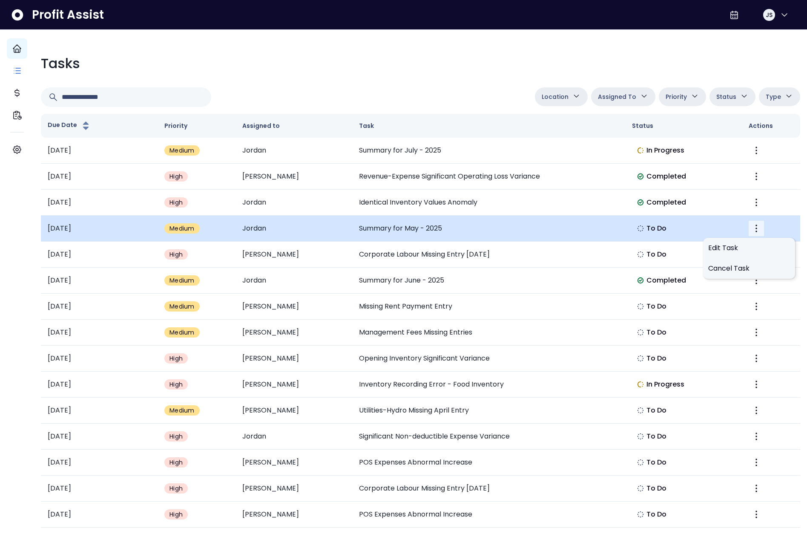
click at [749, 232] on button "More" at bounding box center [756, 228] width 15 height 15
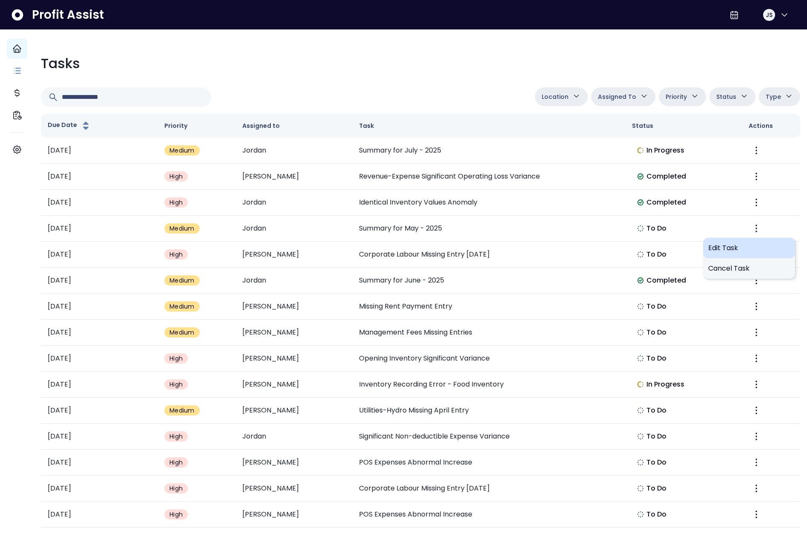
click at [739, 250] on span "Edit Task" at bounding box center [749, 248] width 82 height 10
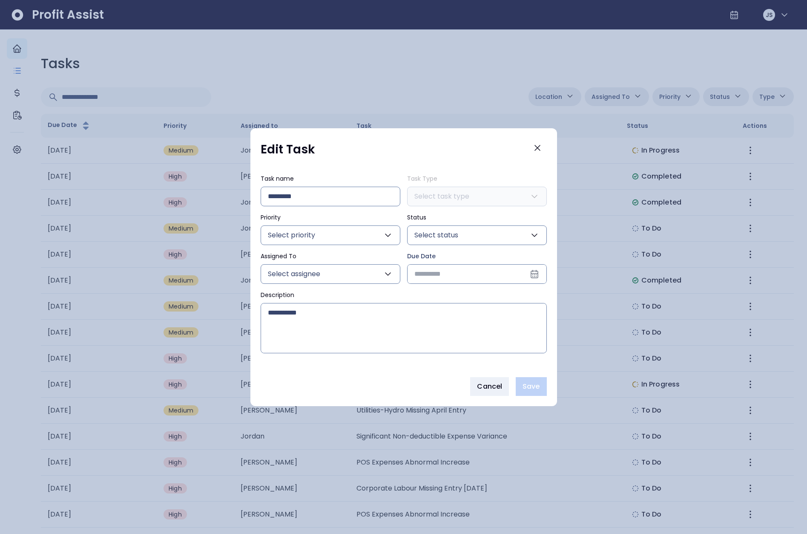
type input "**********"
type input "*******"
type input "******"
type input "****"
type input "***"
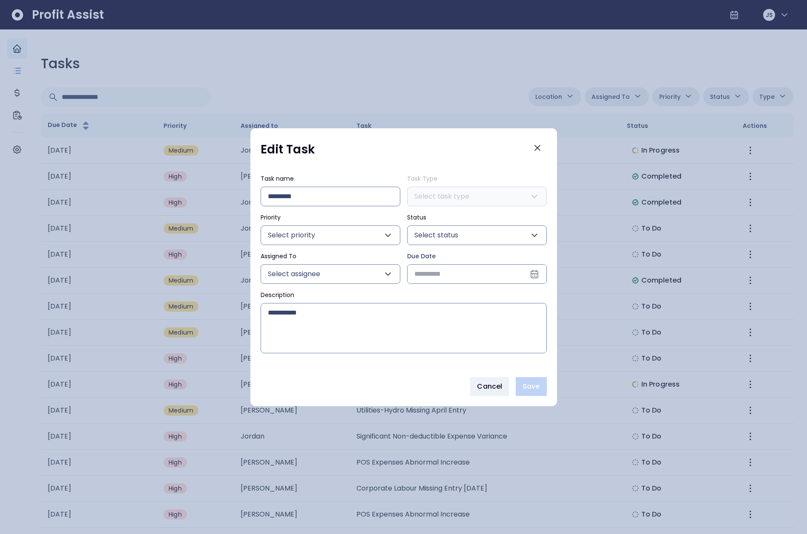
type input "**********"
type textarea "**********"
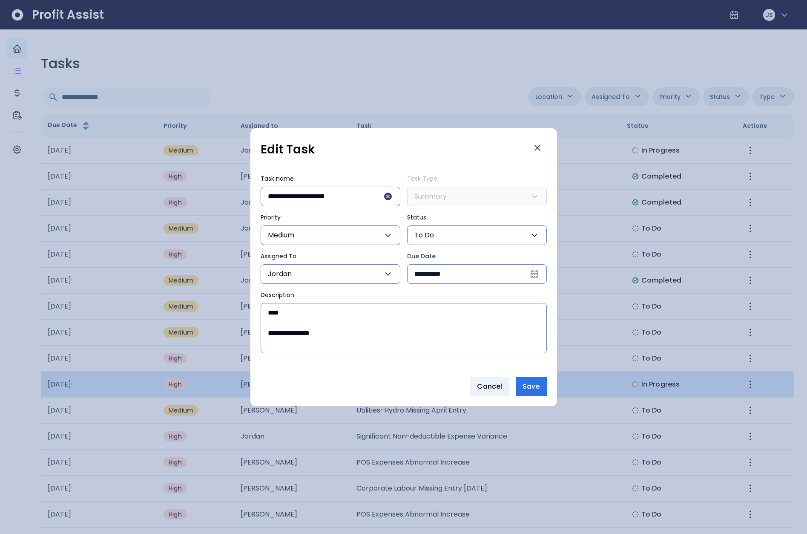
click at [496, 380] on button "Cancel" at bounding box center [489, 386] width 39 height 19
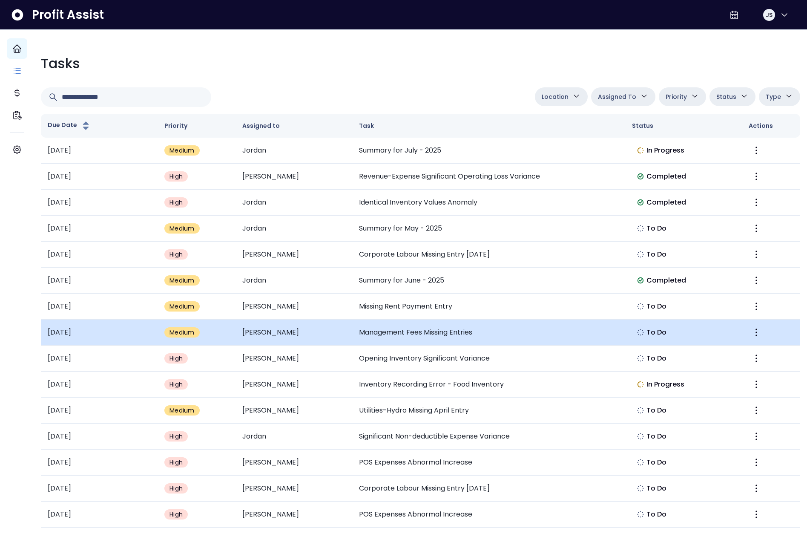
scroll to position [0, 0]
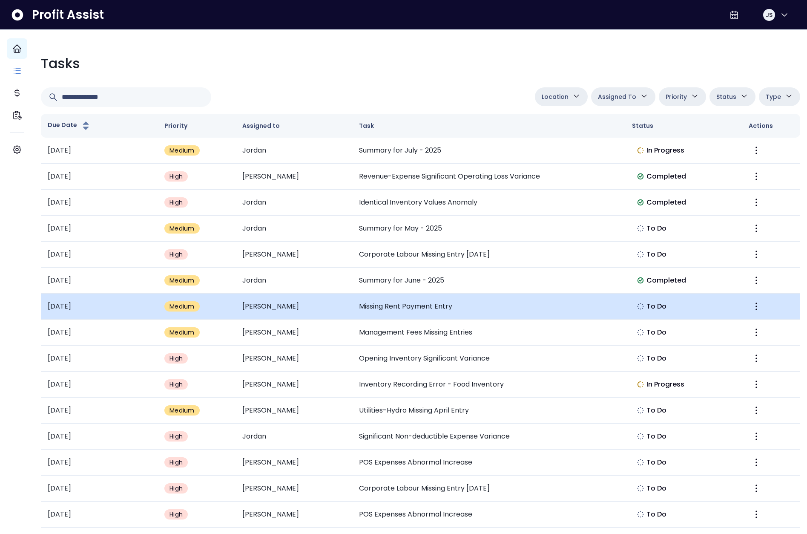
click at [742, 309] on td at bounding box center [771, 306] width 58 height 26
click at [756, 305] on icon "More" at bounding box center [757, 306] width 2 height 8
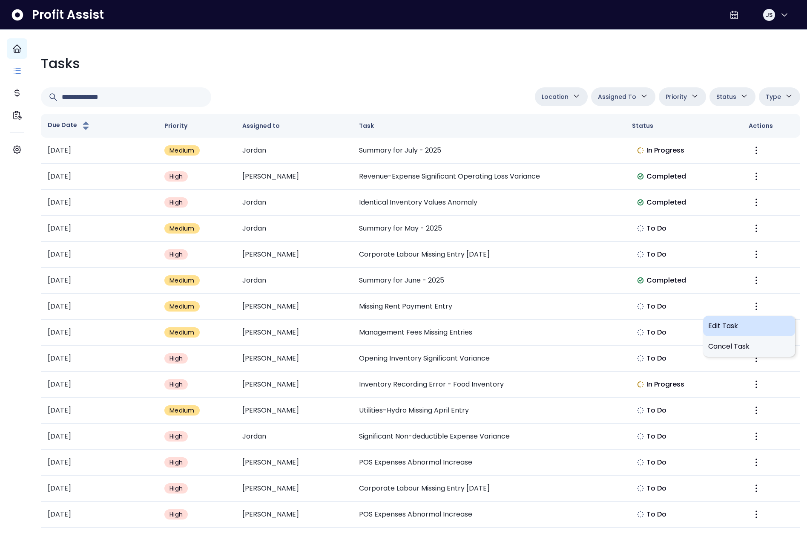
click at [730, 326] on span "Edit Task" at bounding box center [749, 326] width 82 height 10
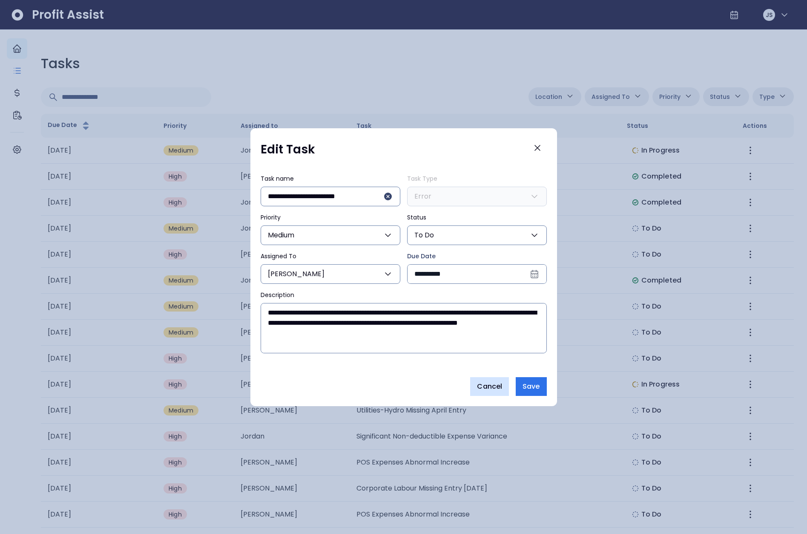
click at [498, 386] on span "Cancel" at bounding box center [489, 386] width 25 height 10
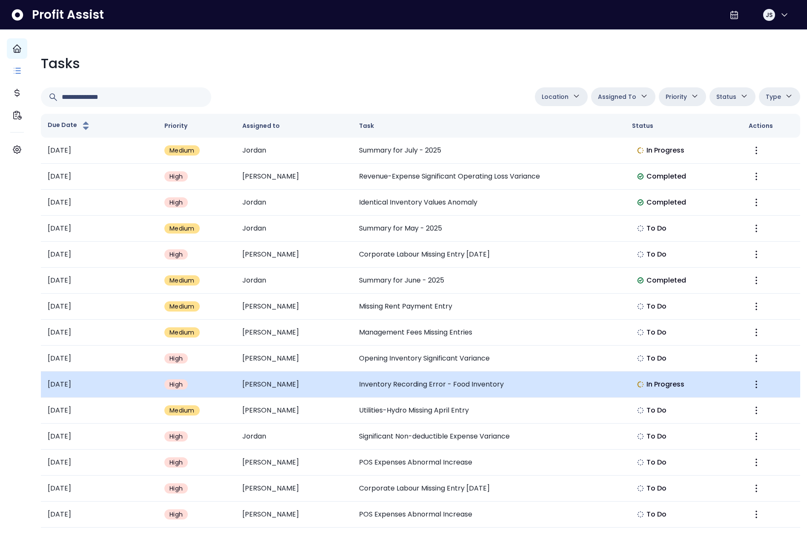
scroll to position [0, 0]
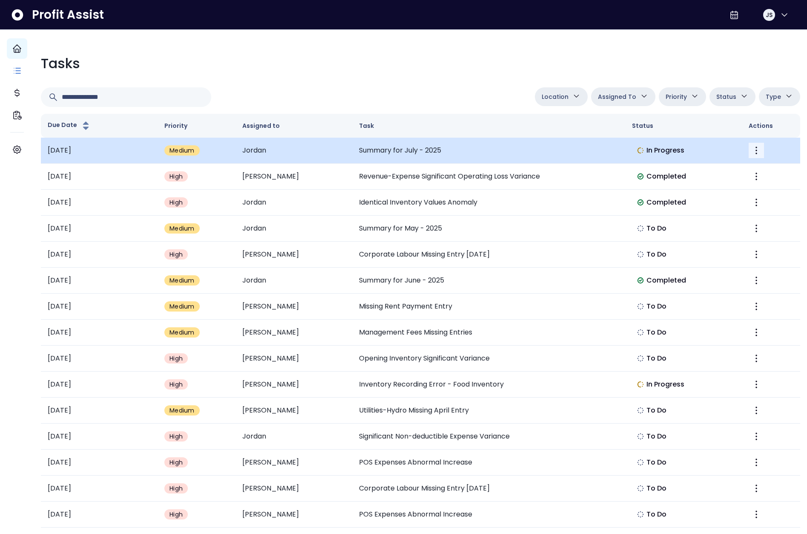
click at [751, 153] on icon "More" at bounding box center [756, 150] width 10 height 10
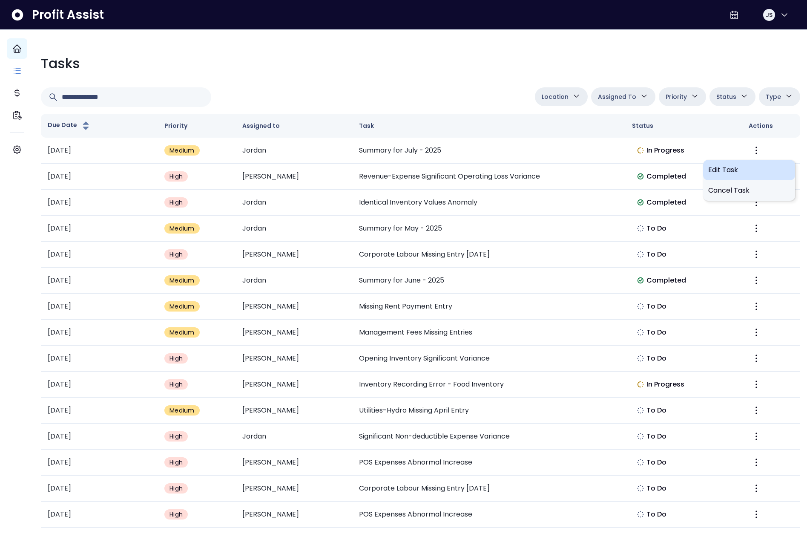
click at [727, 173] on span "Edit Task" at bounding box center [749, 170] width 82 height 10
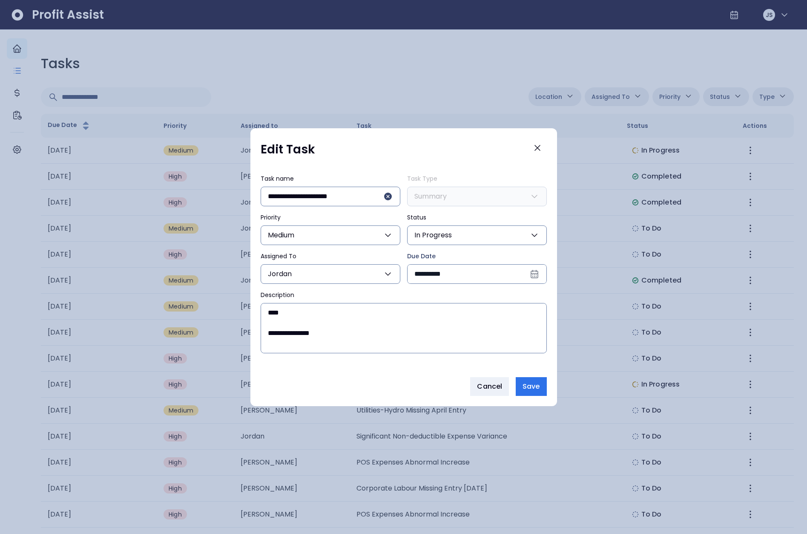
scroll to position [0, 0]
click at [492, 395] on button "Cancel" at bounding box center [489, 386] width 39 height 19
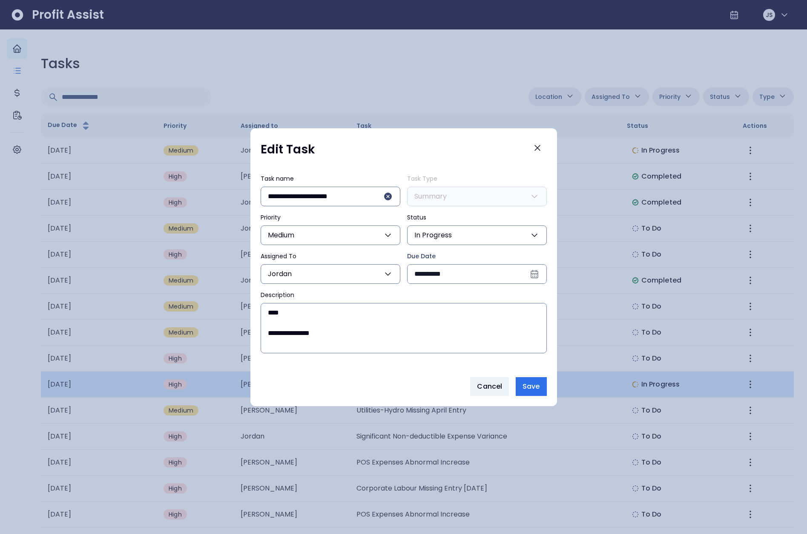
scroll to position [0, 0]
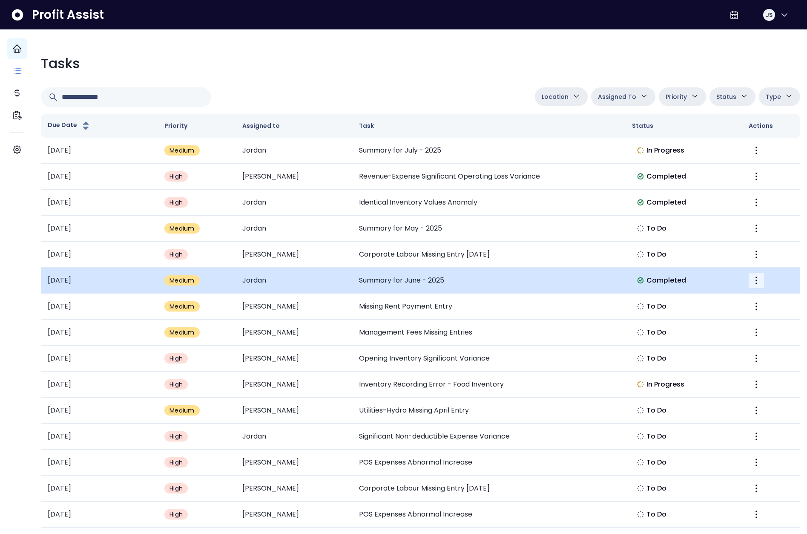
click at [751, 279] on icon "More" at bounding box center [756, 280] width 10 height 10
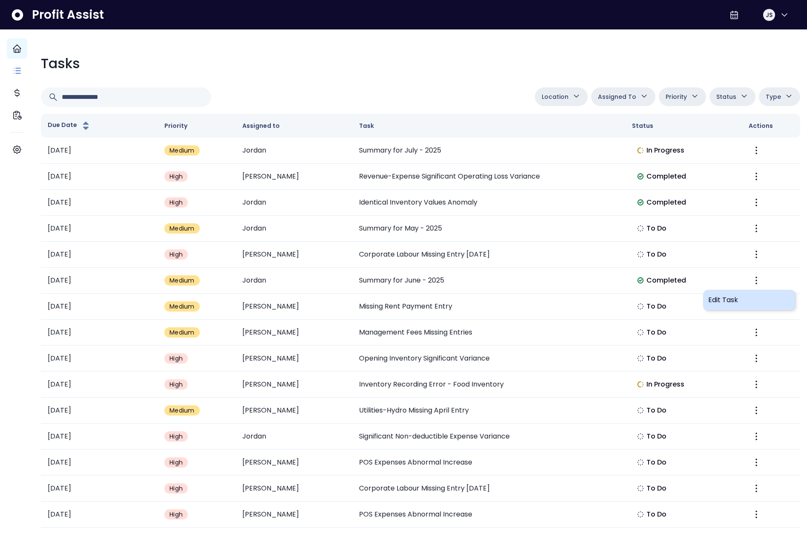
click at [724, 305] on span "Edit Task" at bounding box center [749, 300] width 82 height 10
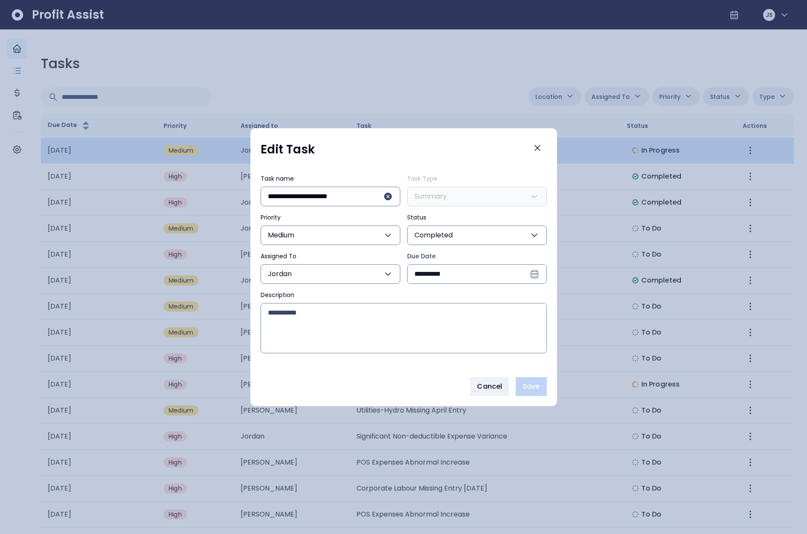
click at [540, 147] on icon "Close" at bounding box center [537, 148] width 10 height 10
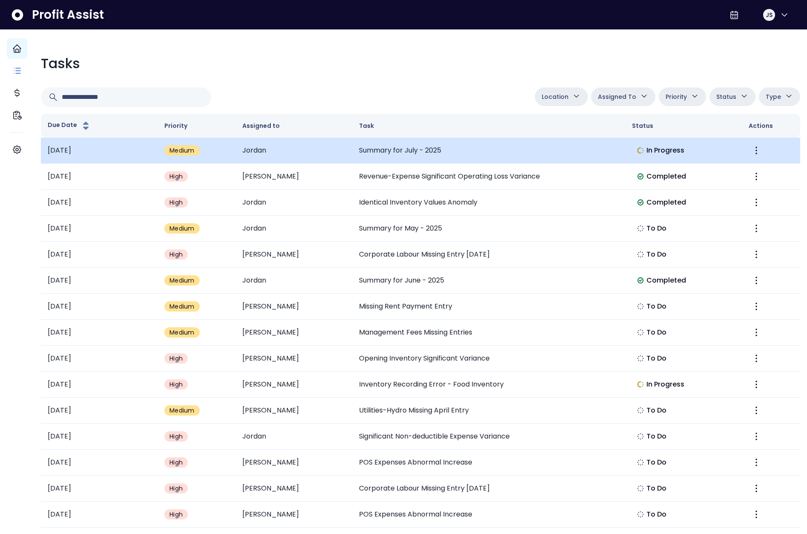
scroll to position [0, 0]
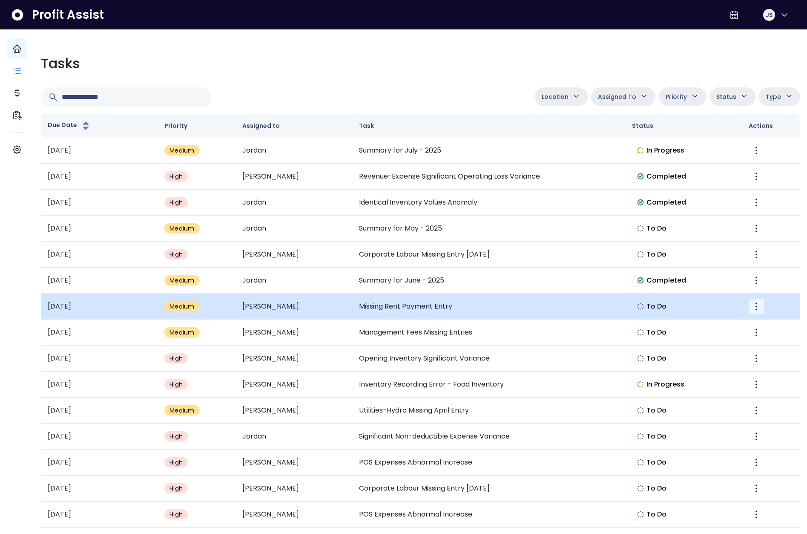
click at [751, 309] on icon "More" at bounding box center [756, 306] width 10 height 10
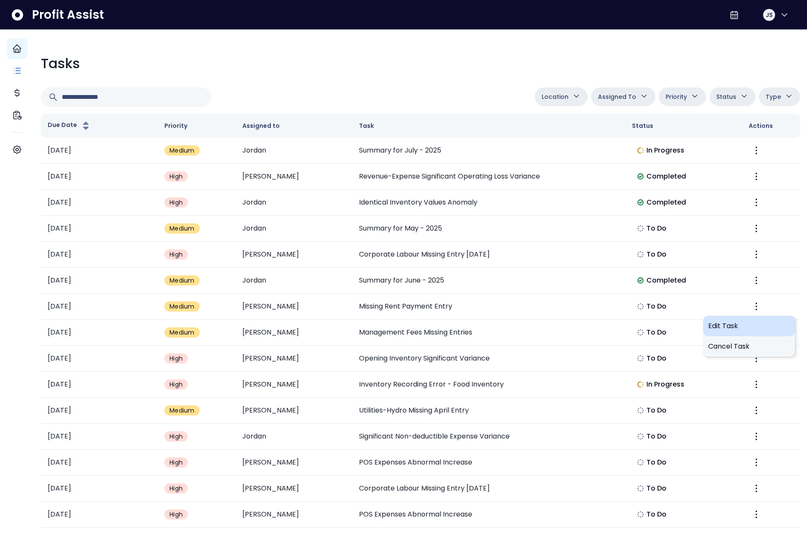
click at [733, 324] on span "Edit Task" at bounding box center [749, 326] width 82 height 10
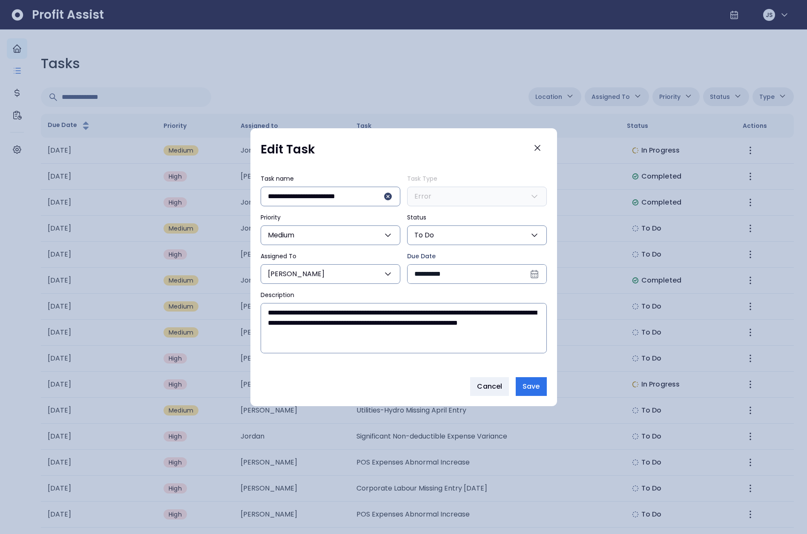
scroll to position [0, 0]
click at [540, 150] on icon "Close" at bounding box center [537, 148] width 10 height 10
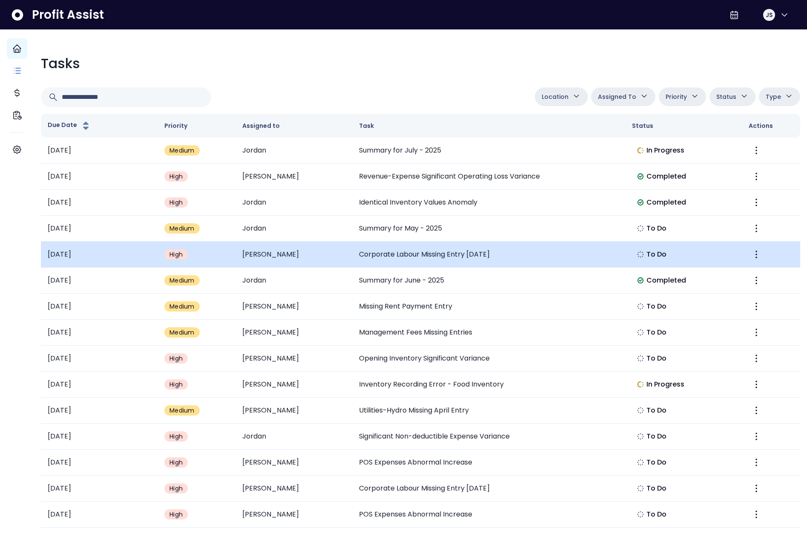
scroll to position [0, 0]
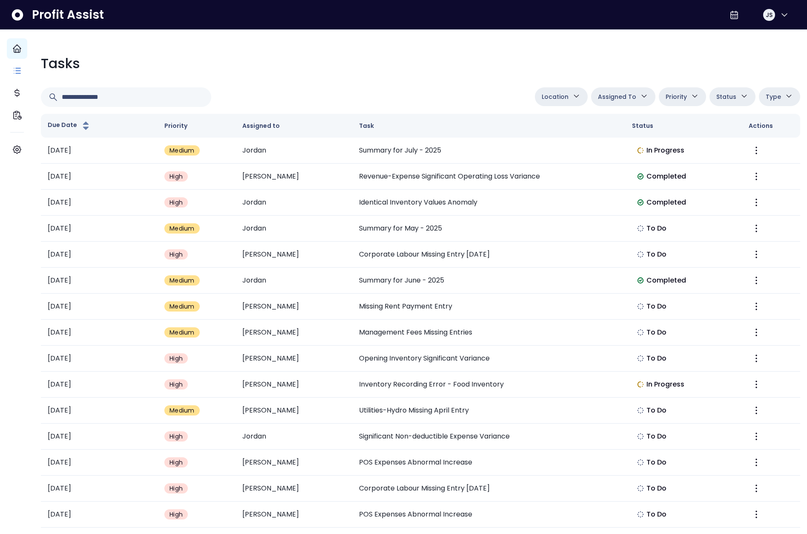
click at [621, 100] on span "Assigned To" at bounding box center [617, 97] width 38 height 10
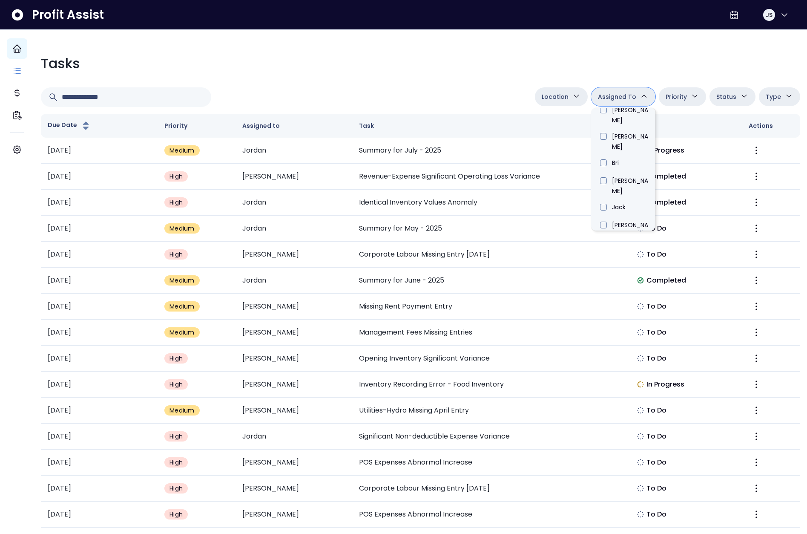
scroll to position [494, 0]
click at [600, 364] on li "Jordan" at bounding box center [623, 373] width 64 height 18
type input "*****"
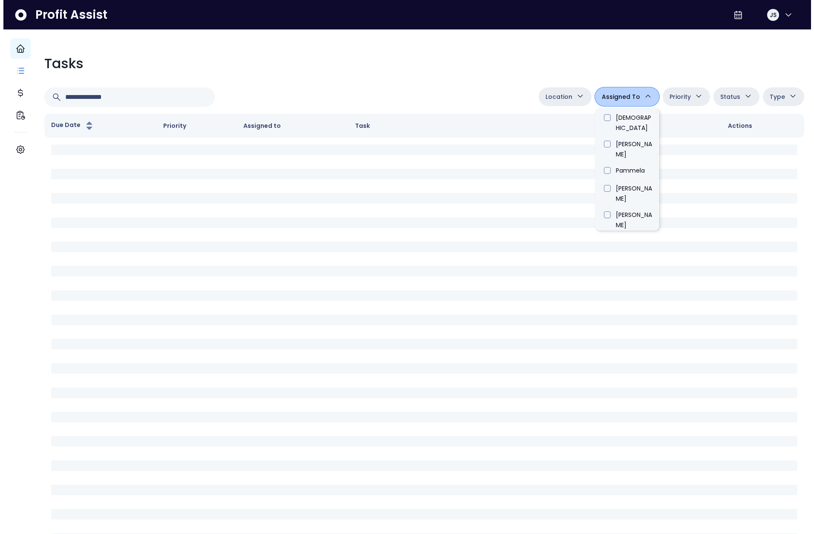
scroll to position [0, 0]
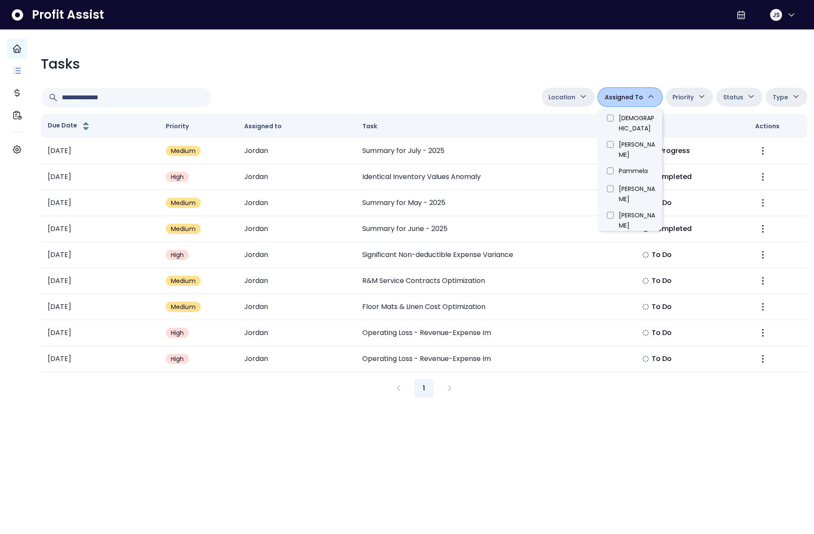
click at [381, 79] on div "Tasks Location Danforth College Queensway Duncan Eglinton QuickBooks Online Ass…" at bounding box center [423, 225] width 779 height 357
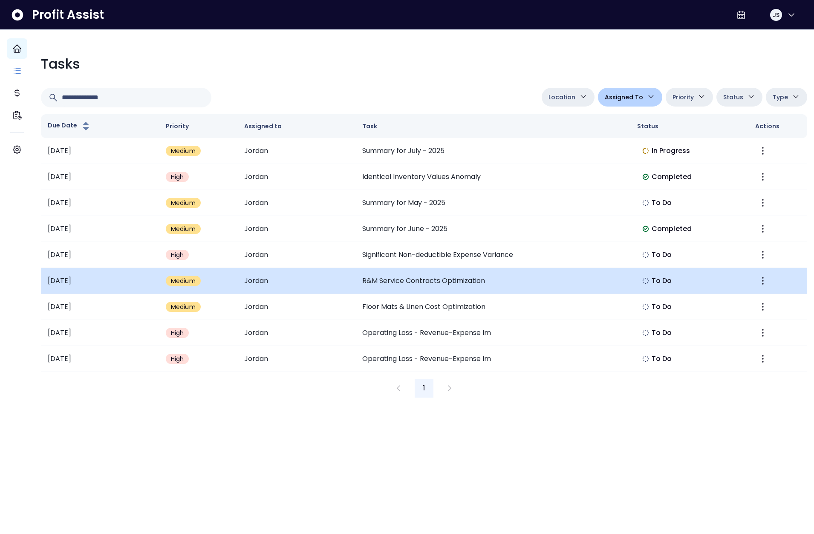
click at [438, 282] on td "R&M Service Contracts Optimization" at bounding box center [492, 281] width 275 height 26
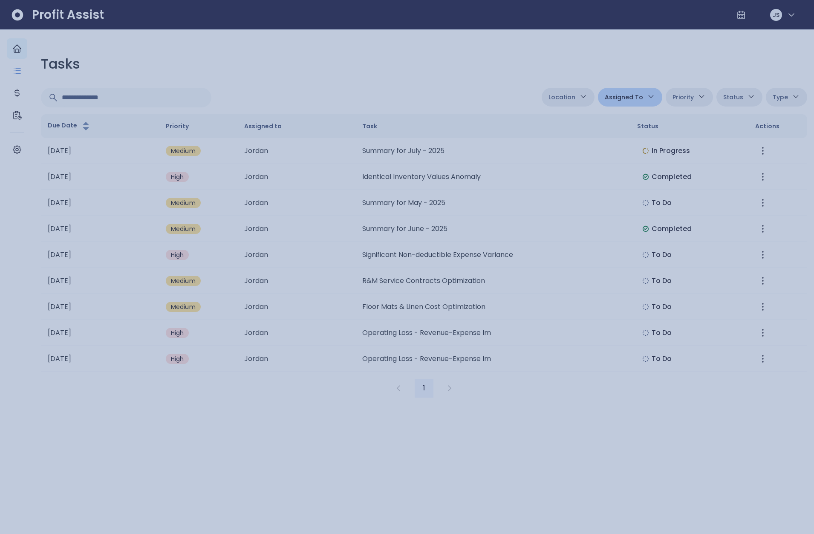
click at [555, 271] on div at bounding box center [407, 267] width 814 height 534
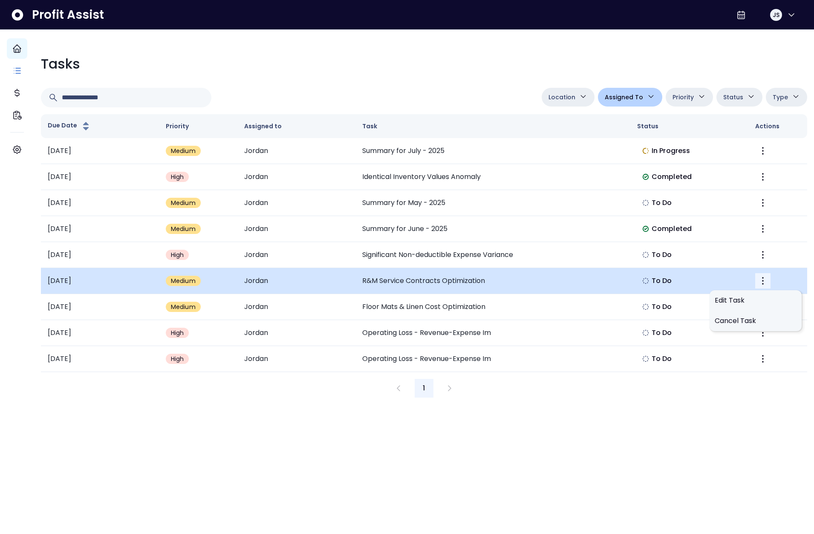
click at [757, 280] on icon "More" at bounding box center [762, 281] width 10 height 10
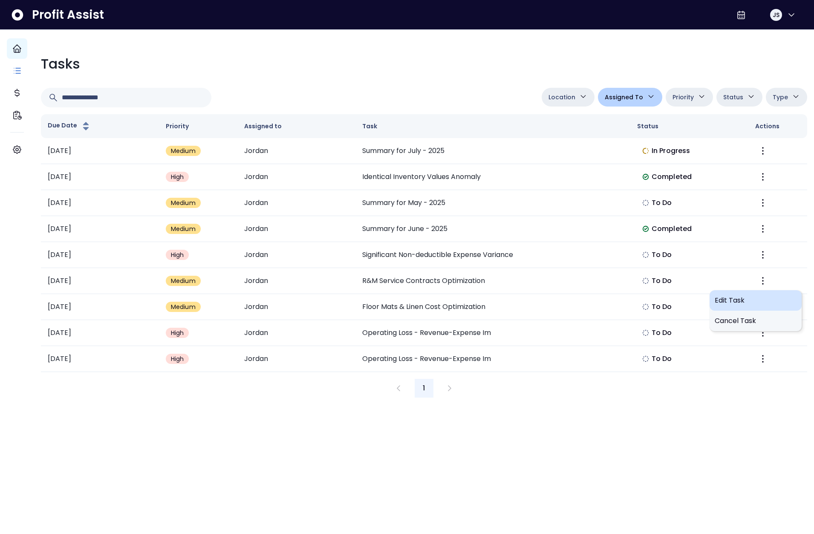
click at [750, 299] on span "Edit Task" at bounding box center [755, 300] width 82 height 10
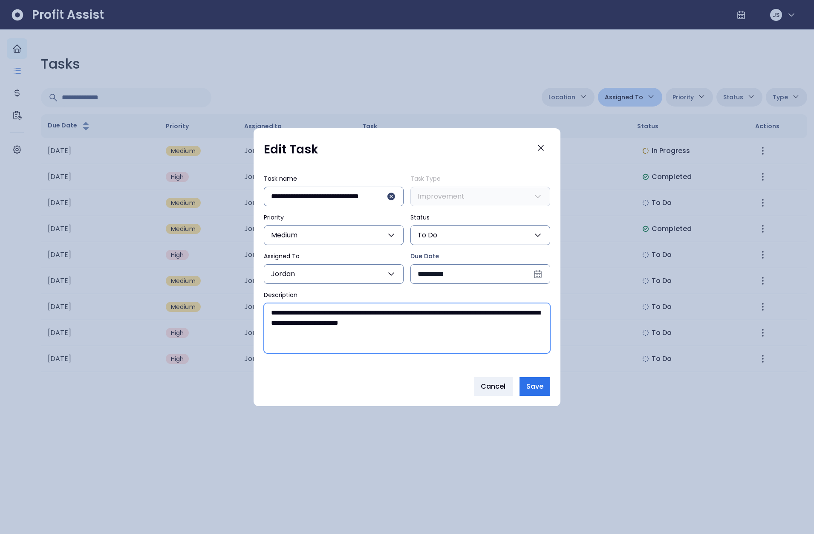
click at [477, 337] on textarea "**********" at bounding box center [406, 327] width 285 height 49
type textarea "**********"
click at [541, 385] on span "Save" at bounding box center [534, 386] width 17 height 10
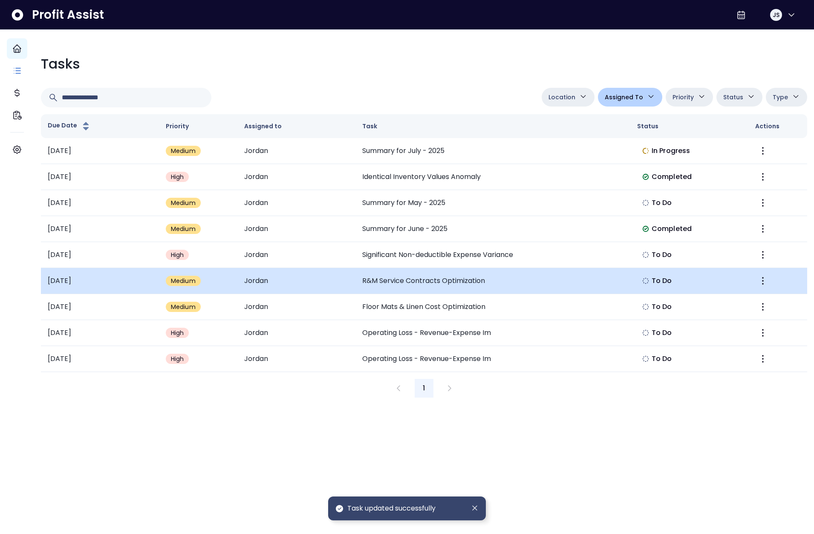
click at [439, 282] on td "R&M Service Contracts Optimization" at bounding box center [492, 281] width 275 height 26
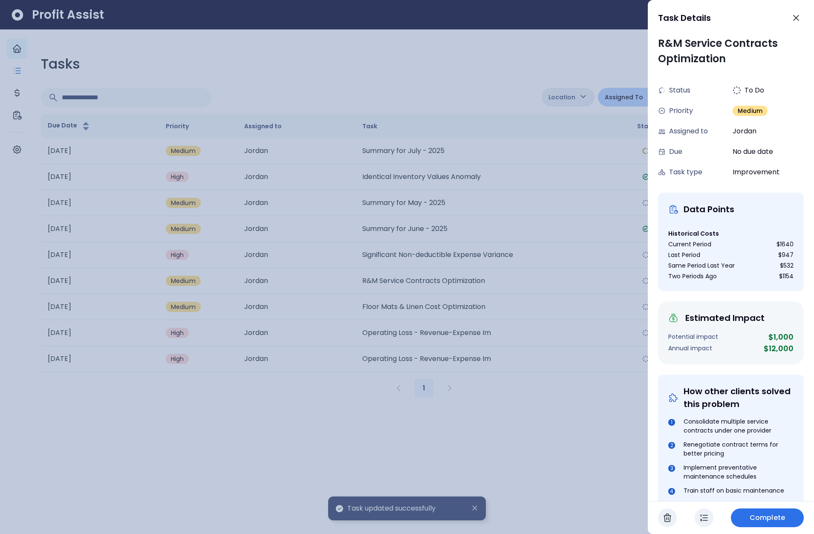
click at [549, 289] on div at bounding box center [407, 267] width 814 height 534
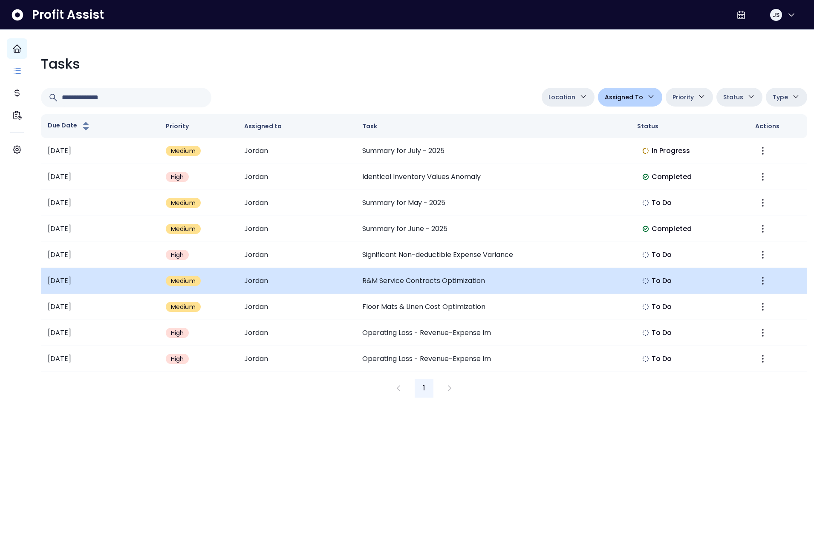
click at [457, 281] on td "R&M Service Contracts Optimization" at bounding box center [492, 281] width 275 height 26
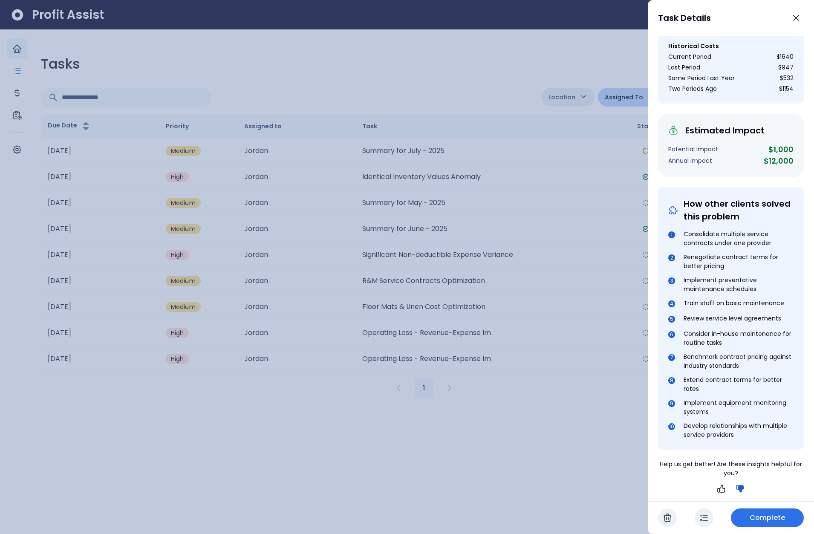
scroll to position [190, 0]
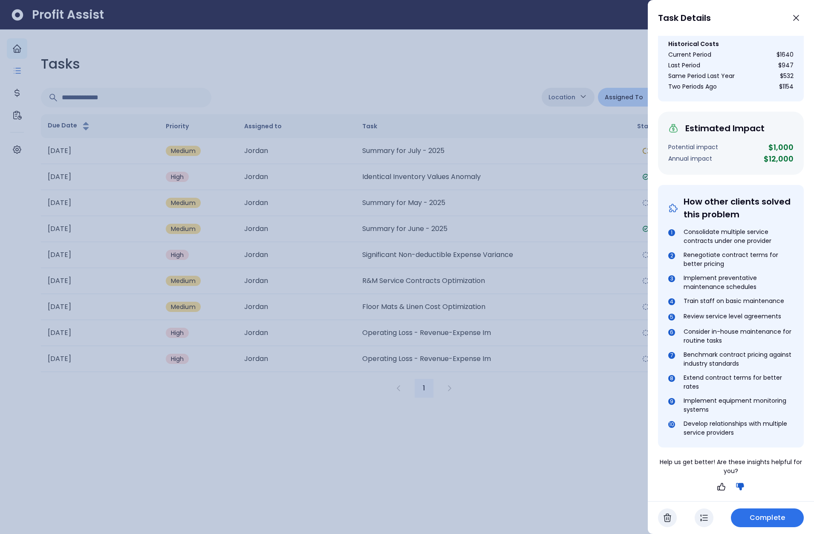
drag, startPoint x: 515, startPoint y: 273, endPoint x: 521, endPoint y: 273, distance: 6.0
click at [515, 273] on div at bounding box center [407, 267] width 814 height 534
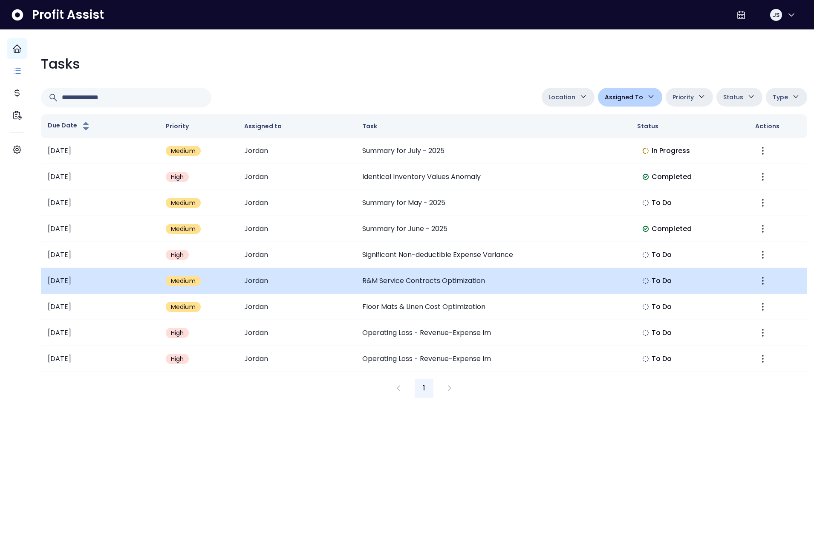
click at [763, 280] on td at bounding box center [777, 281] width 59 height 26
drag, startPoint x: 746, startPoint y: 284, endPoint x: 752, endPoint y: 284, distance: 5.5
click at [748, 284] on td at bounding box center [777, 281] width 59 height 26
click at [757, 284] on icon "More" at bounding box center [762, 281] width 10 height 10
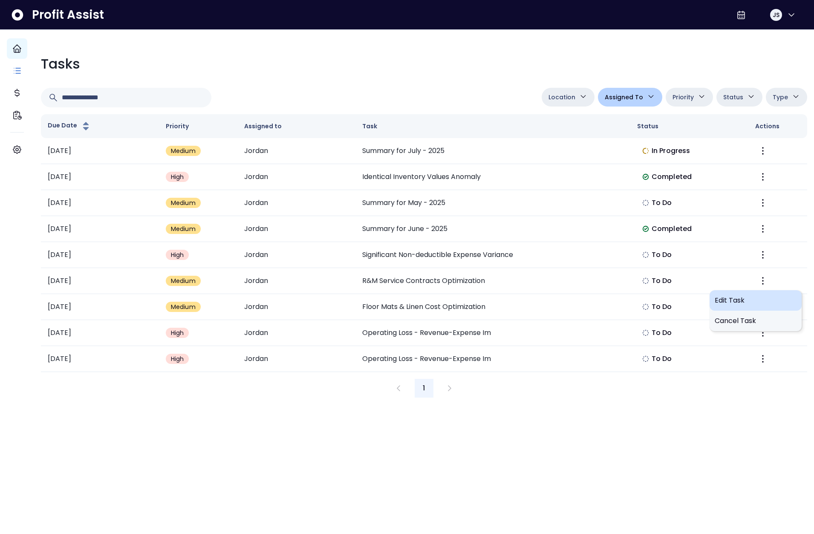
click at [737, 299] on span "Edit Task" at bounding box center [755, 300] width 82 height 10
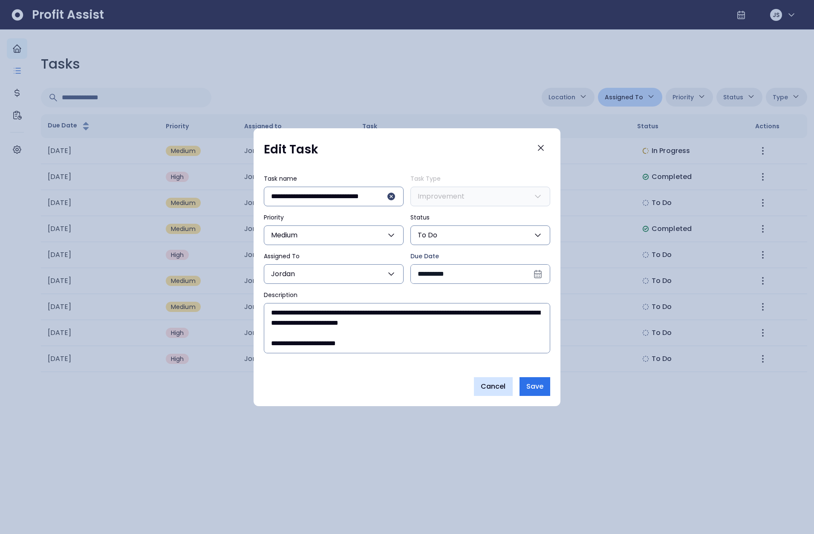
click at [495, 385] on span "Cancel" at bounding box center [492, 386] width 25 height 10
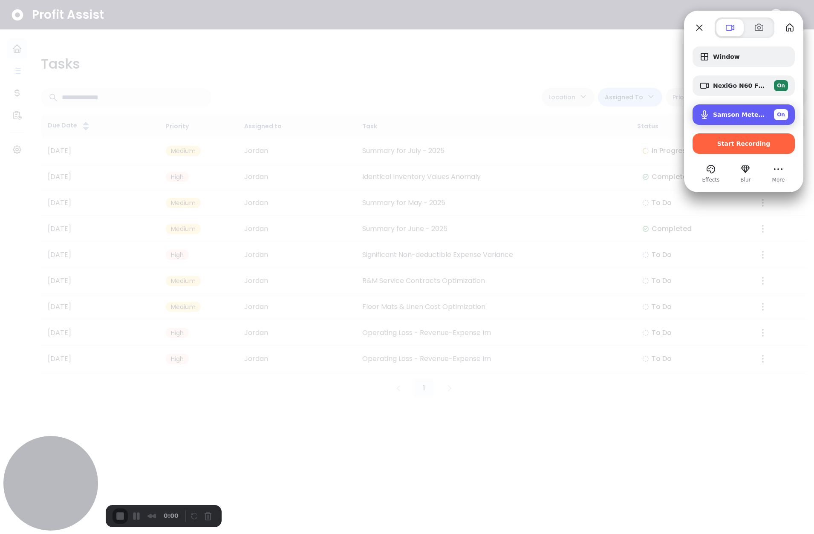
click at [778, 118] on span "On" at bounding box center [781, 115] width 8 height 8
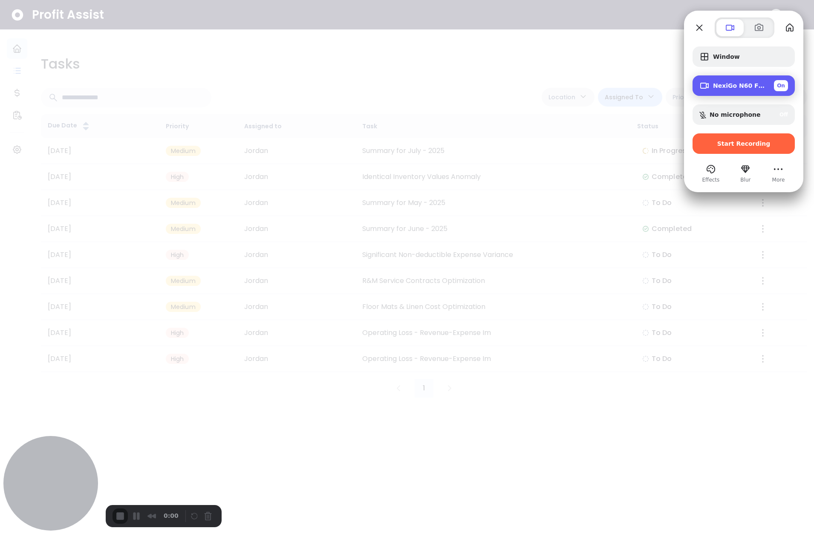
click at [786, 86] on div "On" at bounding box center [781, 85] width 14 height 11
click at [785, 86] on div "Off" at bounding box center [783, 86] width 9 height 8
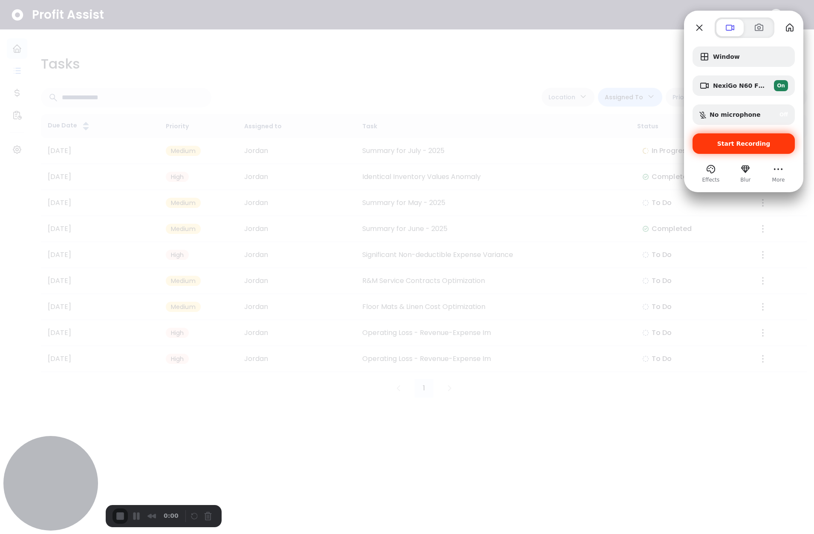
click at [751, 142] on span "Start Recording" at bounding box center [743, 143] width 53 height 7
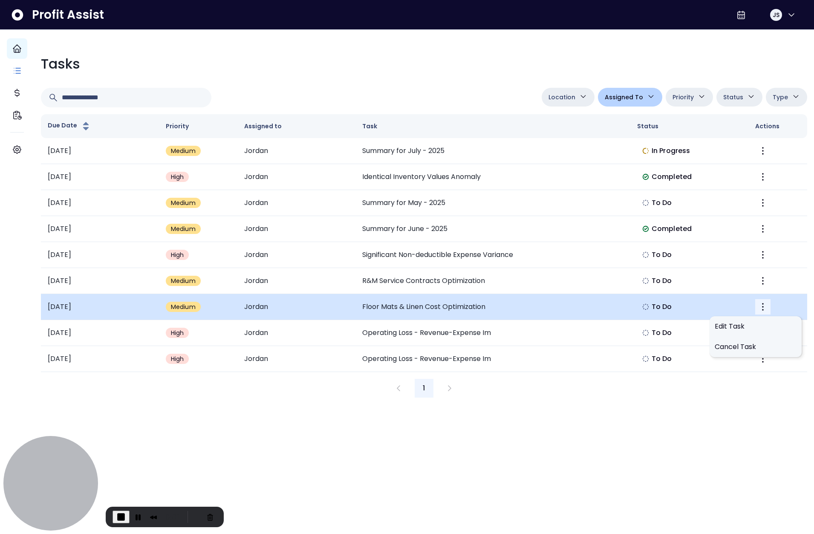
drag, startPoint x: 755, startPoint y: 307, endPoint x: 751, endPoint y: 314, distance: 8.8
click at [762, 307] on icon "More" at bounding box center [763, 307] width 2 height 8
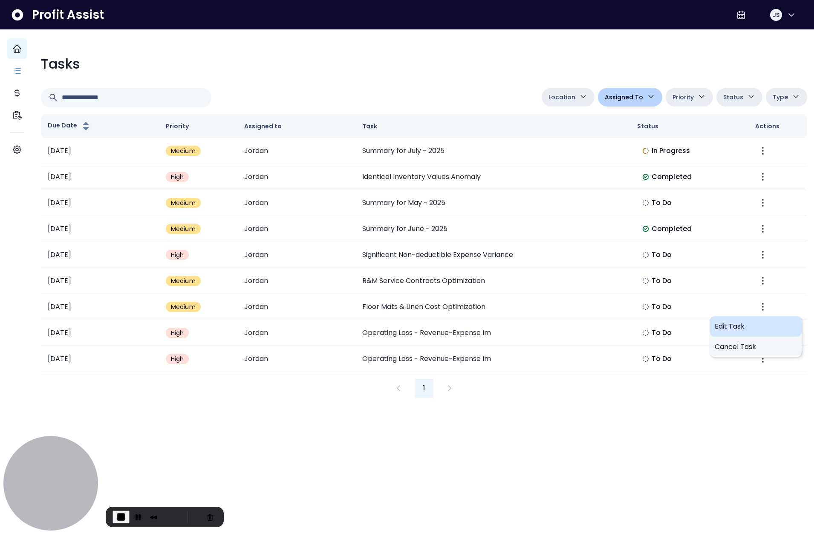
click at [747, 321] on span "Edit Task" at bounding box center [755, 326] width 82 height 10
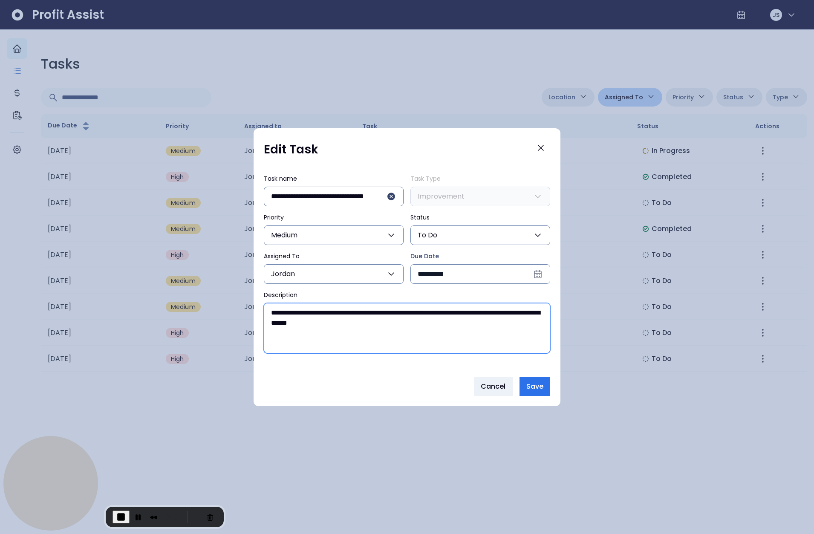
click at [461, 331] on textarea "**********" at bounding box center [406, 327] width 285 height 49
drag, startPoint x: 417, startPoint y: 331, endPoint x: 236, endPoint y: 302, distance: 183.5
click at [236, 302] on div "**********" at bounding box center [407, 267] width 814 height 534
type textarea "**********"
click at [489, 390] on span "Cancel" at bounding box center [492, 386] width 25 height 10
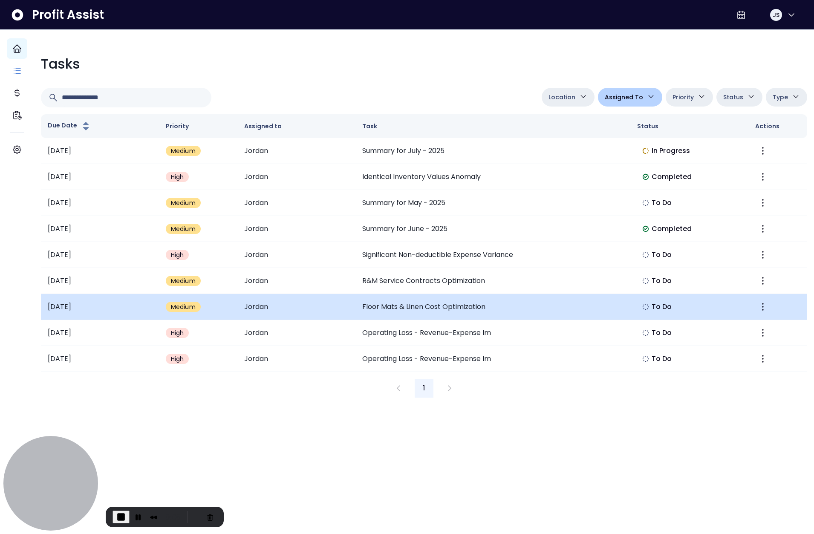
click at [420, 303] on td "Floor Mats & Linen Cost Optimization" at bounding box center [492, 307] width 275 height 26
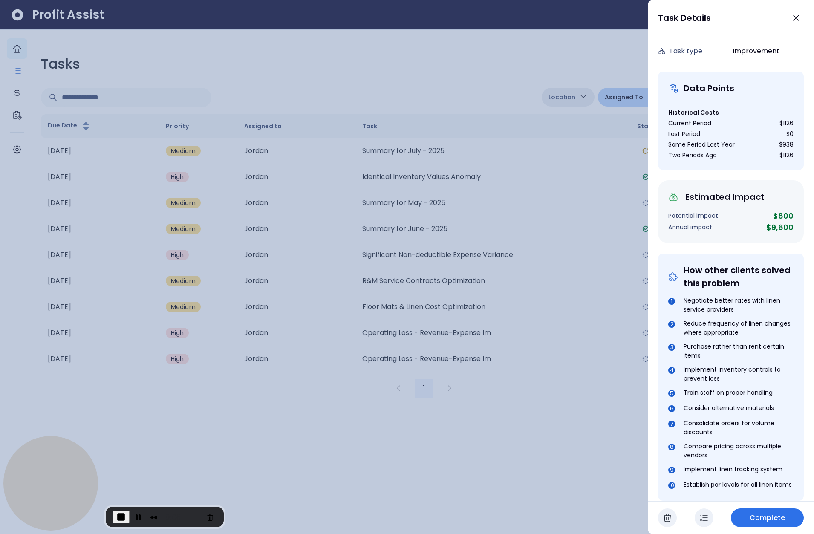
scroll to position [0, 0]
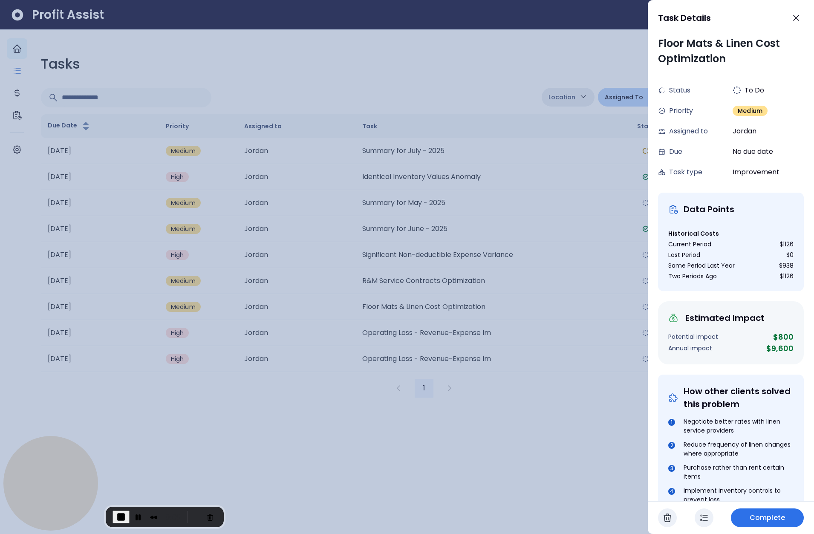
click at [618, 290] on div at bounding box center [407, 267] width 814 height 534
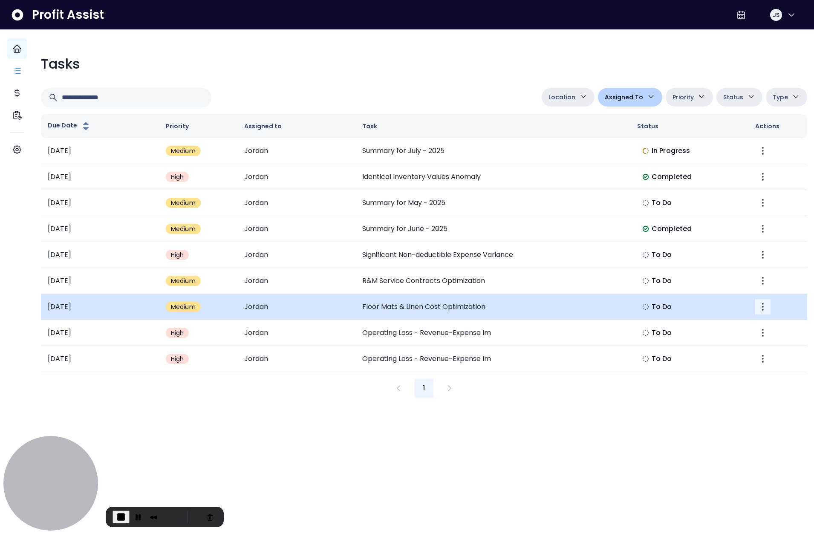
click at [757, 308] on icon "More" at bounding box center [762, 307] width 10 height 10
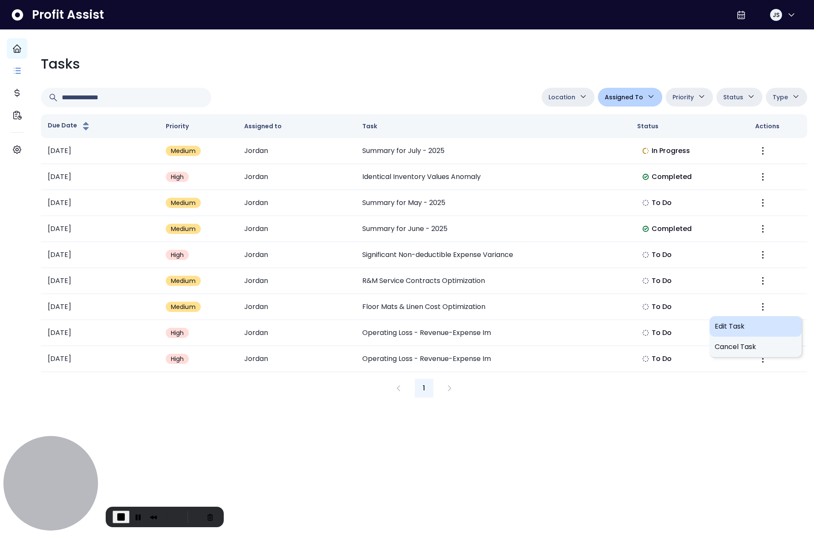
click at [739, 322] on span "Edit Task" at bounding box center [755, 326] width 82 height 10
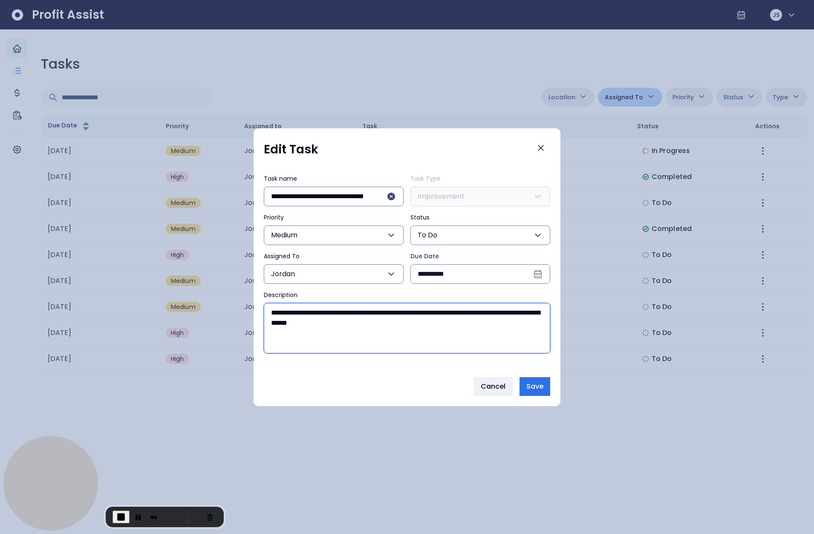
click at [443, 339] on textarea "**********" at bounding box center [406, 327] width 285 height 49
drag, startPoint x: 448, startPoint y: 337, endPoint x: 239, endPoint y: 308, distance: 211.3
click at [239, 308] on div "**********" at bounding box center [407, 267] width 814 height 534
type textarea "**********"
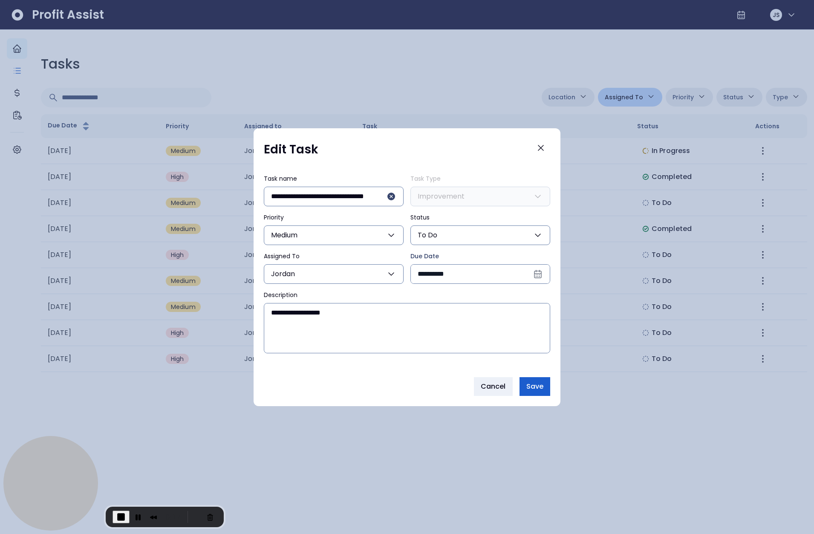
click at [529, 384] on span "Save" at bounding box center [534, 386] width 17 height 10
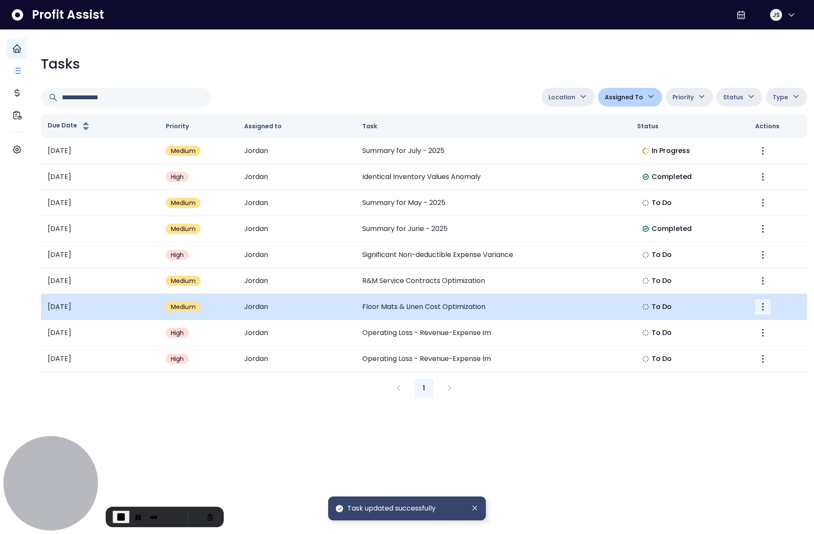
click at [757, 305] on icon "More" at bounding box center [762, 307] width 10 height 10
click at [620, 310] on td "Floor Mats & Linen Cost Optimization" at bounding box center [492, 307] width 275 height 26
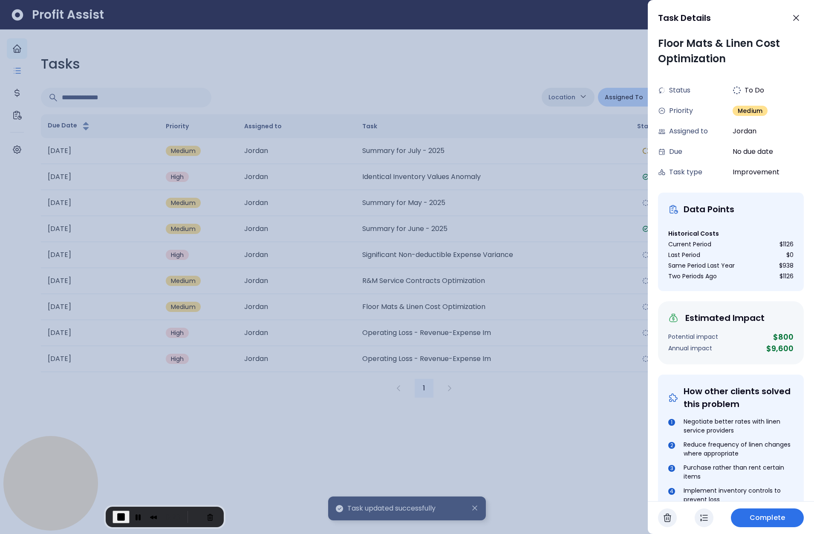
click at [562, 276] on div at bounding box center [407, 267] width 814 height 534
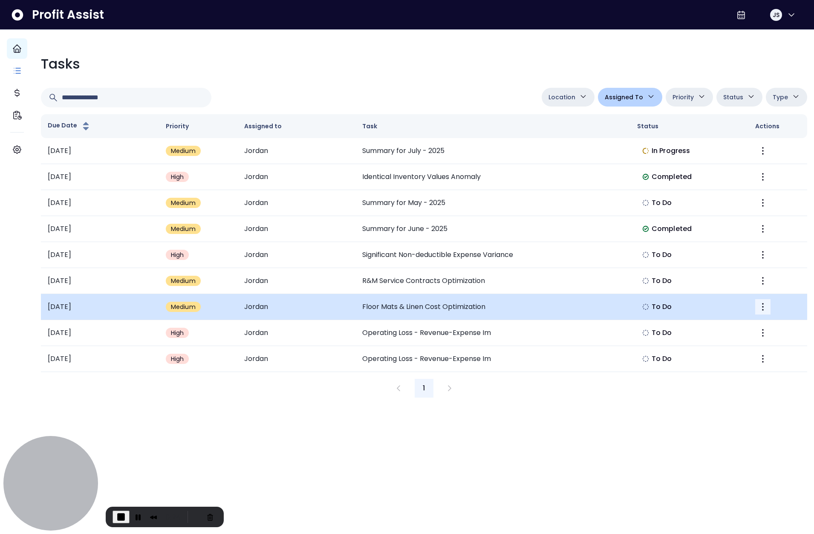
click at [757, 304] on icon "More" at bounding box center [762, 307] width 10 height 10
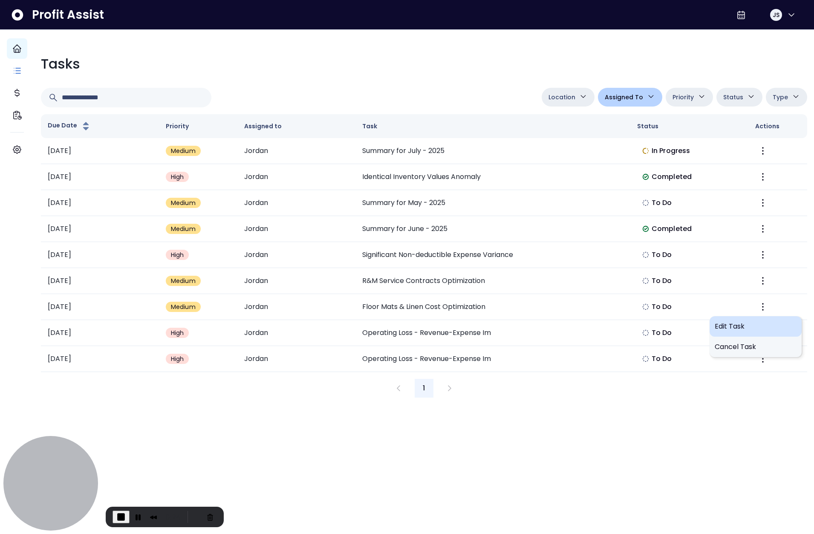
click at [735, 322] on span "Edit Task" at bounding box center [755, 326] width 82 height 10
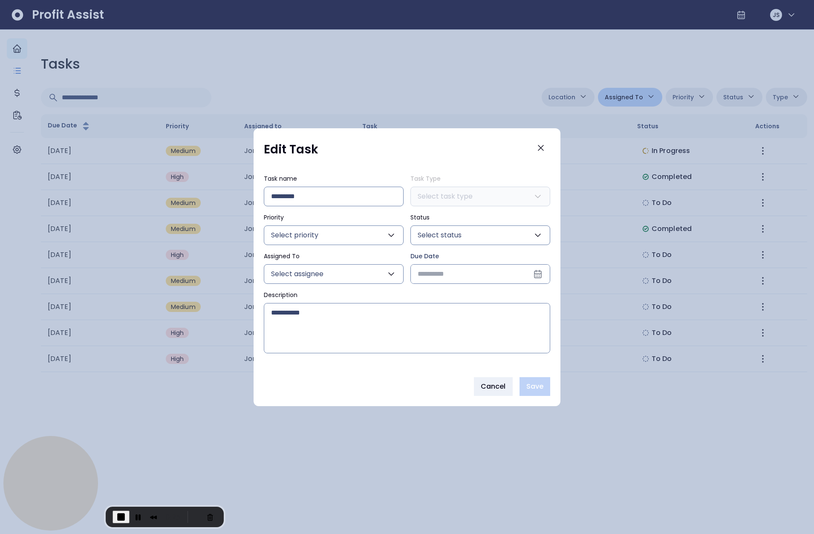
type input "**********"
type input "******"
type input "****"
type input "***"
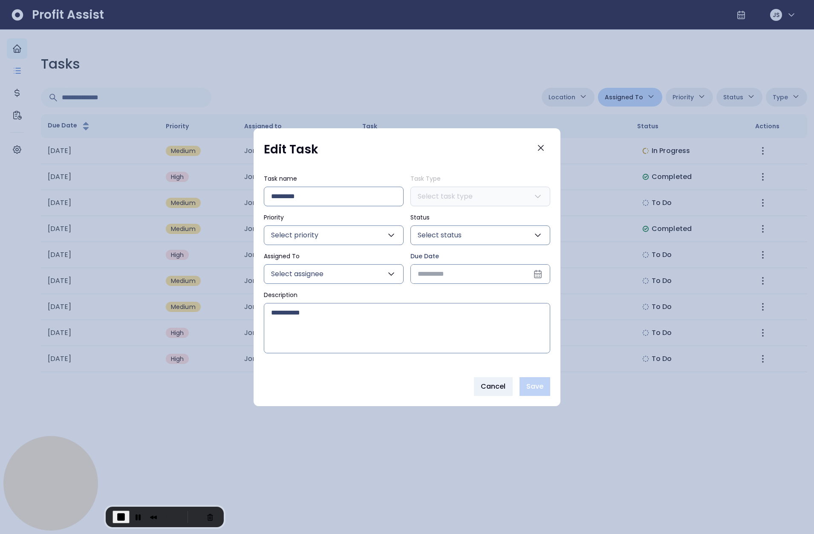
type input "**********"
type textarea "**********"
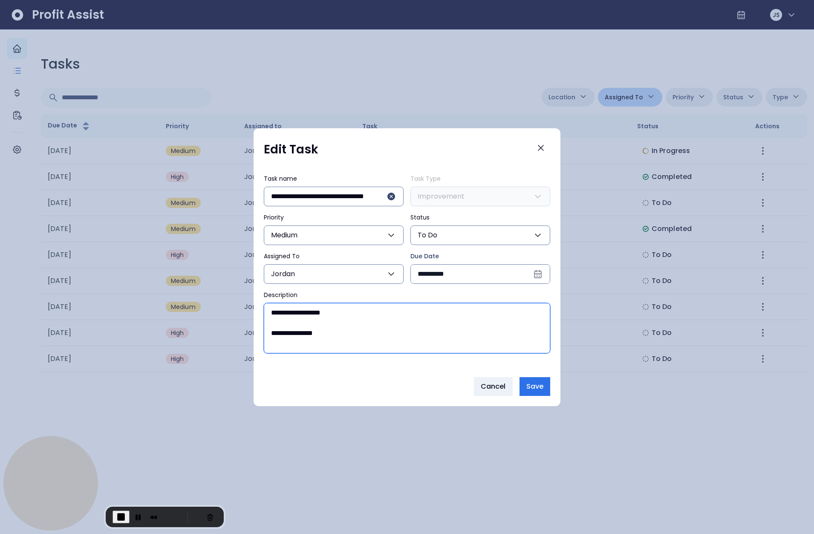
drag, startPoint x: 318, startPoint y: 336, endPoint x: 255, endPoint y: 335, distance: 62.6
click at [255, 335] on div "**********" at bounding box center [406, 267] width 307 height 206
click at [379, 328] on textarea "**********" at bounding box center [406, 327] width 285 height 49
click at [493, 379] on button "Cancel" at bounding box center [493, 386] width 39 height 19
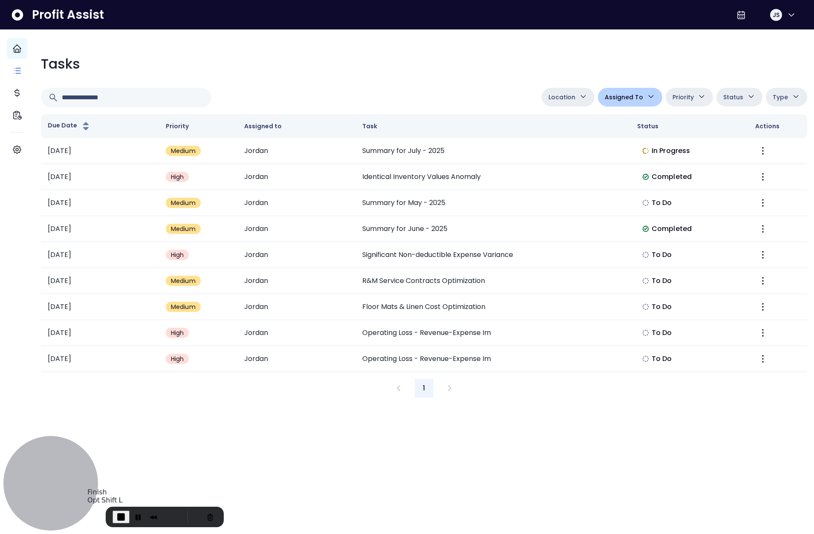
click at [121, 515] on span "End Recording" at bounding box center [121, 517] width 10 height 10
